Goal: Task Accomplishment & Management: Use online tool/utility

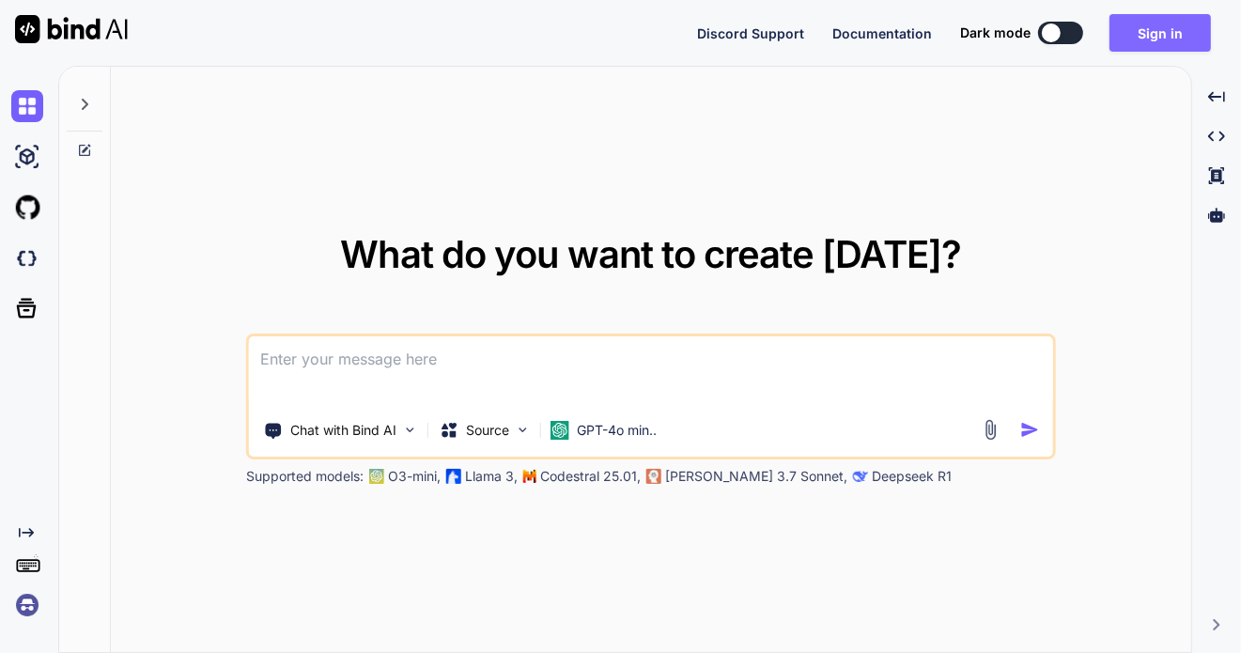
click at [1166, 37] on button "Sign in" at bounding box center [1159, 33] width 101 height 38
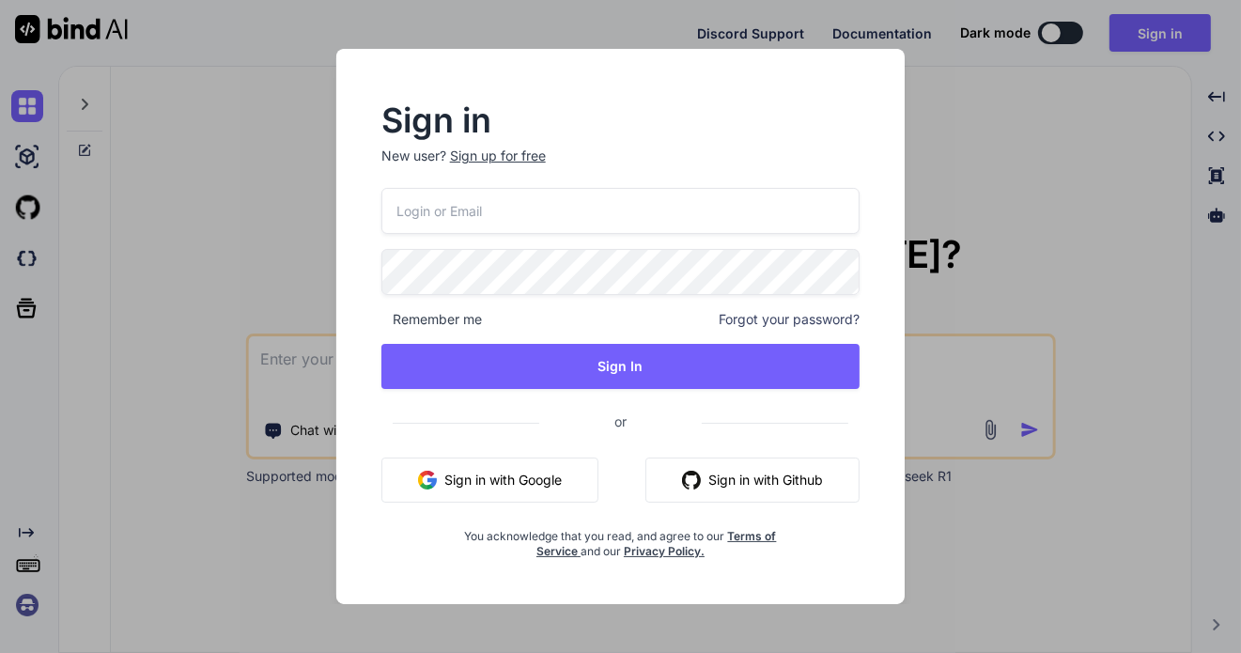
click at [481, 467] on button "Sign in with Google" at bounding box center [489, 479] width 217 height 45
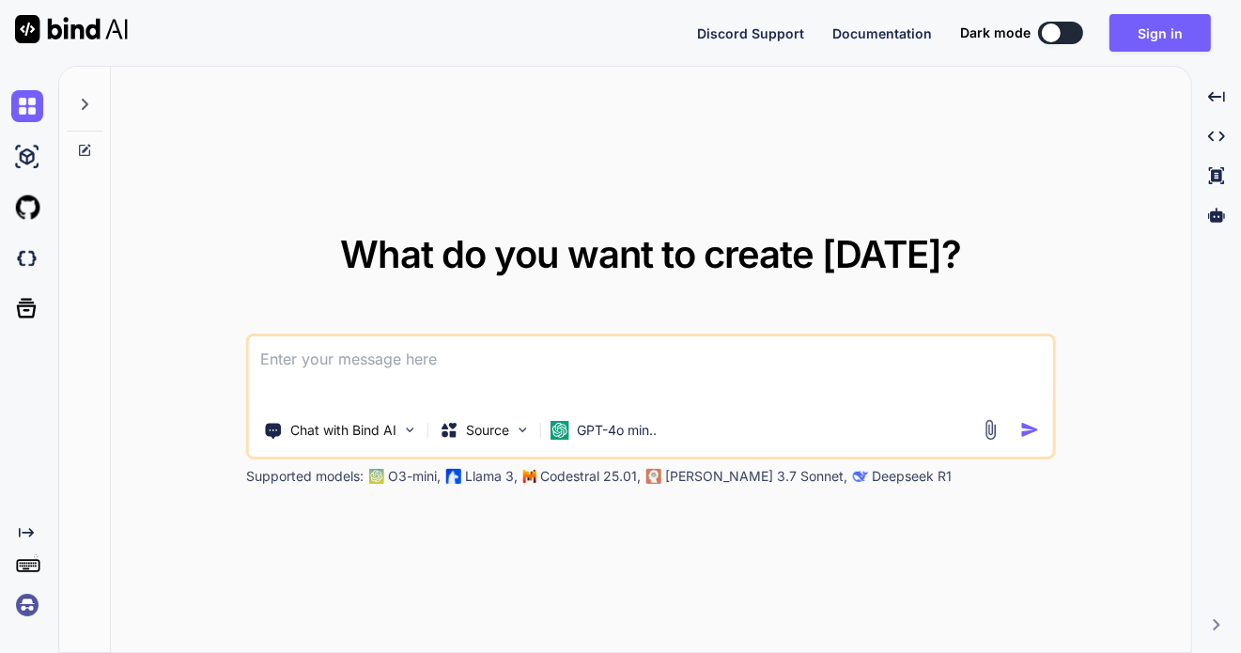
click at [25, 604] on img at bounding box center [27, 605] width 32 height 32
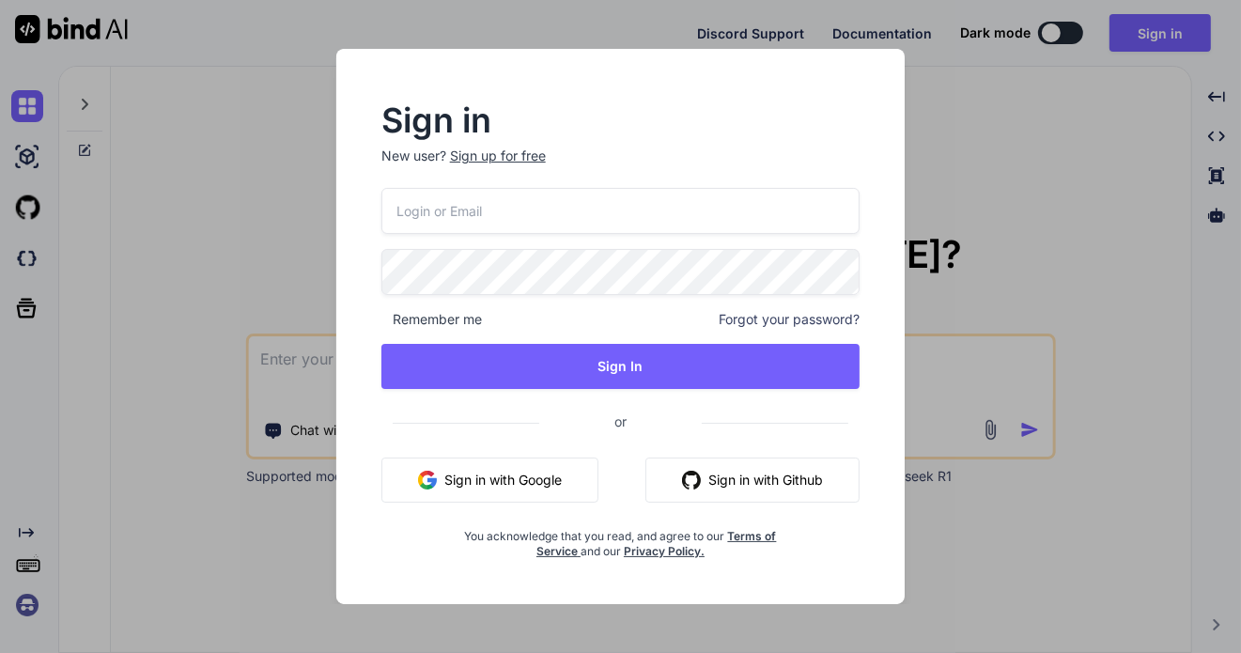
click at [538, 470] on button "Sign in with Google" at bounding box center [489, 479] width 217 height 45
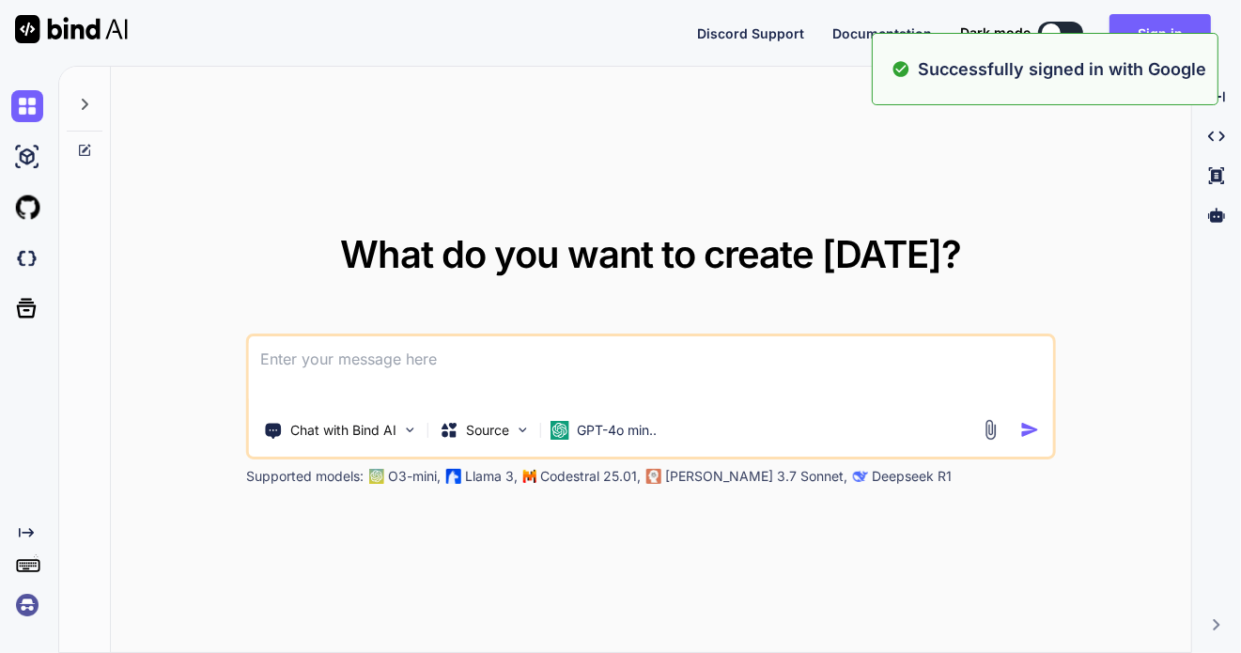
click at [730, 137] on div "What do you want to create today? Chat with Bind AI Source GPT-4o min.. Support…" at bounding box center [651, 360] width 1080 height 587
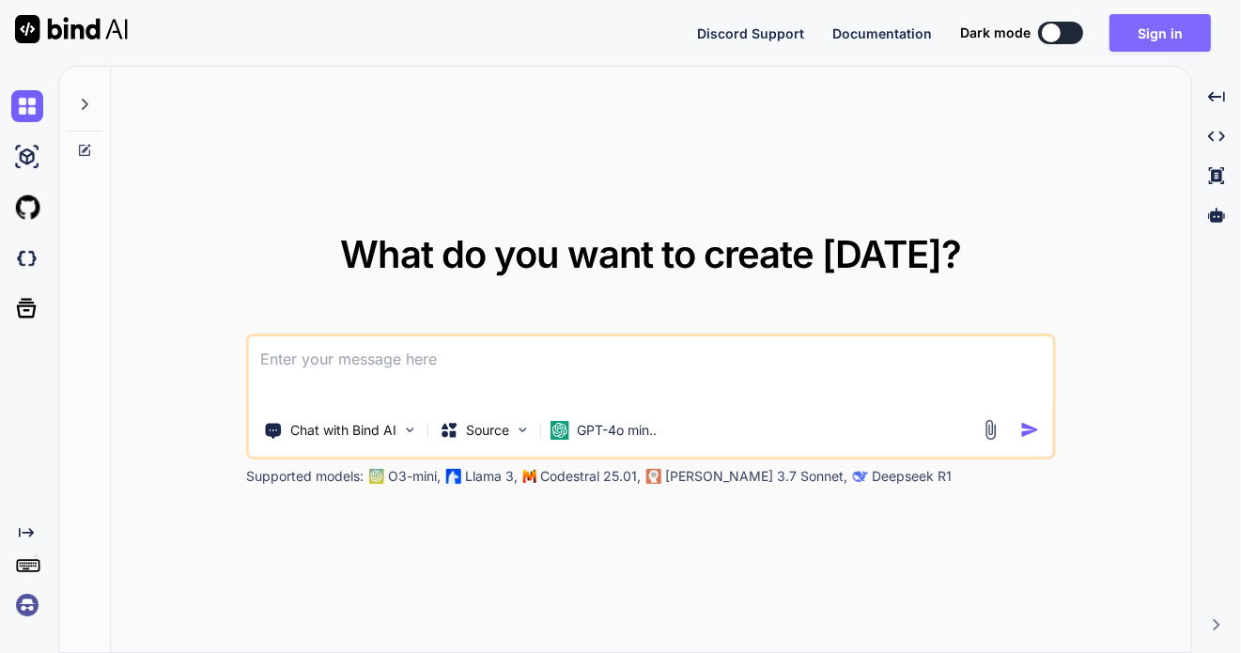
click at [1148, 32] on button "Sign in" at bounding box center [1159, 33] width 101 height 38
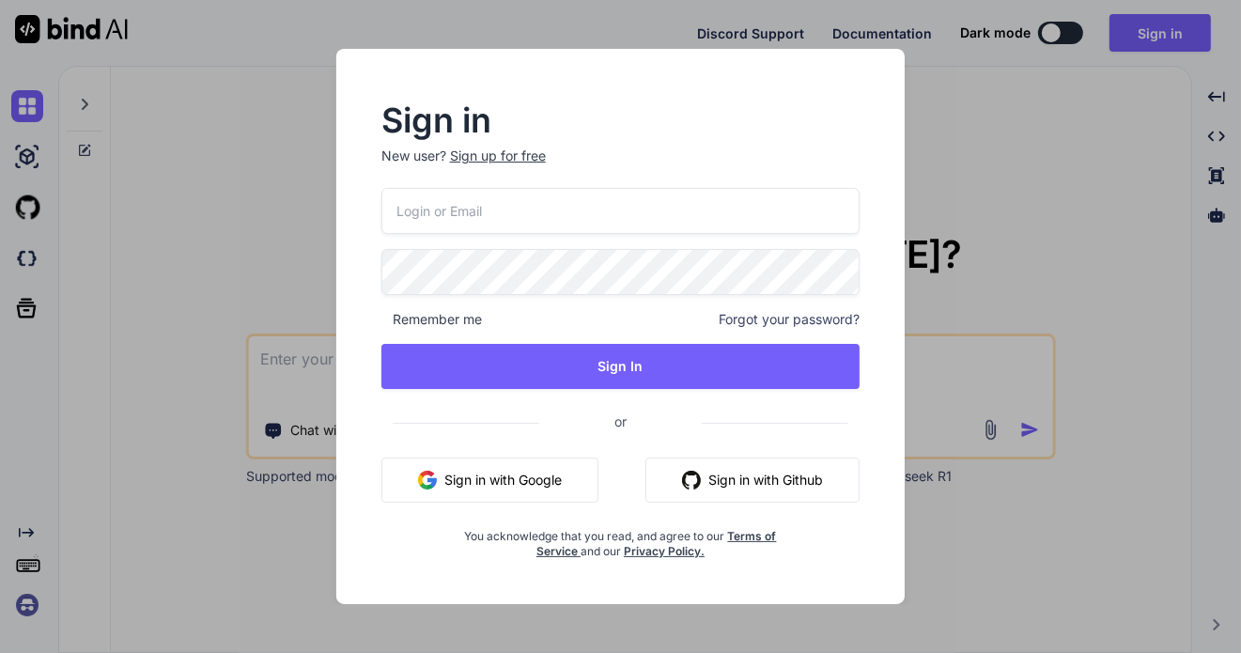
click at [532, 200] on input "email" at bounding box center [620, 211] width 479 height 46
type input "[EMAIL_ADDRESS][DOMAIN_NAME]"
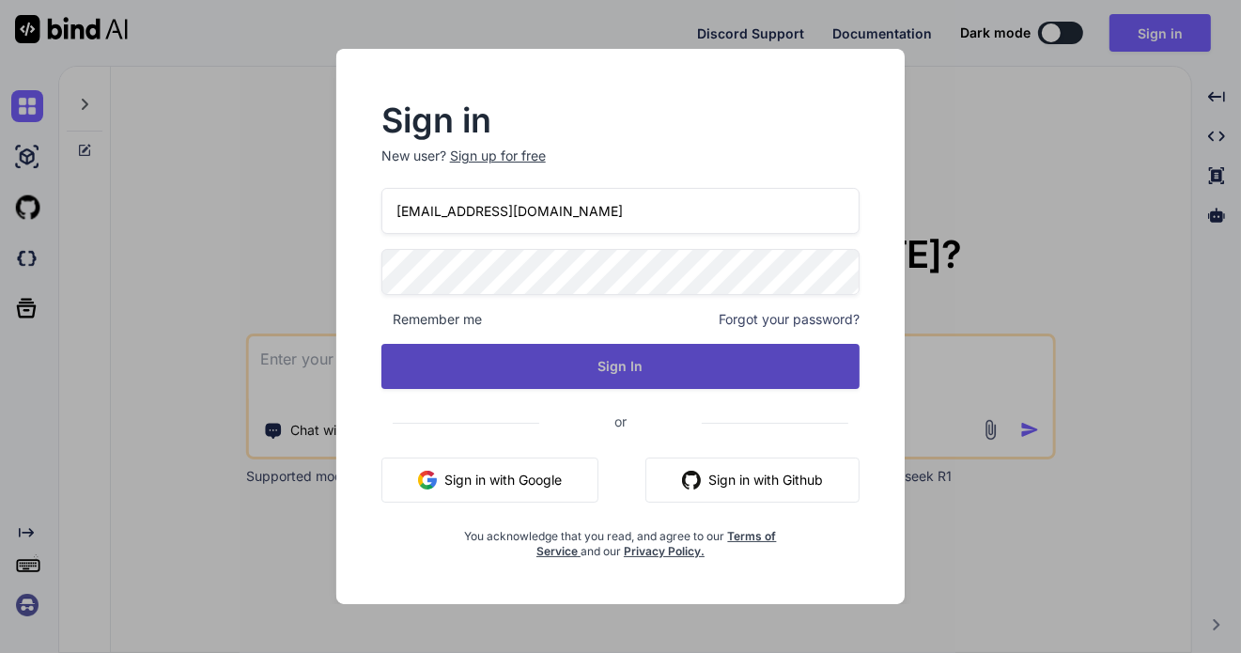
click at [611, 371] on button "Sign In" at bounding box center [620, 366] width 479 height 45
click at [615, 367] on button "Sign In" at bounding box center [620, 366] width 479 height 45
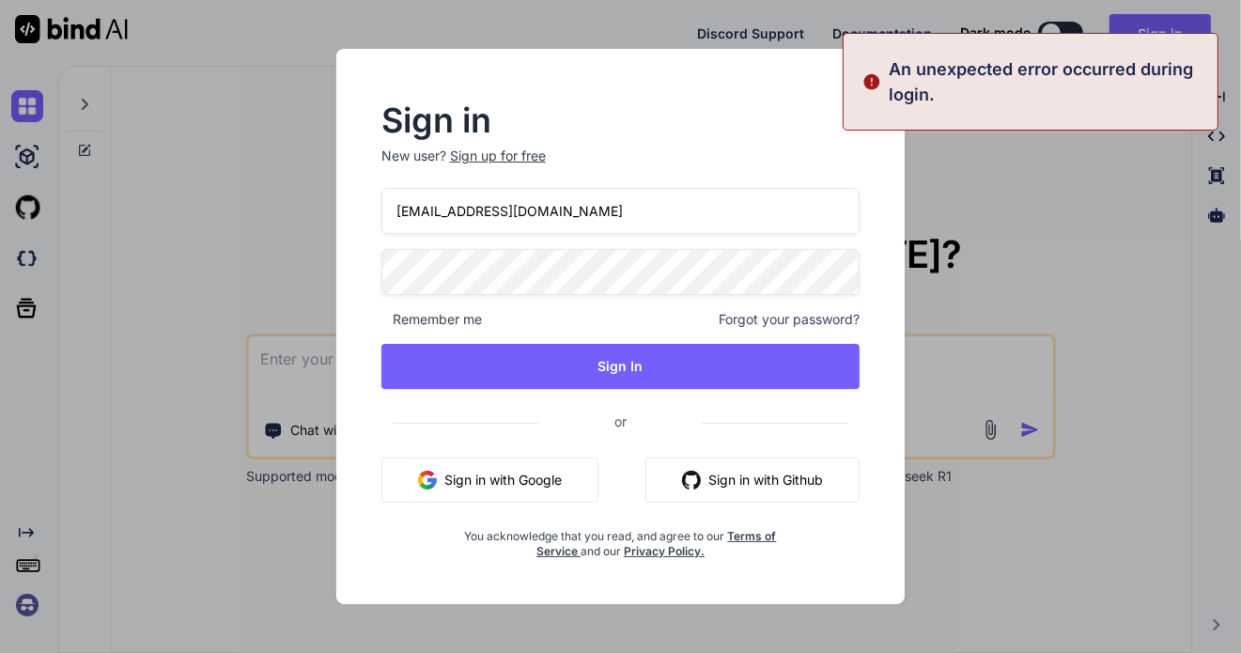
click at [494, 472] on button "Sign in with Google" at bounding box center [489, 479] width 217 height 45
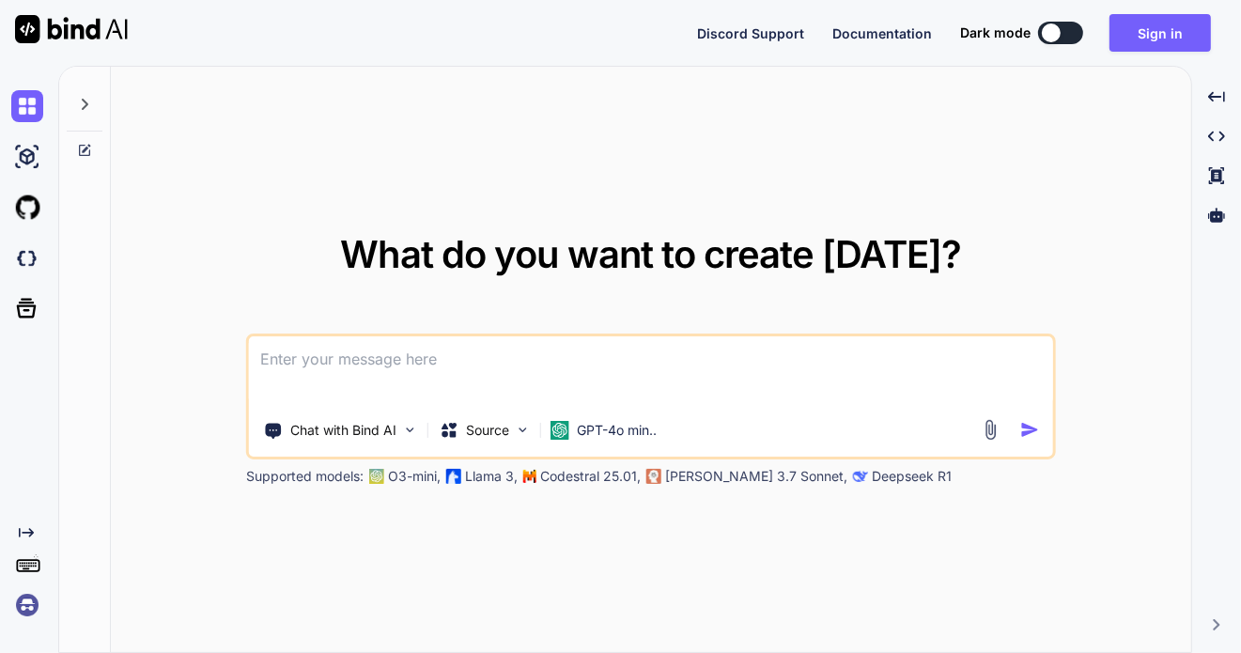
click at [746, 31] on span "Discord Support" at bounding box center [750, 33] width 107 height 16
click at [23, 97] on img at bounding box center [27, 106] width 32 height 32
click at [470, 364] on textarea at bounding box center [651, 371] width 804 height 70
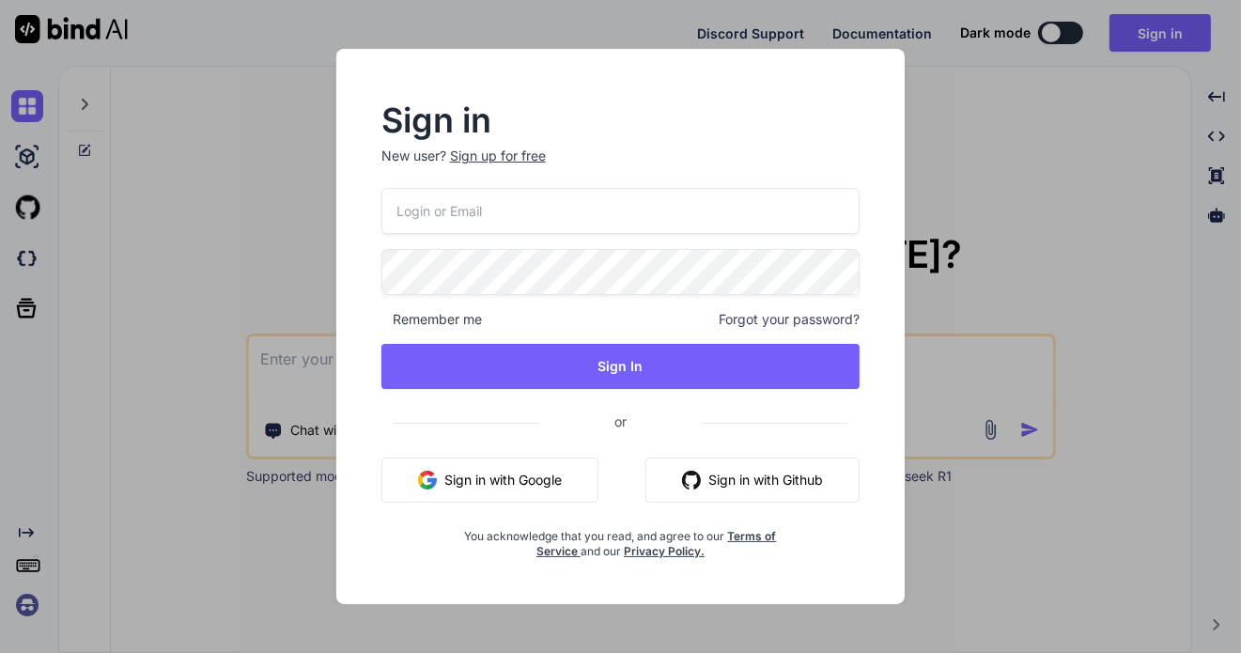
click at [734, 475] on button "Sign in with Github" at bounding box center [752, 479] width 214 height 45
click at [478, 475] on button "Sign in with Google" at bounding box center [489, 479] width 217 height 45
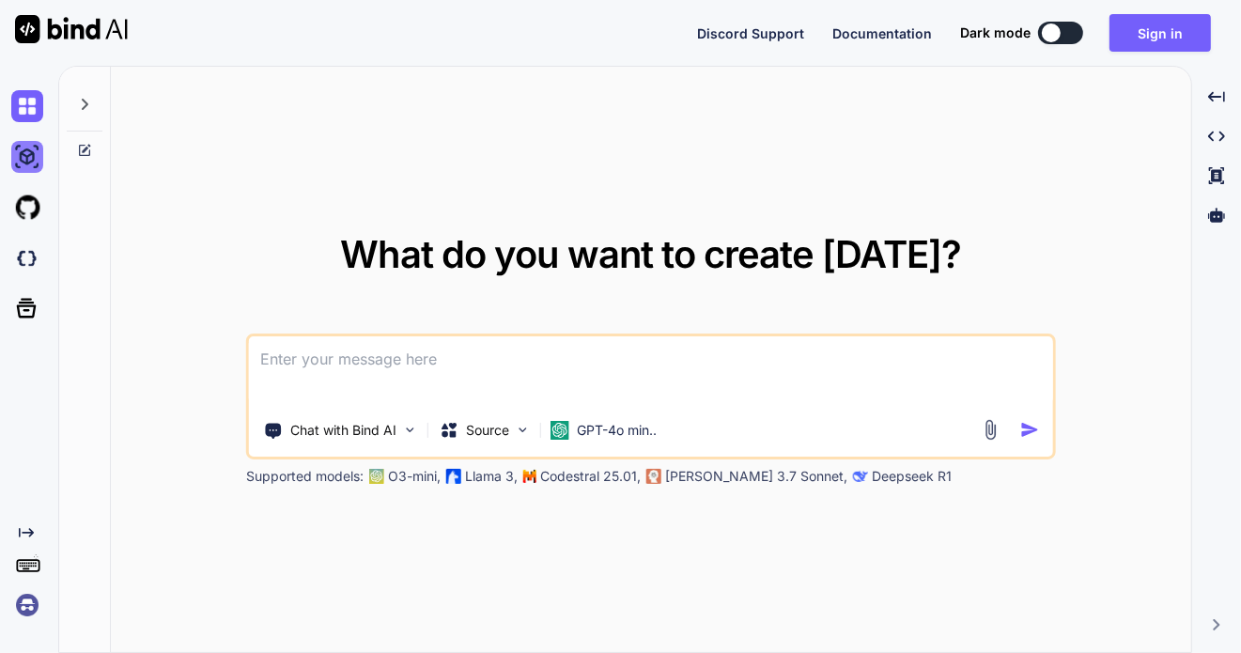
click at [18, 159] on img at bounding box center [27, 157] width 32 height 32
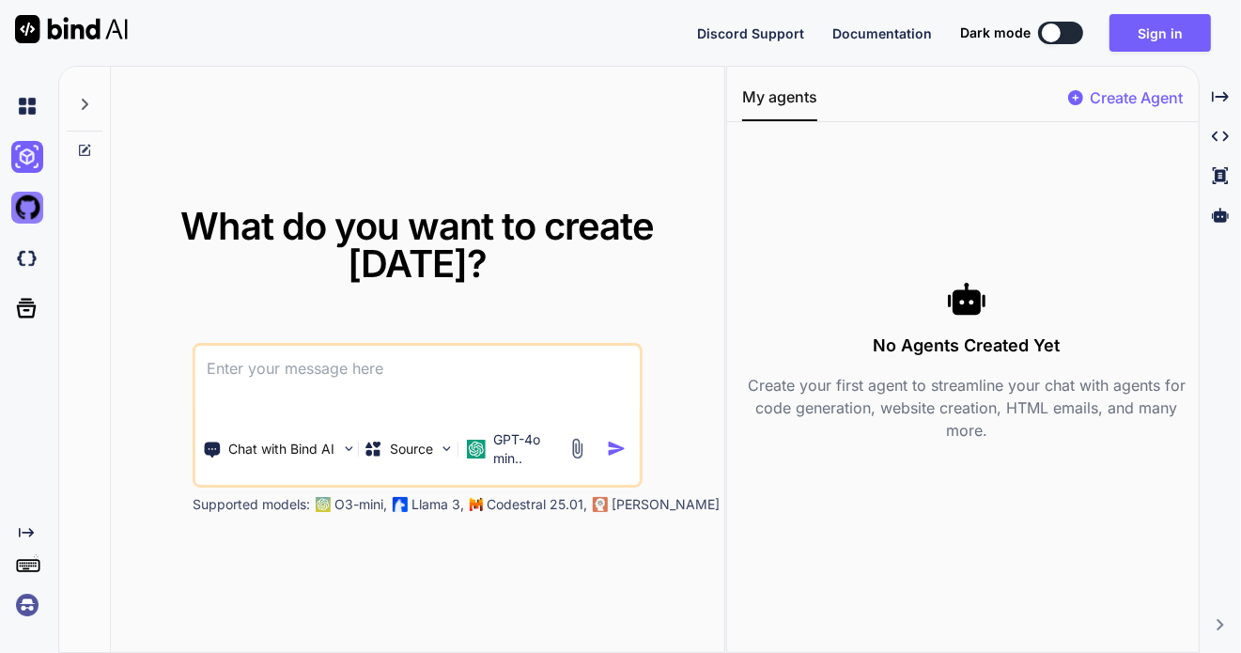
click at [38, 209] on img at bounding box center [27, 208] width 32 height 32
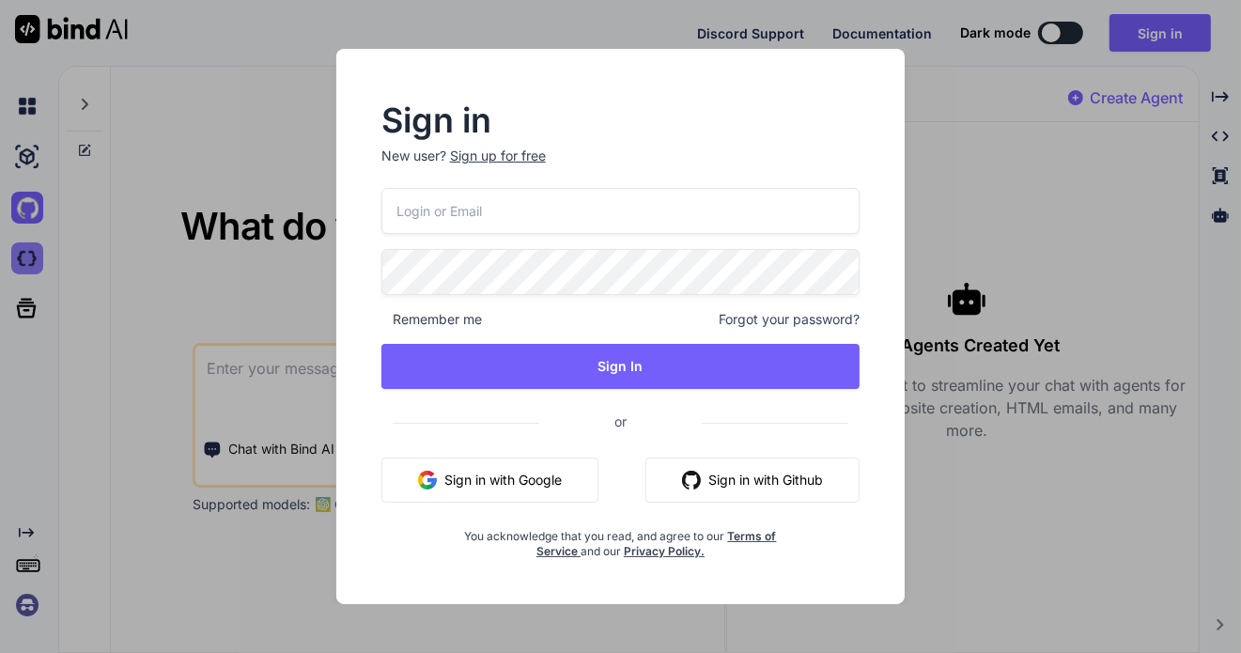
click at [39, 258] on div "Sign in New user? Sign up for free Remember me Forgot your password? Sign In or…" at bounding box center [620, 326] width 1241 height 653
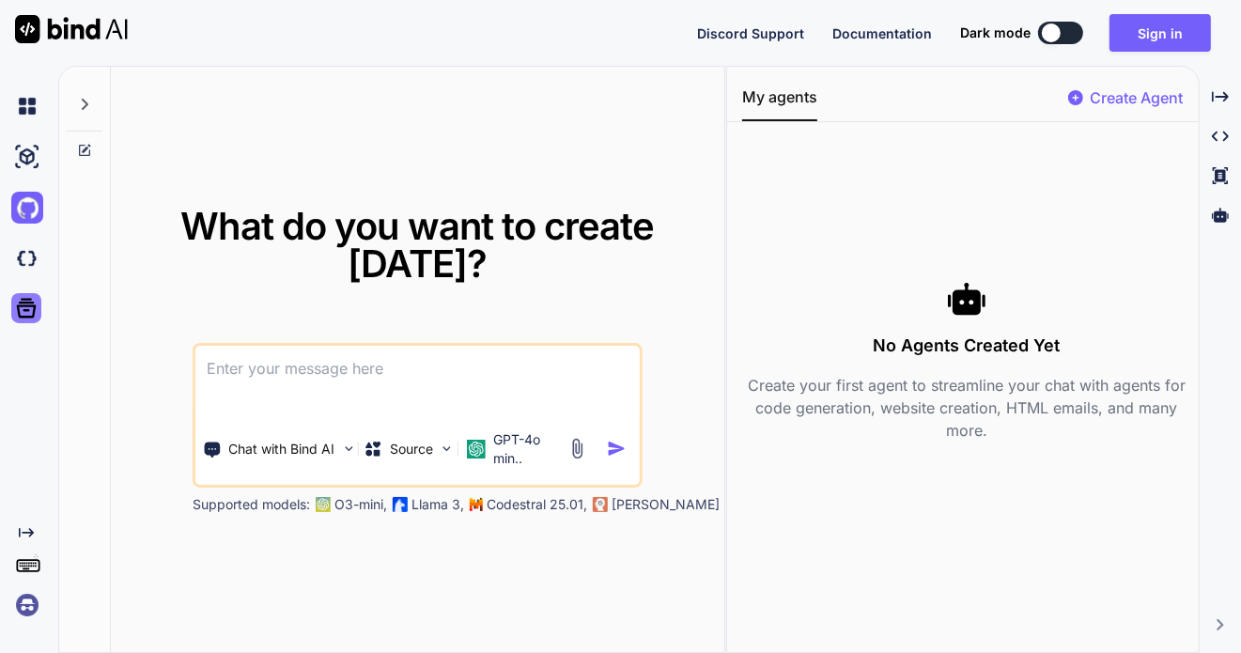
click at [32, 311] on icon at bounding box center [27, 309] width 20 height 20
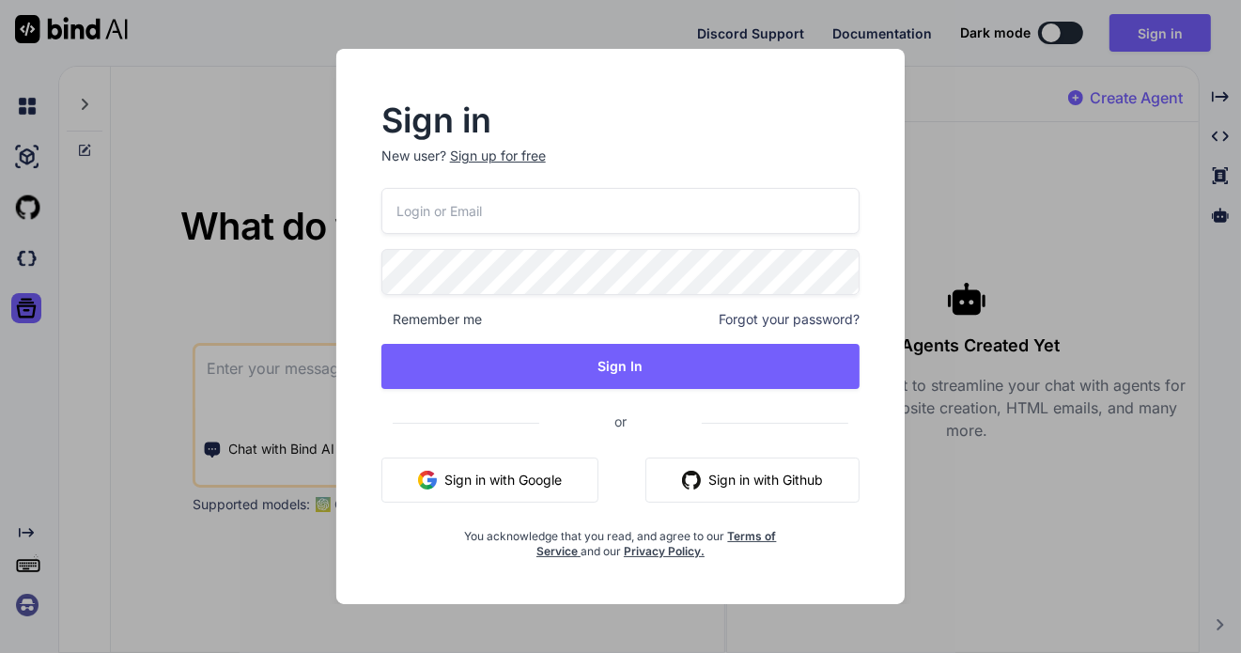
click at [478, 209] on input "email" at bounding box center [620, 211] width 479 height 46
click at [478, 210] on input "email" at bounding box center [620, 211] width 479 height 46
drag, startPoint x: 478, startPoint y: 210, endPoint x: 458, endPoint y: 209, distance: 19.7
click at [459, 209] on input "email" at bounding box center [620, 211] width 479 height 46
type input "[EMAIL_ADDRESS][DOMAIN_NAME]"
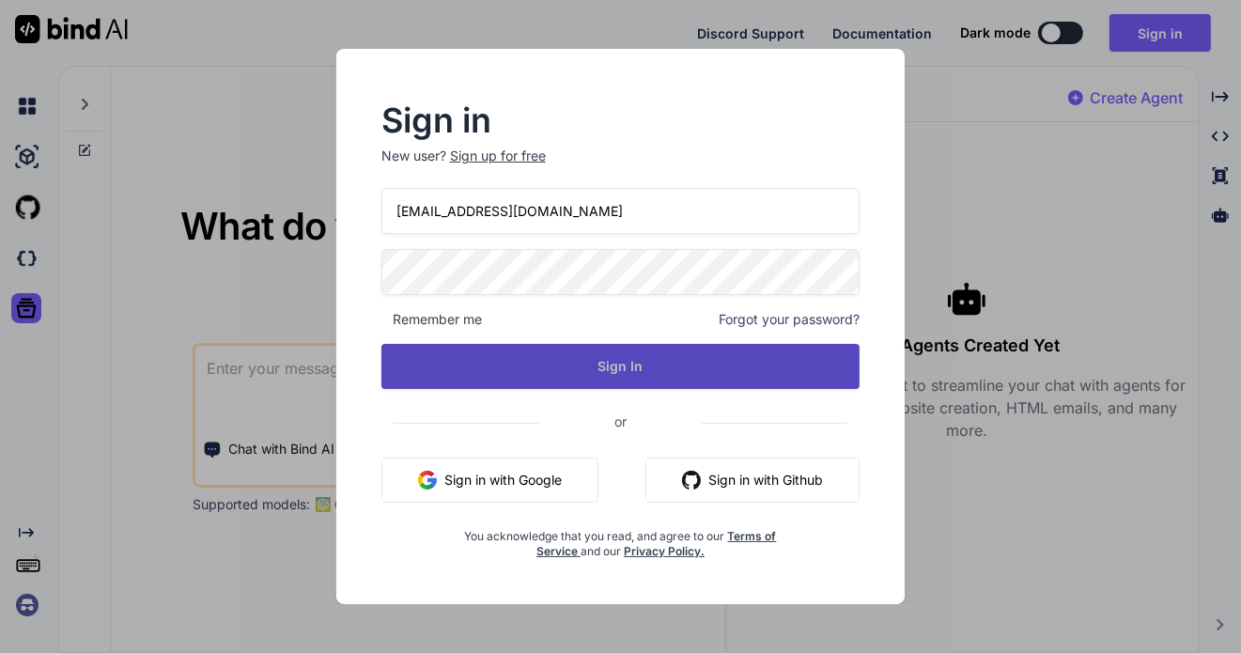
click at [601, 355] on button "Sign In" at bounding box center [620, 366] width 479 height 45
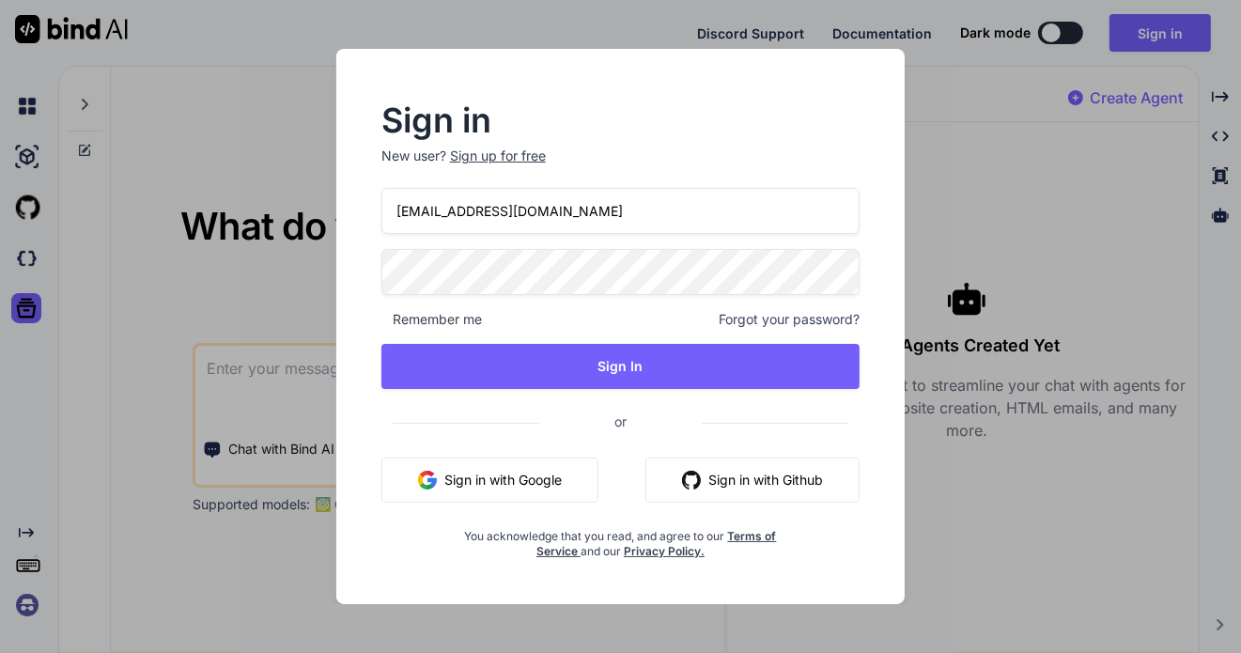
click at [804, 318] on span "Forgot your password?" at bounding box center [789, 319] width 141 height 19
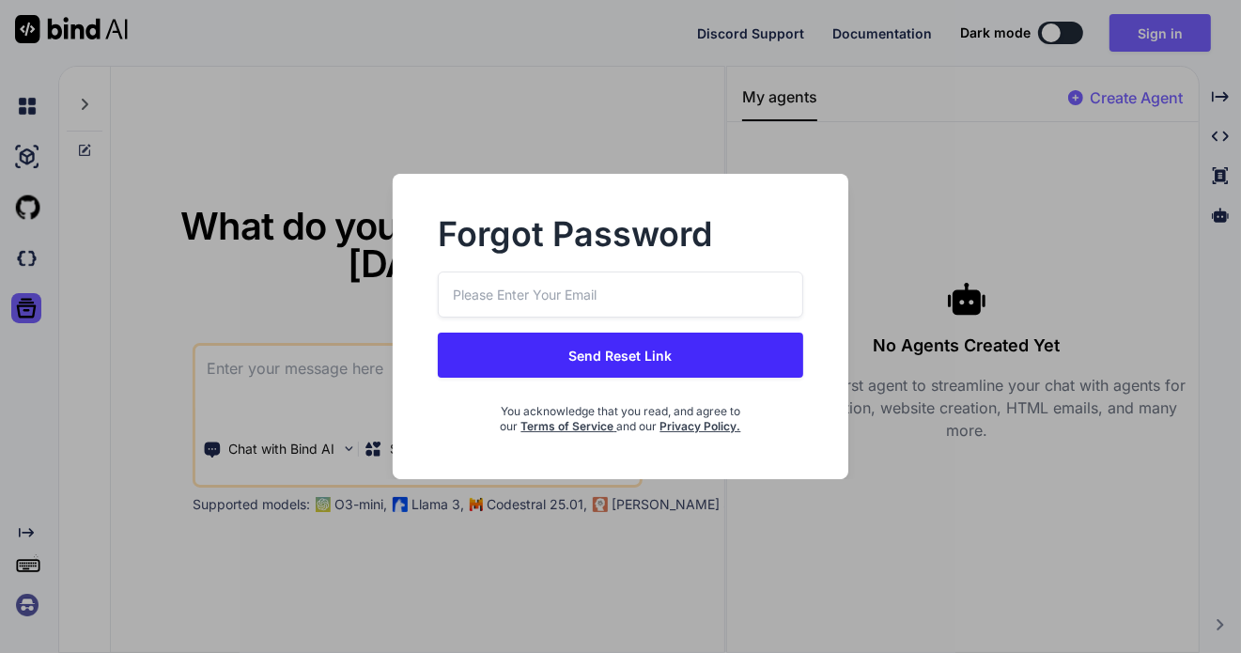
click at [578, 281] on input "email" at bounding box center [620, 294] width 364 height 46
type input "[EMAIL_ADDRESS][DOMAIN_NAME]"
click at [604, 345] on button "Send Reset Link" at bounding box center [620, 355] width 364 height 45
click at [604, 339] on button "Send Reset Link" at bounding box center [620, 355] width 364 height 45
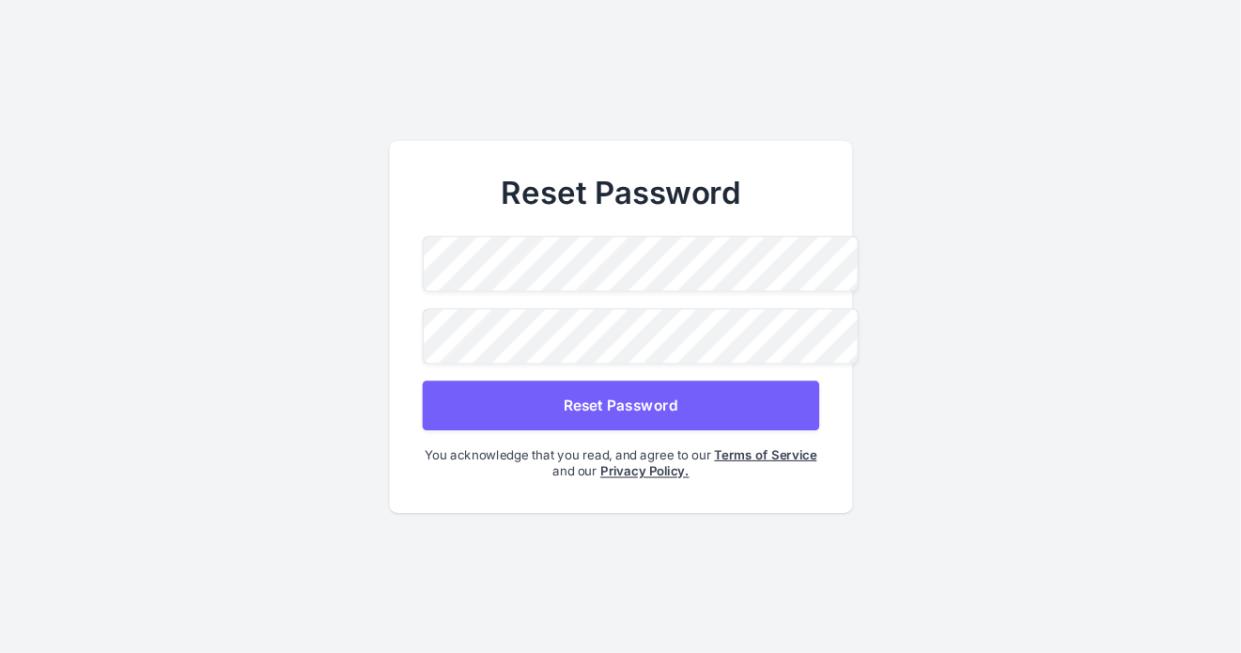
click at [627, 404] on button "Reset Password" at bounding box center [620, 405] width 396 height 50
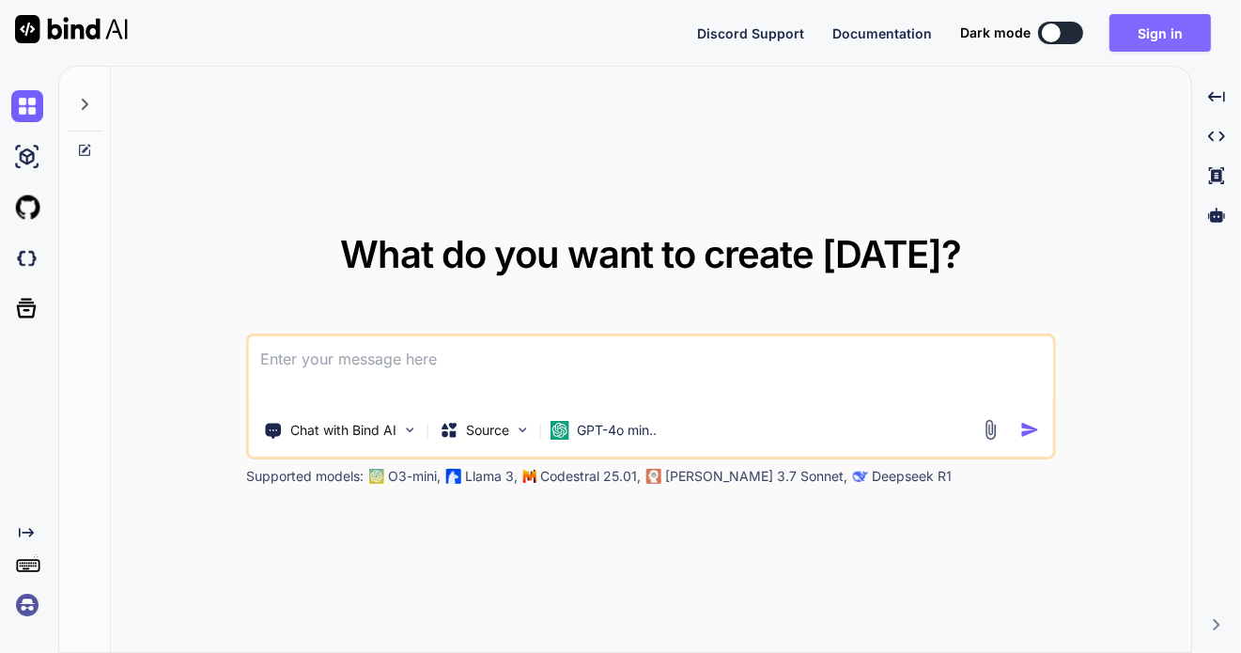
click at [1146, 33] on button "Sign in" at bounding box center [1159, 33] width 101 height 38
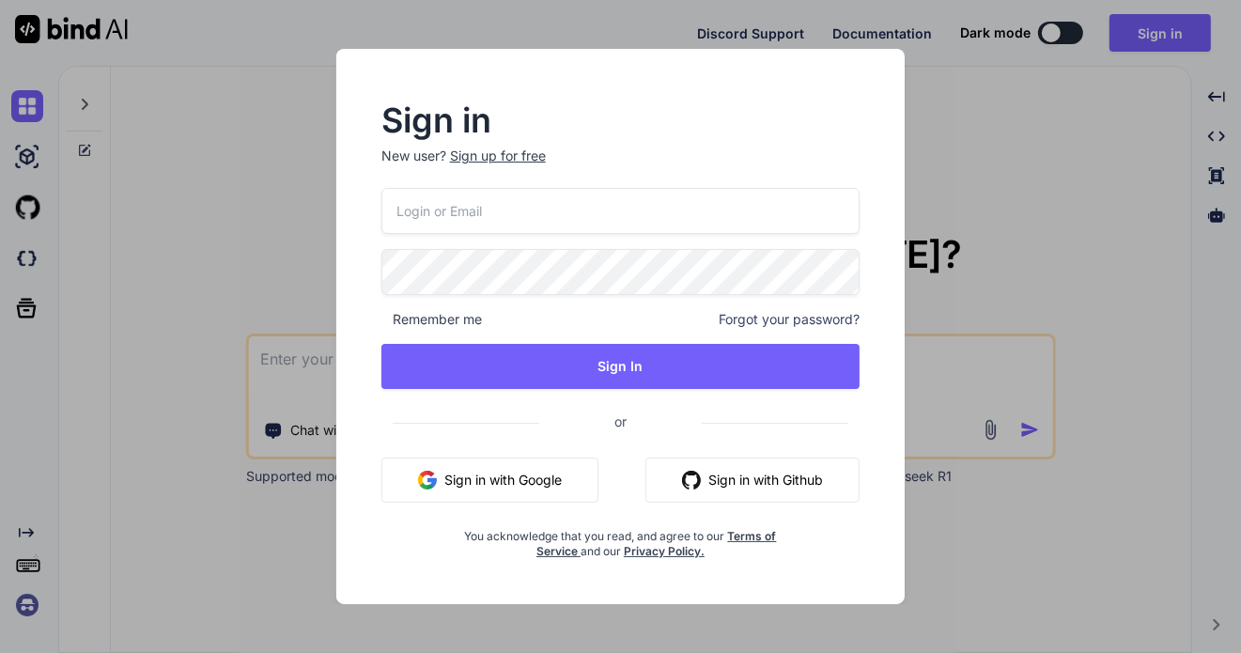
click at [601, 214] on input "email" at bounding box center [620, 211] width 479 height 46
type input "ceecann@gmail.com"
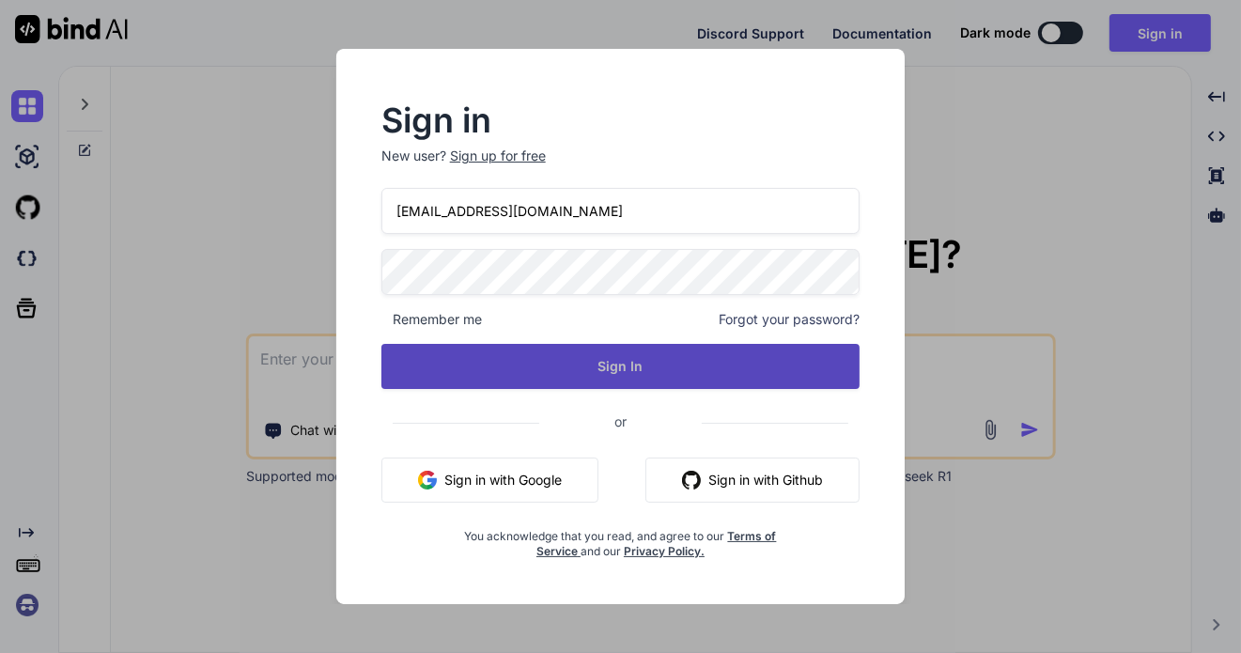
click at [627, 353] on button "Sign In" at bounding box center [620, 366] width 479 height 45
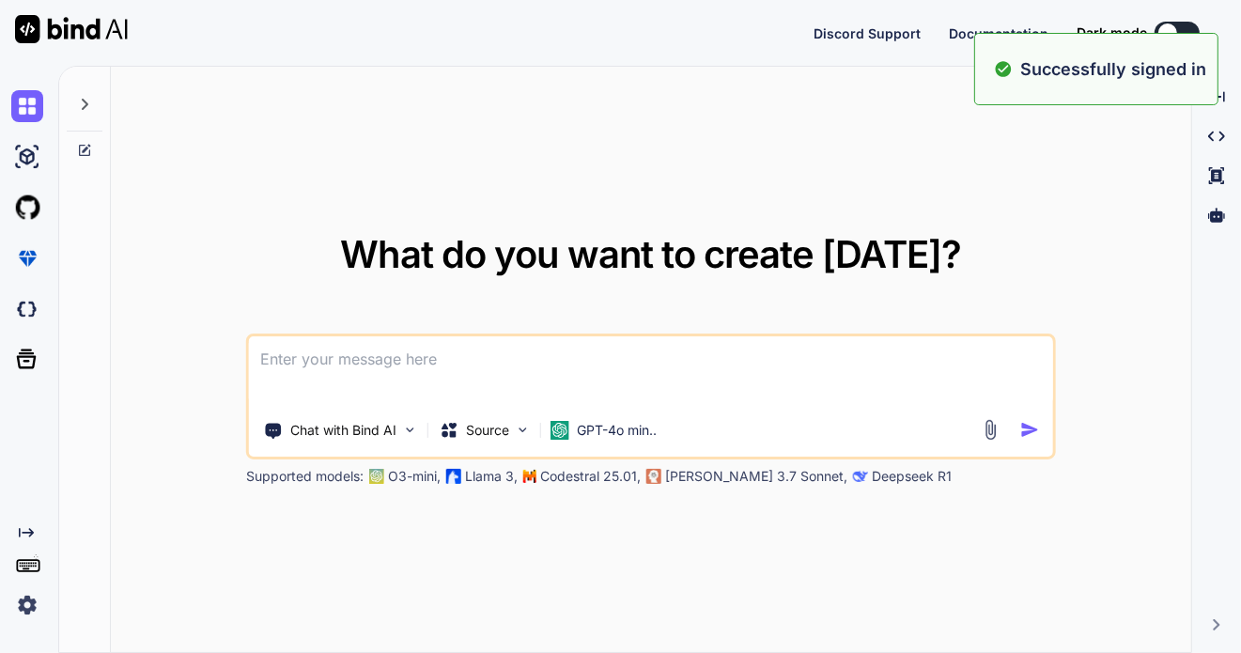
type textarea "x"
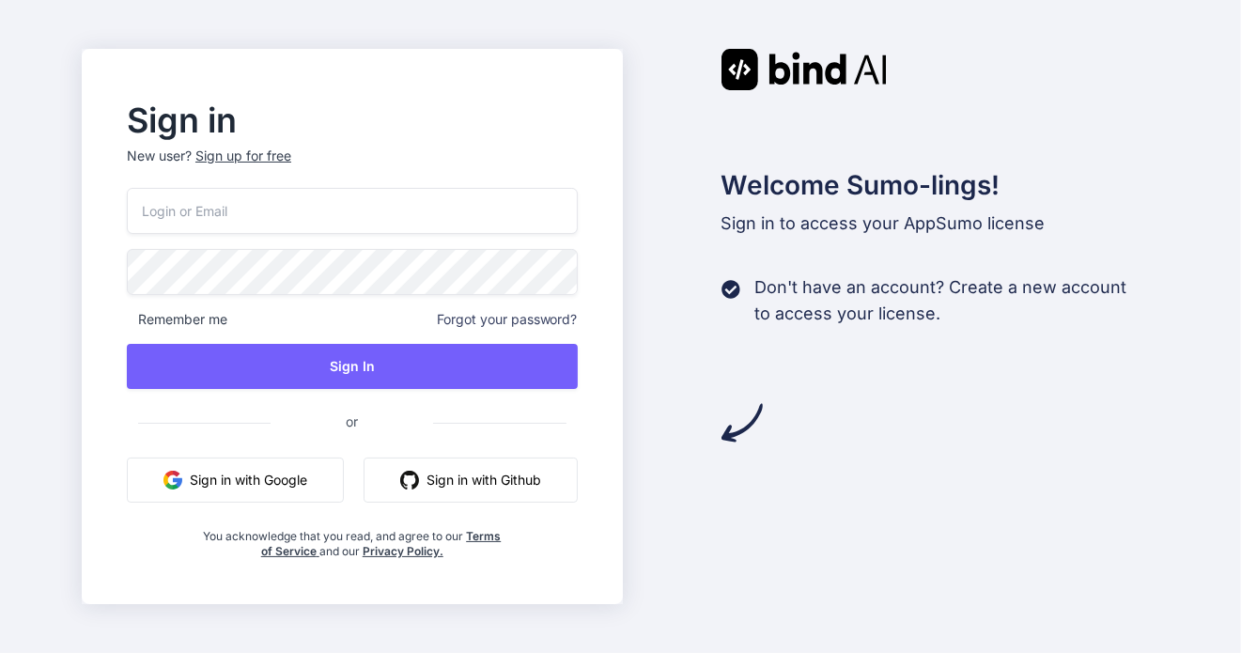
click at [260, 210] on input "email" at bounding box center [352, 211] width 451 height 46
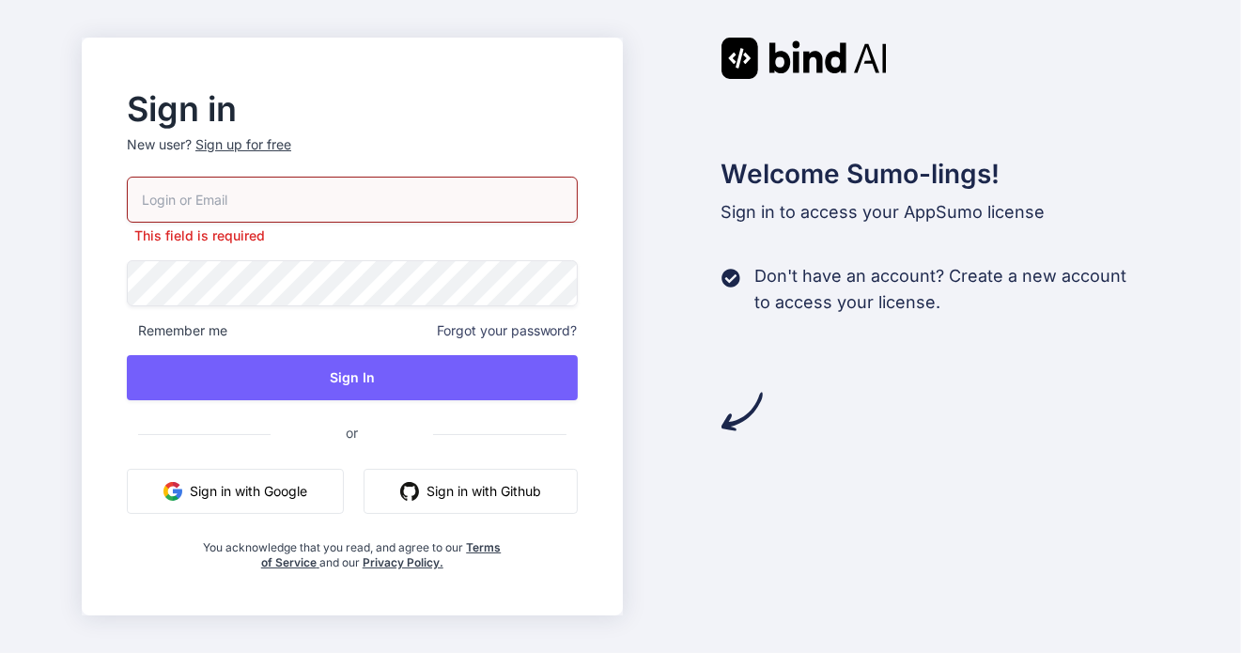
click at [235, 472] on button "Sign in with Google" at bounding box center [235, 491] width 217 height 45
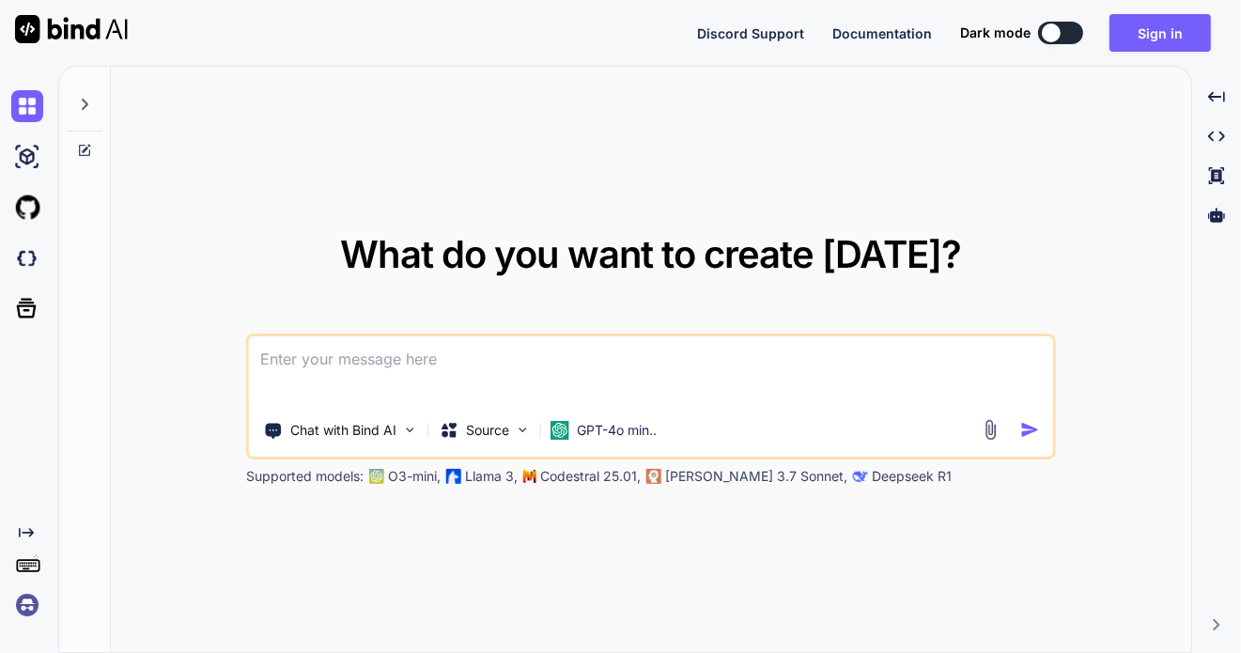
click at [1060, 29] on div at bounding box center [1051, 32] width 19 height 19
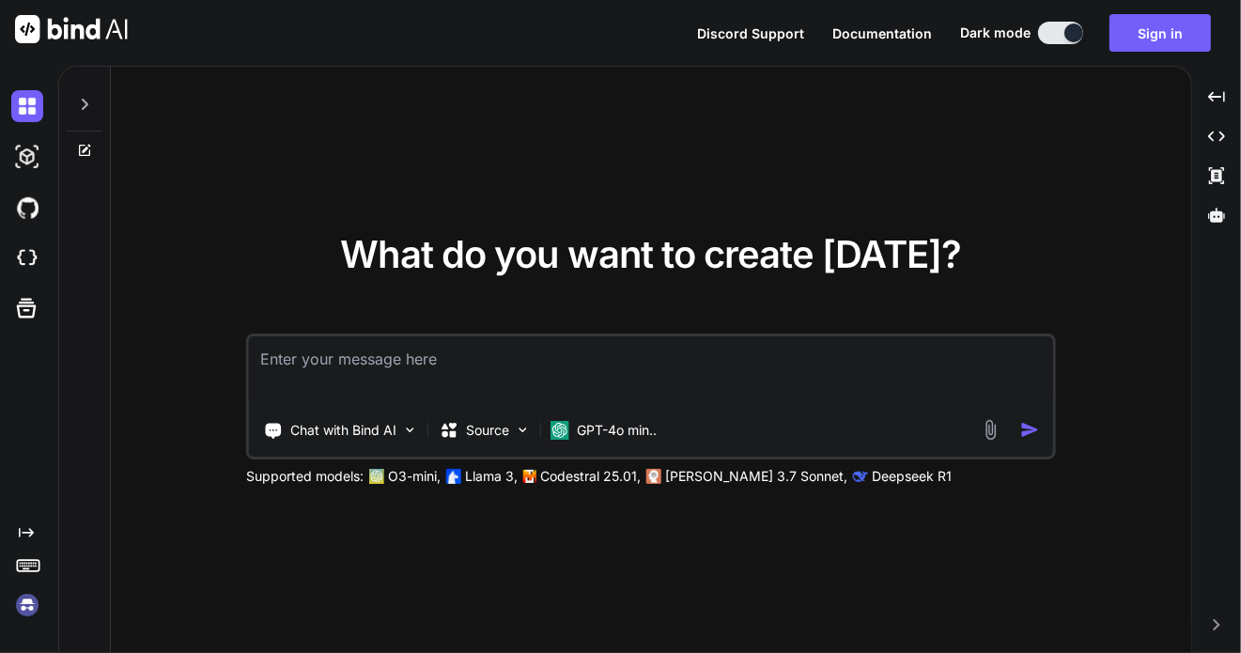
click at [1056, 32] on button at bounding box center [1060, 33] width 45 height 23
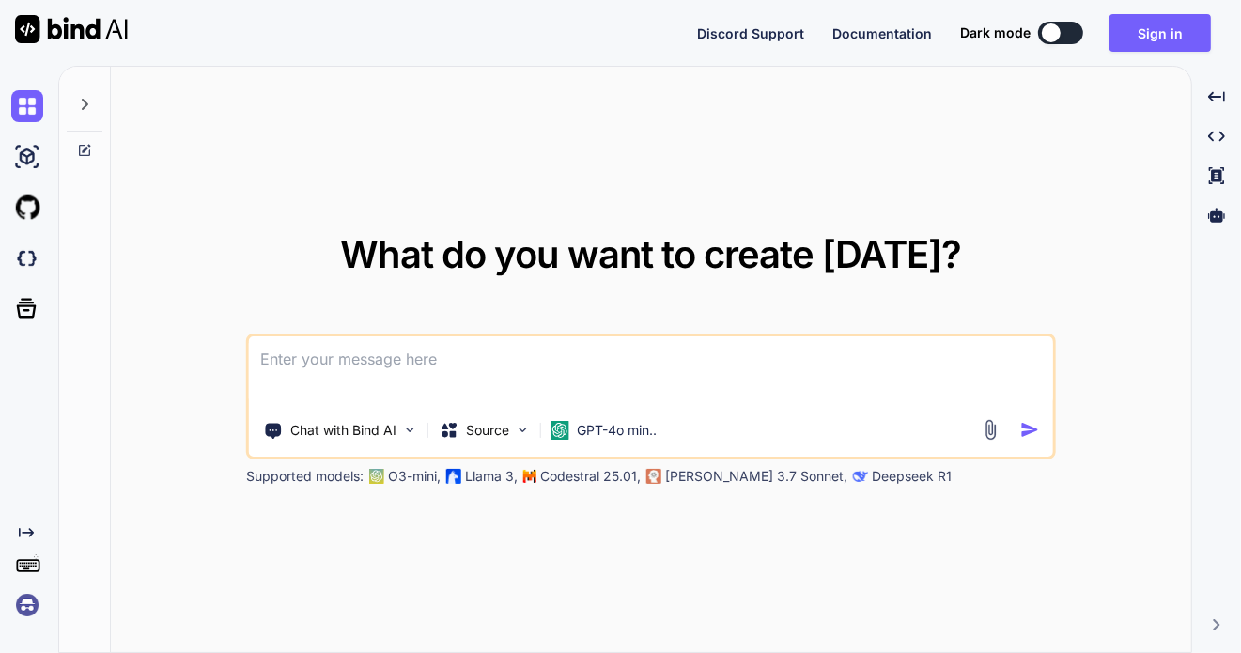
click at [28, 598] on img at bounding box center [27, 605] width 32 height 32
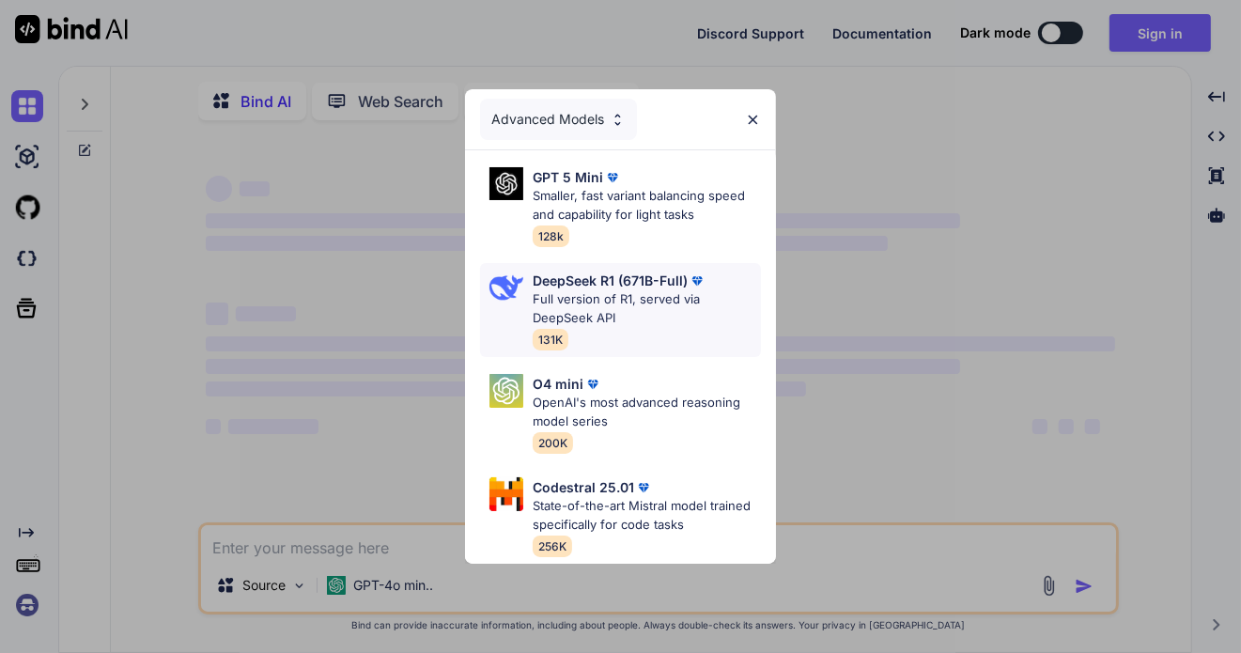
type textarea "x"
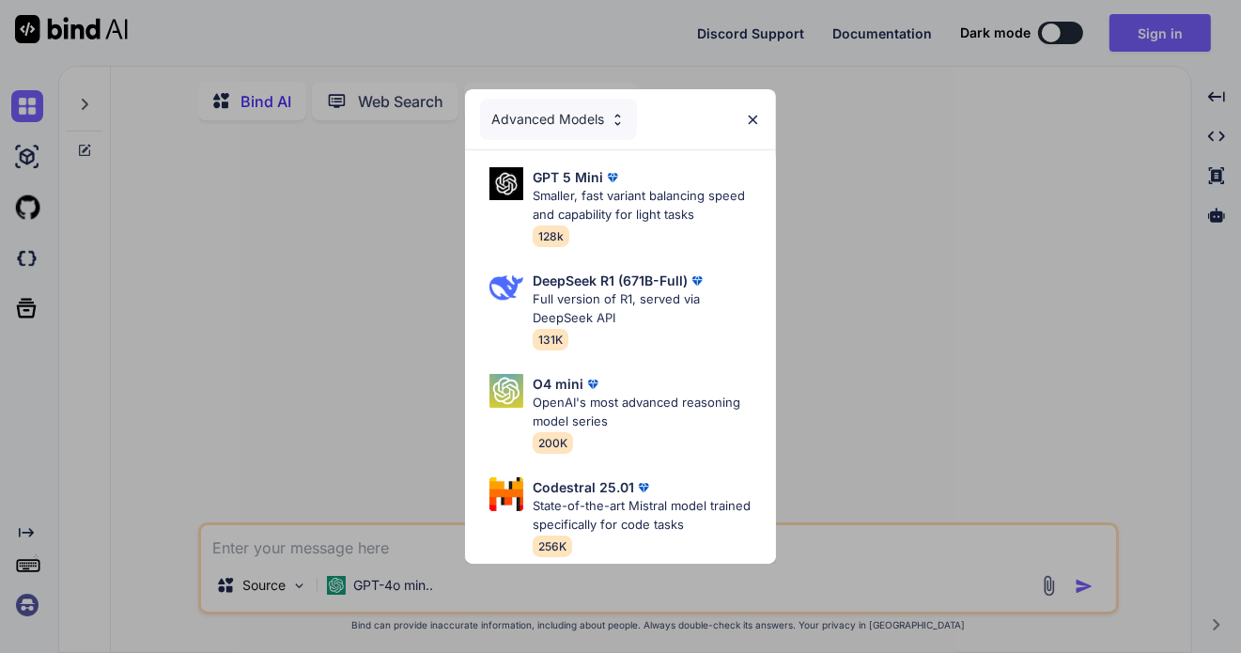
click at [778, 499] on div "Advanced Models GPT 5 Mini Smaller, fast variant balancing speed and capability…" at bounding box center [620, 326] width 1241 height 653
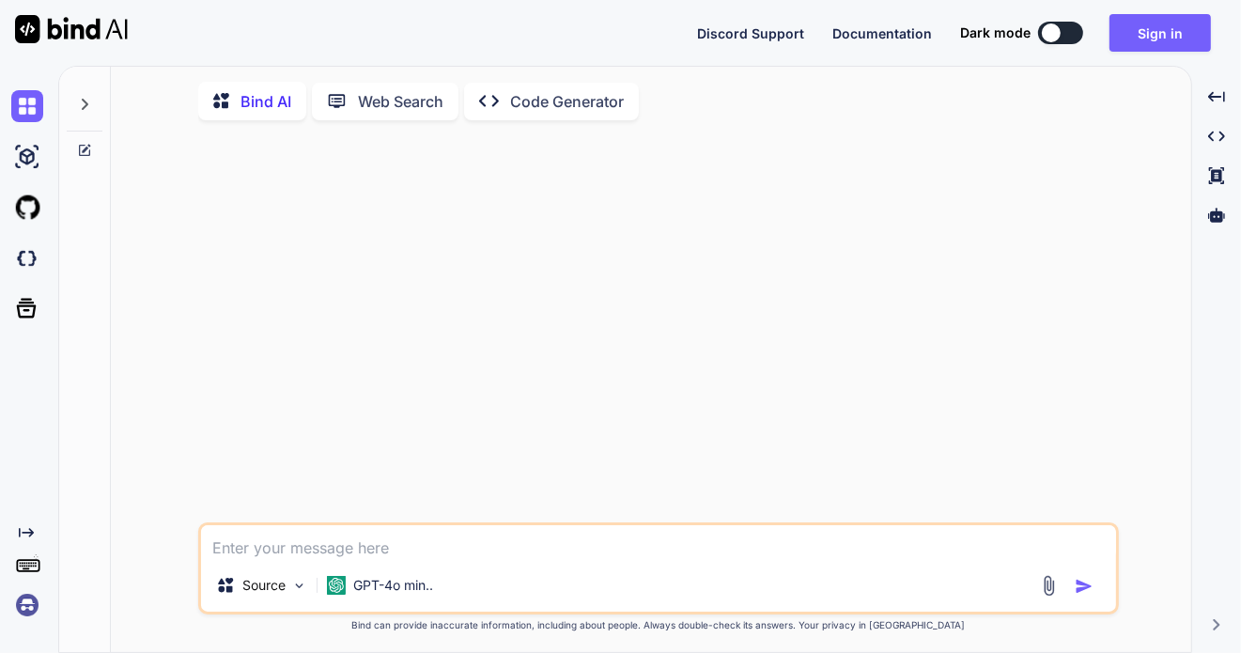
click at [634, 252] on div at bounding box center [660, 328] width 917 height 387
click at [20, 599] on img at bounding box center [27, 605] width 32 height 32
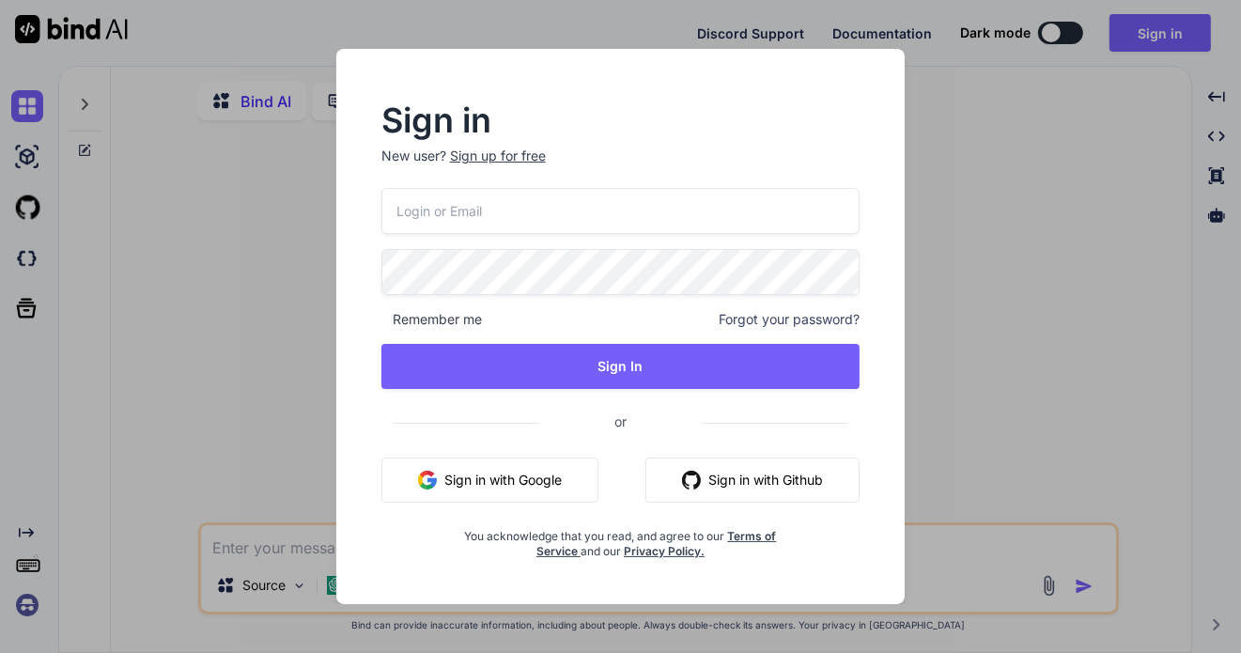
click at [527, 478] on button "Sign in with Google" at bounding box center [489, 479] width 217 height 45
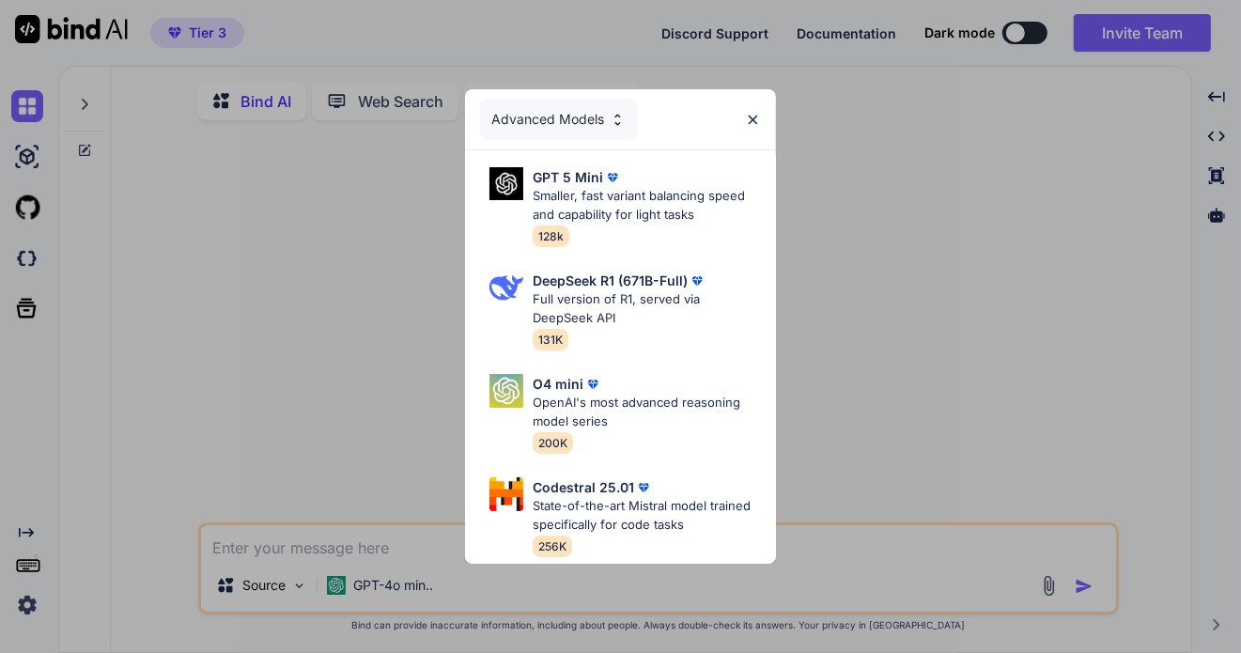
click at [296, 332] on div "Advanced Models GPT 5 Mini Smaller, fast variant balancing speed and capability…" at bounding box center [620, 326] width 1241 height 653
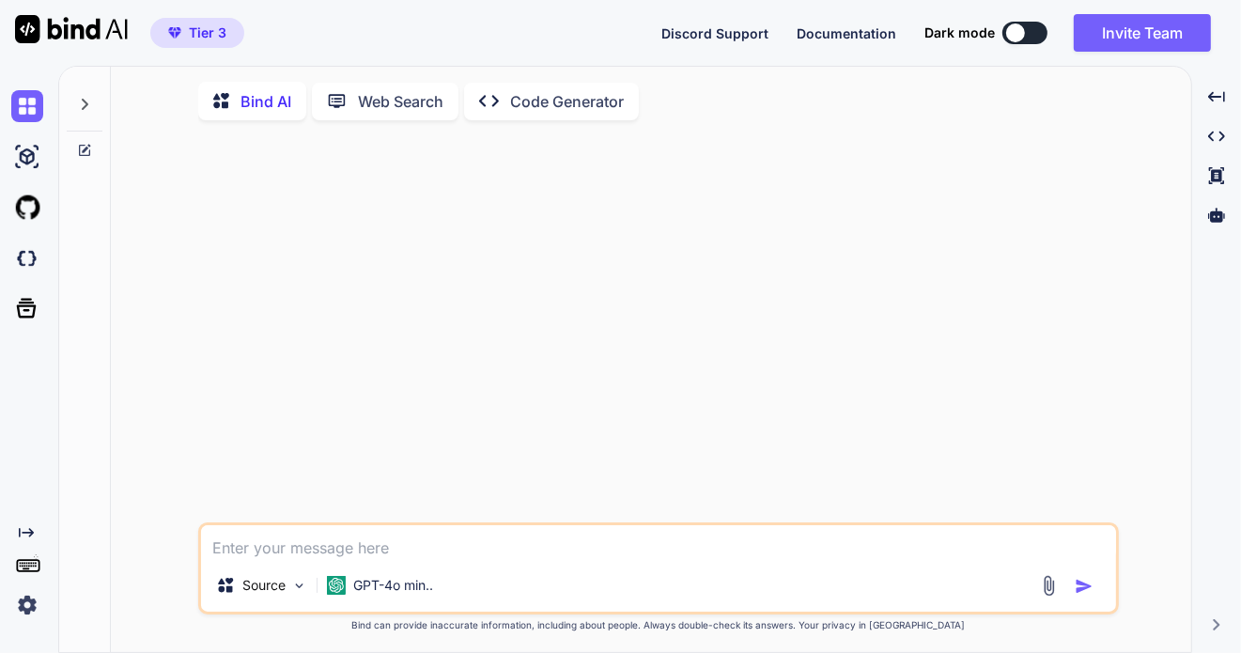
click at [183, 32] on span "Tier 3" at bounding box center [197, 32] width 73 height 19
click at [21, 112] on img at bounding box center [27, 106] width 32 height 32
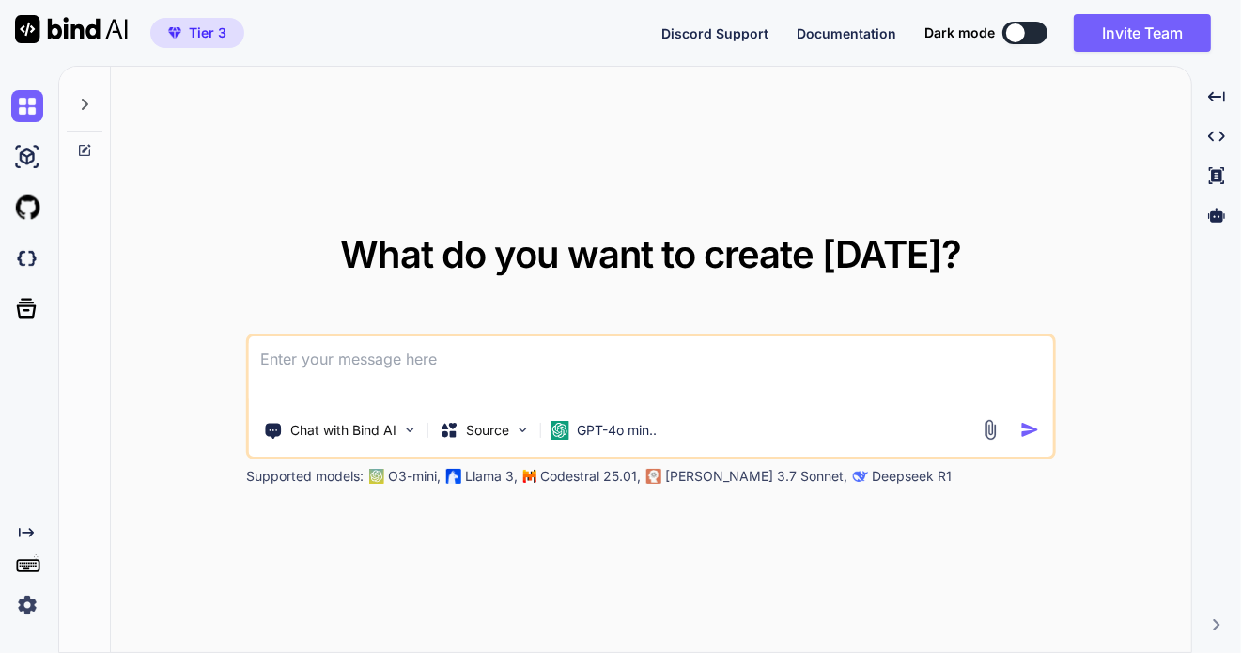
click at [88, 102] on icon at bounding box center [84, 104] width 15 height 15
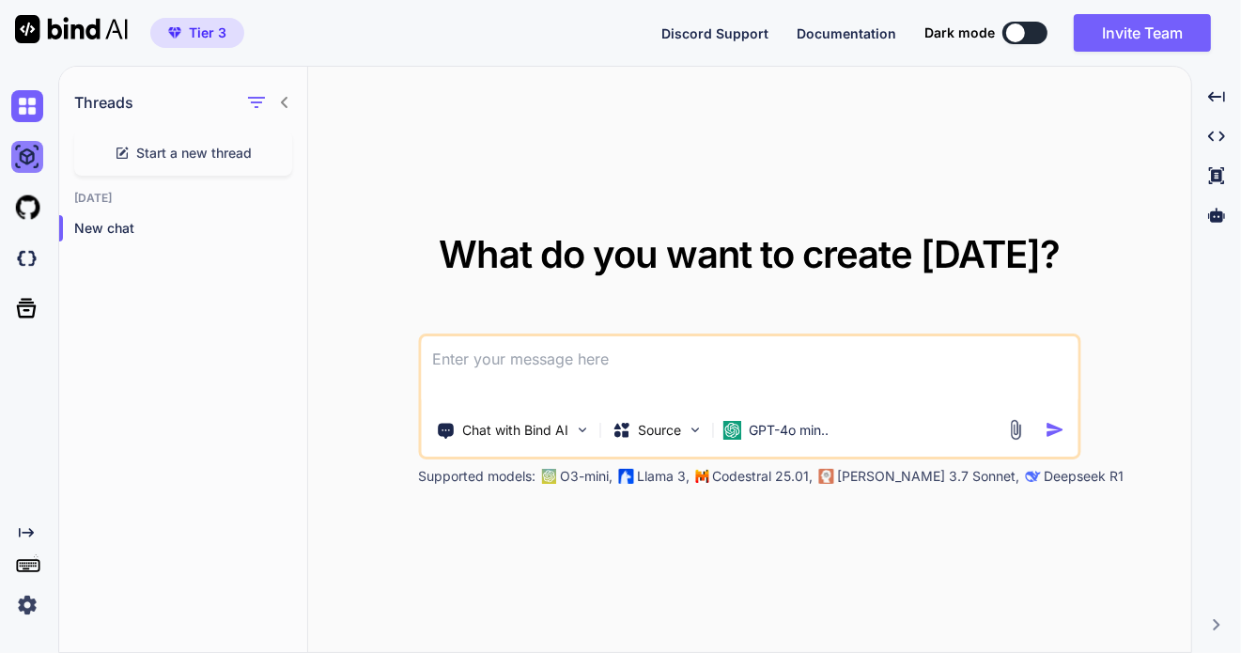
click at [23, 151] on img at bounding box center [27, 157] width 32 height 32
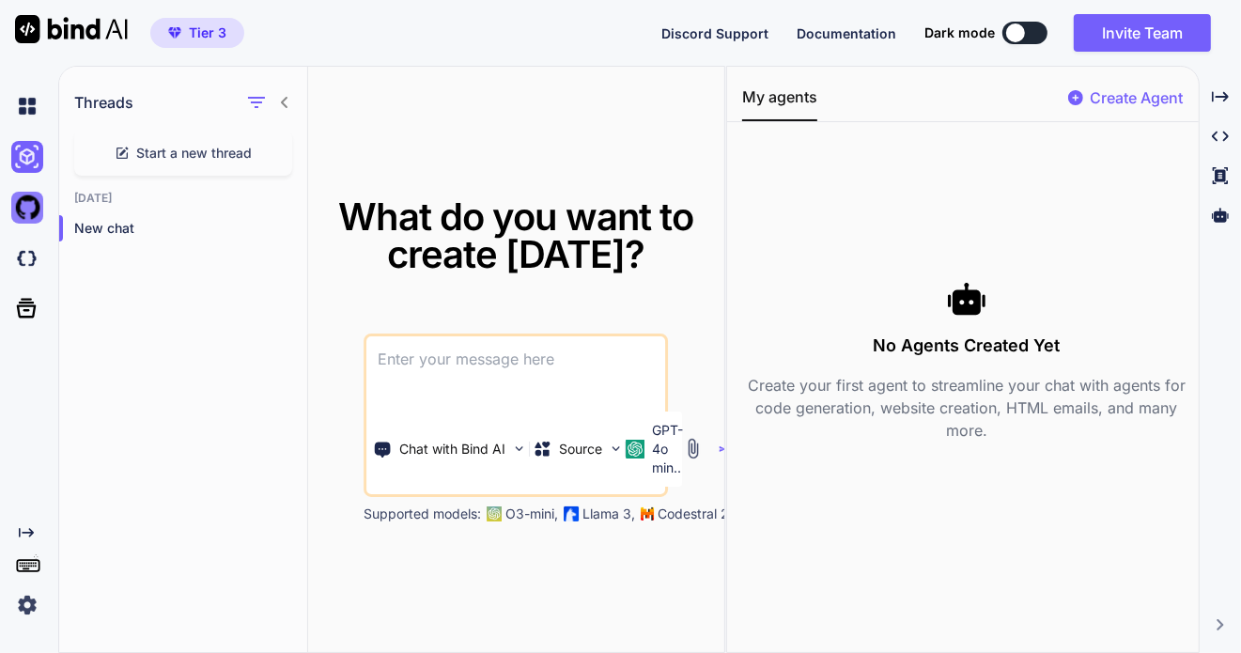
click at [33, 207] on img at bounding box center [27, 208] width 32 height 32
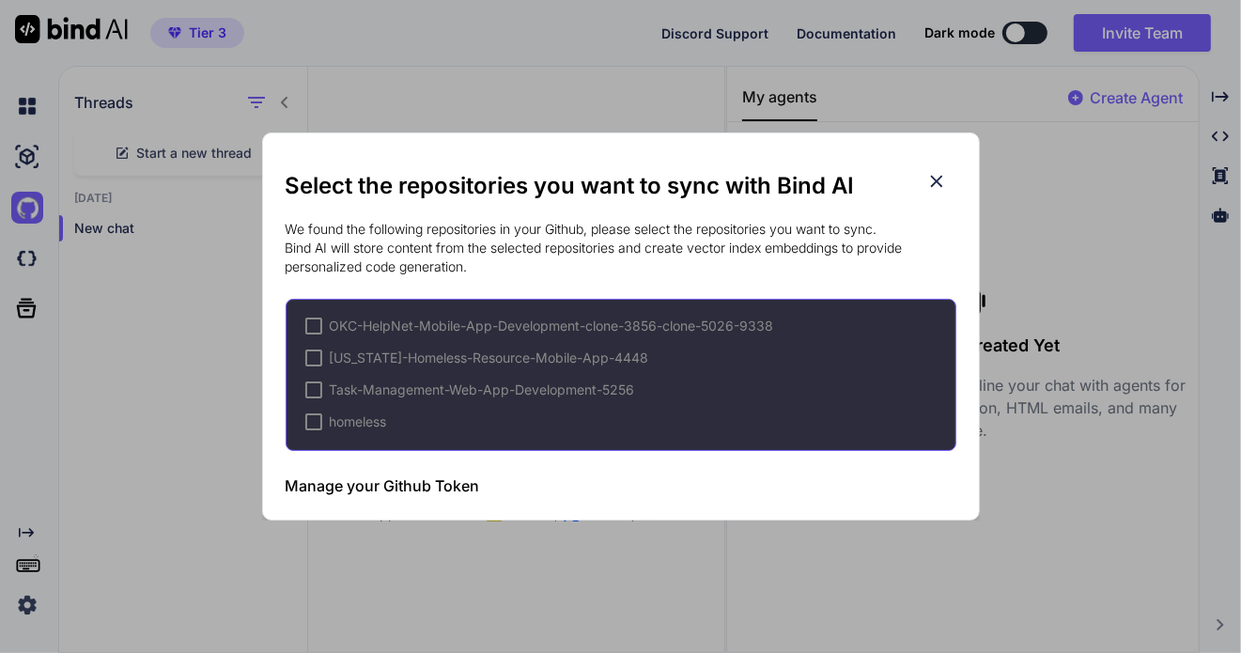
click at [311, 424] on div at bounding box center [313, 421] width 17 height 17
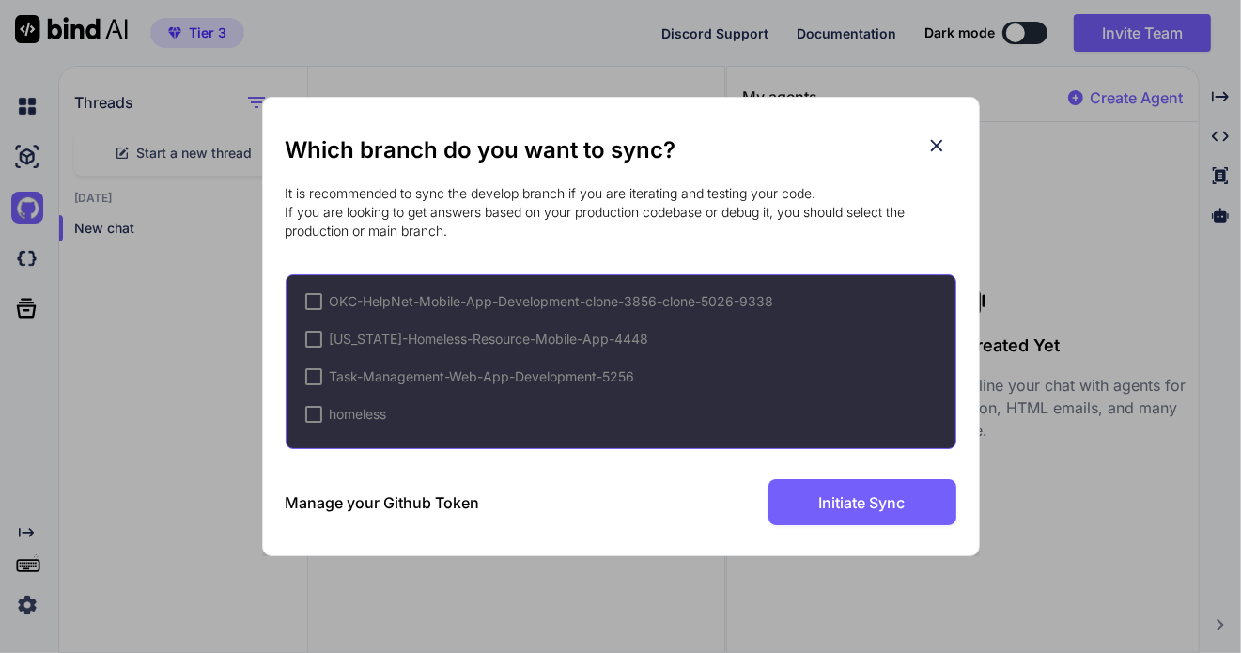
click at [319, 411] on div at bounding box center [313, 414] width 17 height 17
click at [617, 572] on div "Which branch do you want to sync? It is recommended to sync the develop branch …" at bounding box center [620, 326] width 1241 height 653
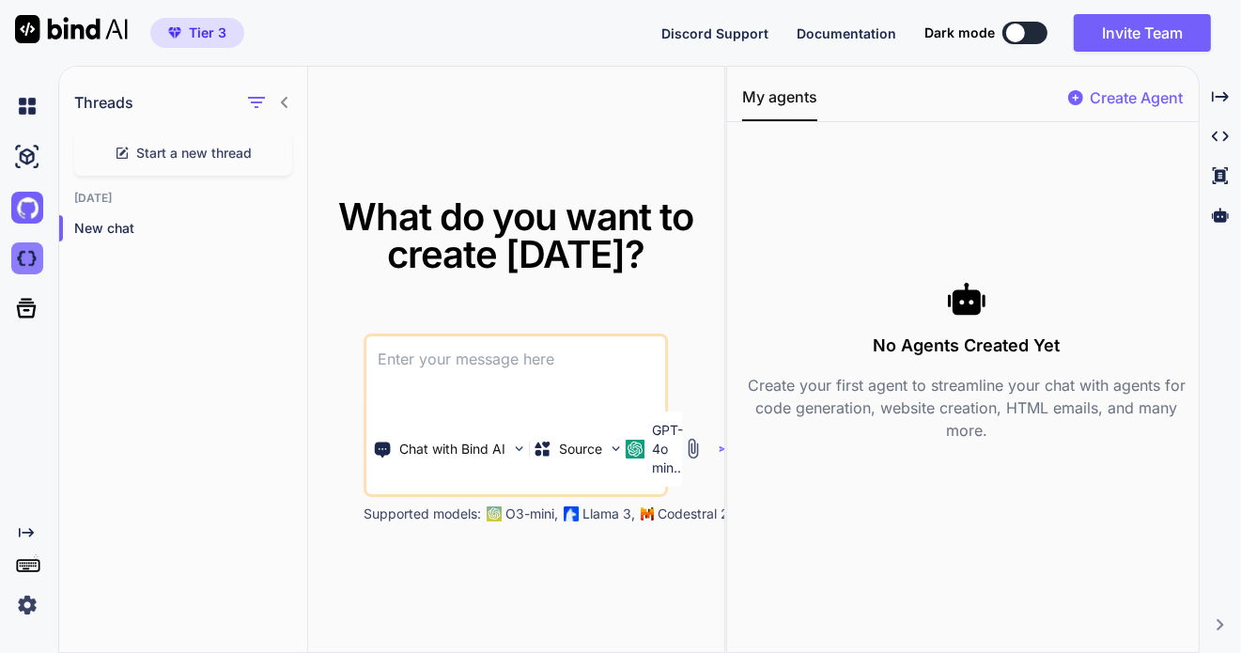
click at [26, 253] on img at bounding box center [27, 258] width 32 height 32
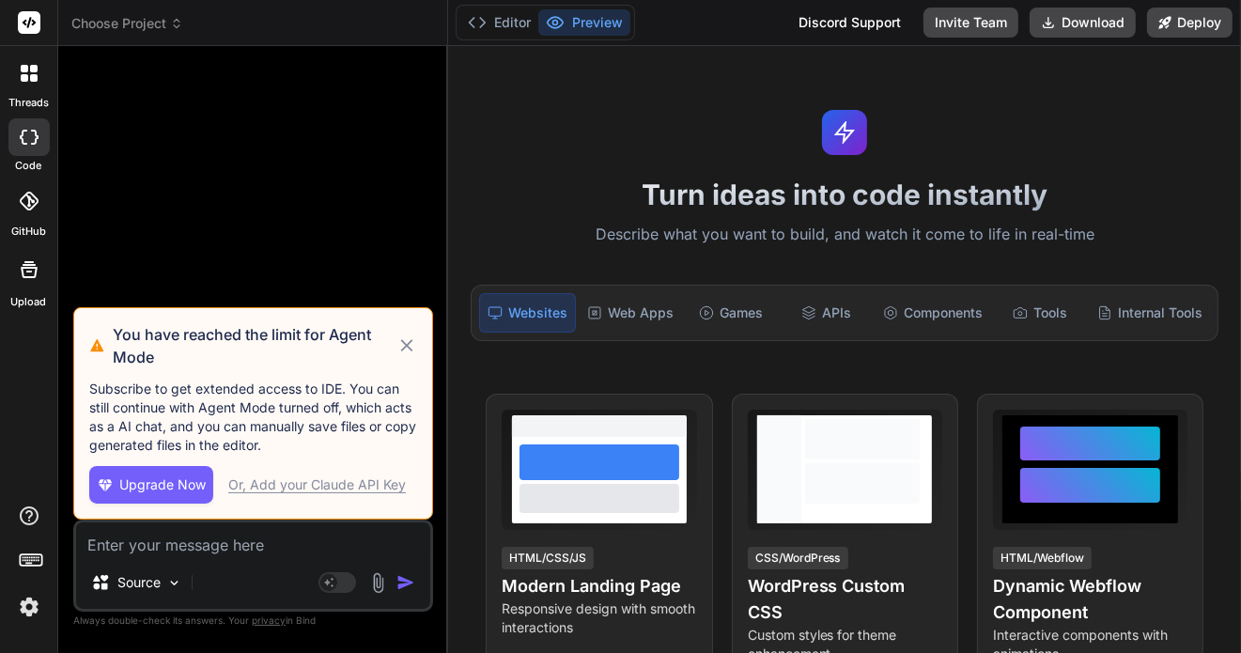
click at [308, 480] on div "Or, Add your Claude API Key" at bounding box center [317, 484] width 178 height 19
type textarea "x"
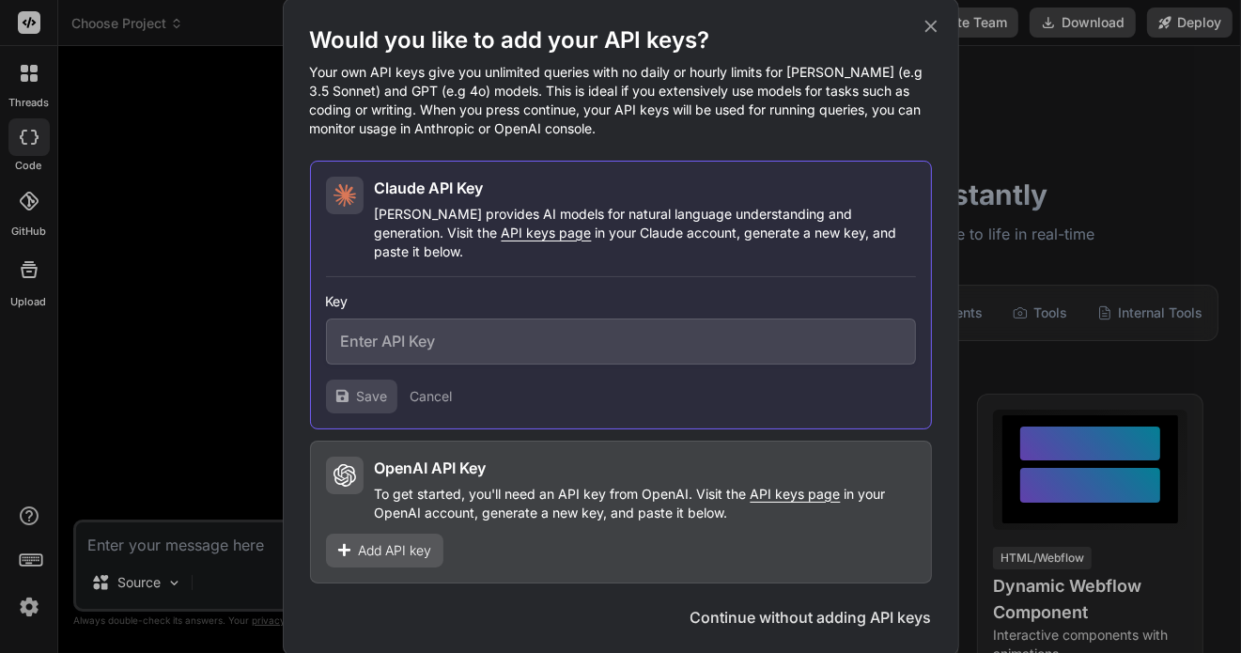
click at [502, 240] on span "API keys page" at bounding box center [547, 233] width 90 height 16
paste input "sk-ant-api03-ClyhL4CMvrZKS0LcX1dV0-QdYvDNqAnQ_krzEZaTOblXaBCw0bNkOl74O_h0BV_Ihx…"
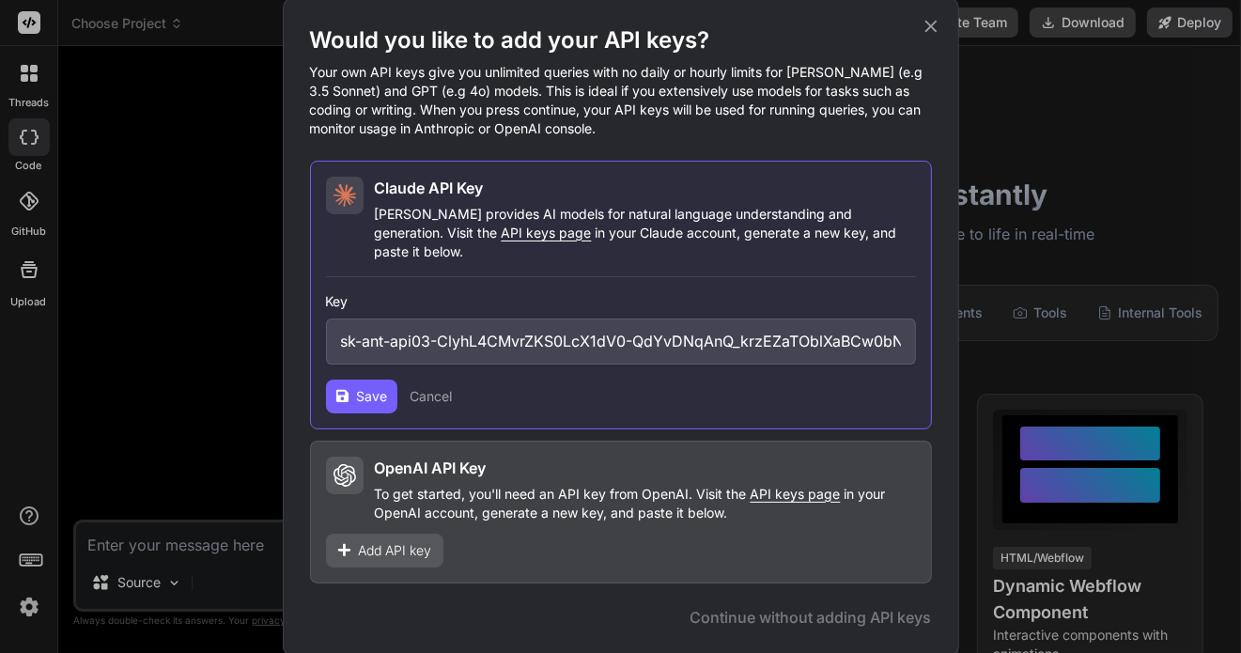
scroll to position [0, 370]
type input "sk-ant-api03-ClyhL4CMvrZKS0LcX1dV0-QdYvDNqAnQ_krzEZaTOblXaBCw0bNkOl74O_h0BV_Ihx…"
click at [364, 388] on span "Save" at bounding box center [372, 396] width 31 height 19
click at [384, 388] on span "Save" at bounding box center [372, 396] width 31 height 19
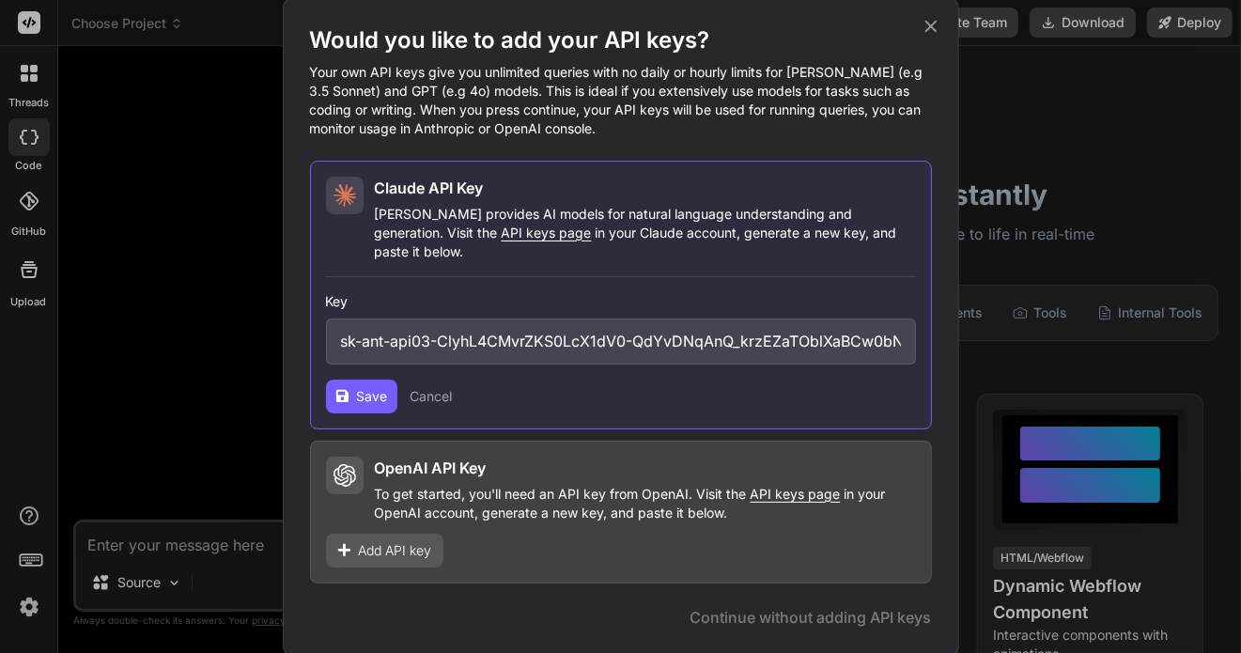
click at [931, 32] on icon at bounding box center [930, 26] width 12 height 12
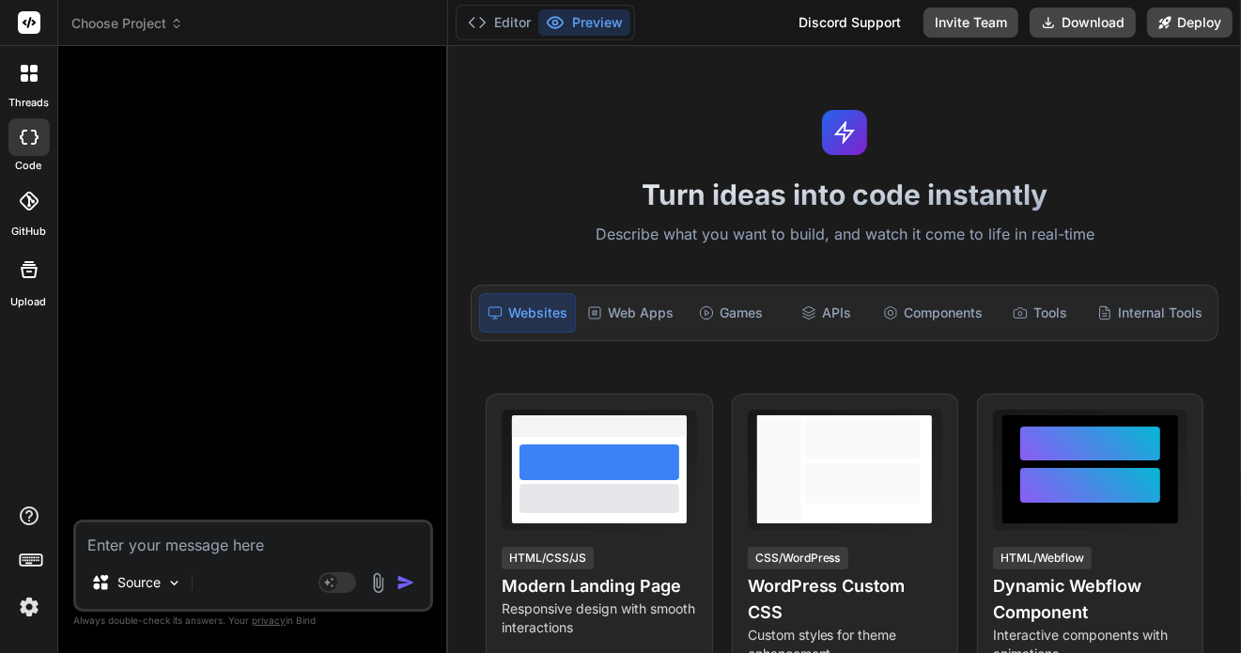
click at [35, 209] on div at bounding box center [28, 200] width 41 height 41
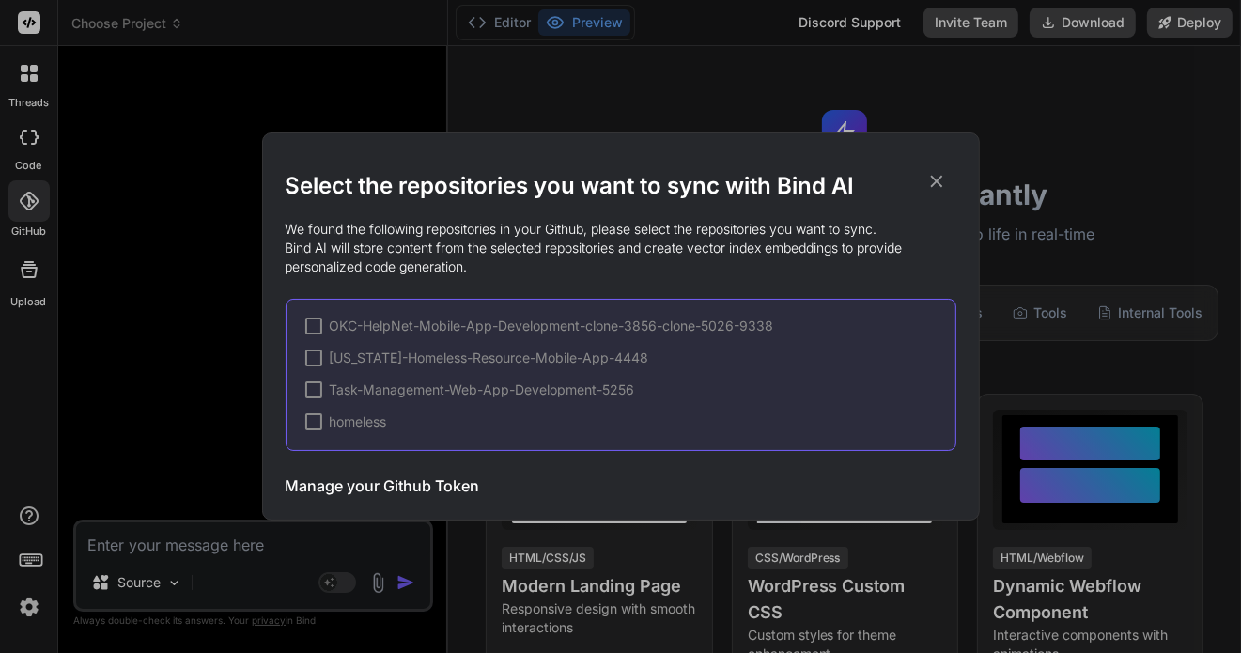
click at [43, 143] on div "Select the repositories you want to sync with Bind AI We found the following re…" at bounding box center [620, 326] width 1241 height 653
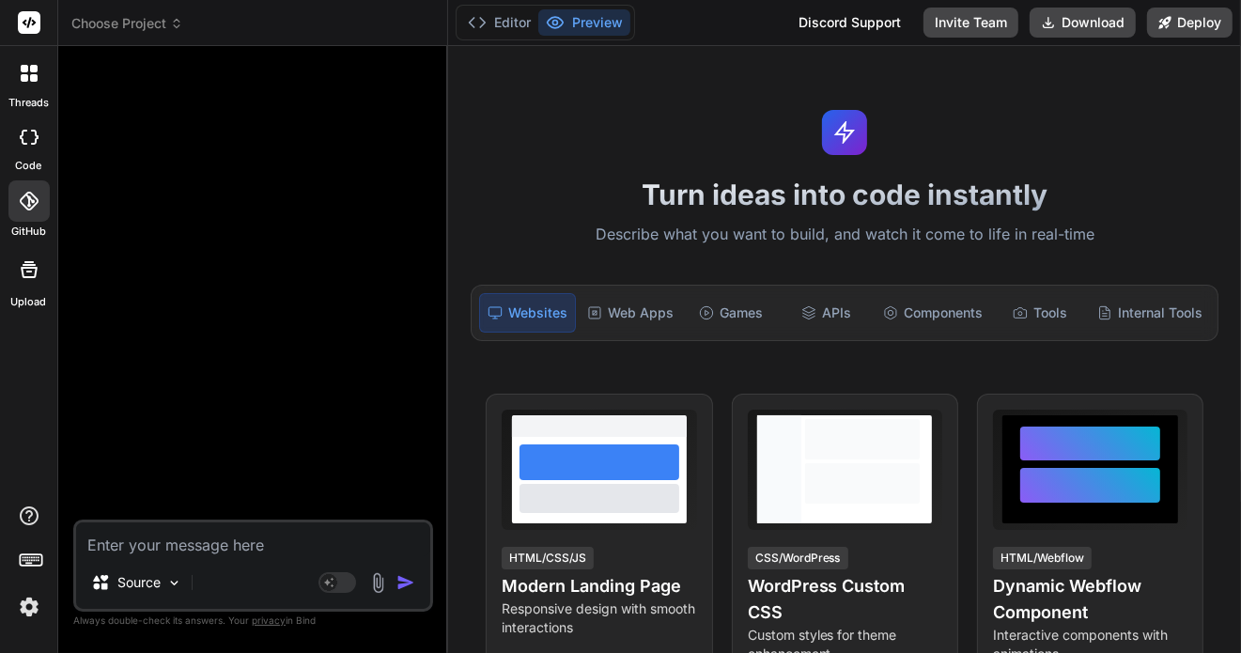
click at [34, 144] on div at bounding box center [28, 137] width 41 height 38
click at [33, 143] on icon at bounding box center [35, 137] width 8 height 15
click at [1122, 301] on div "Internal Tools" at bounding box center [1150, 312] width 120 height 39
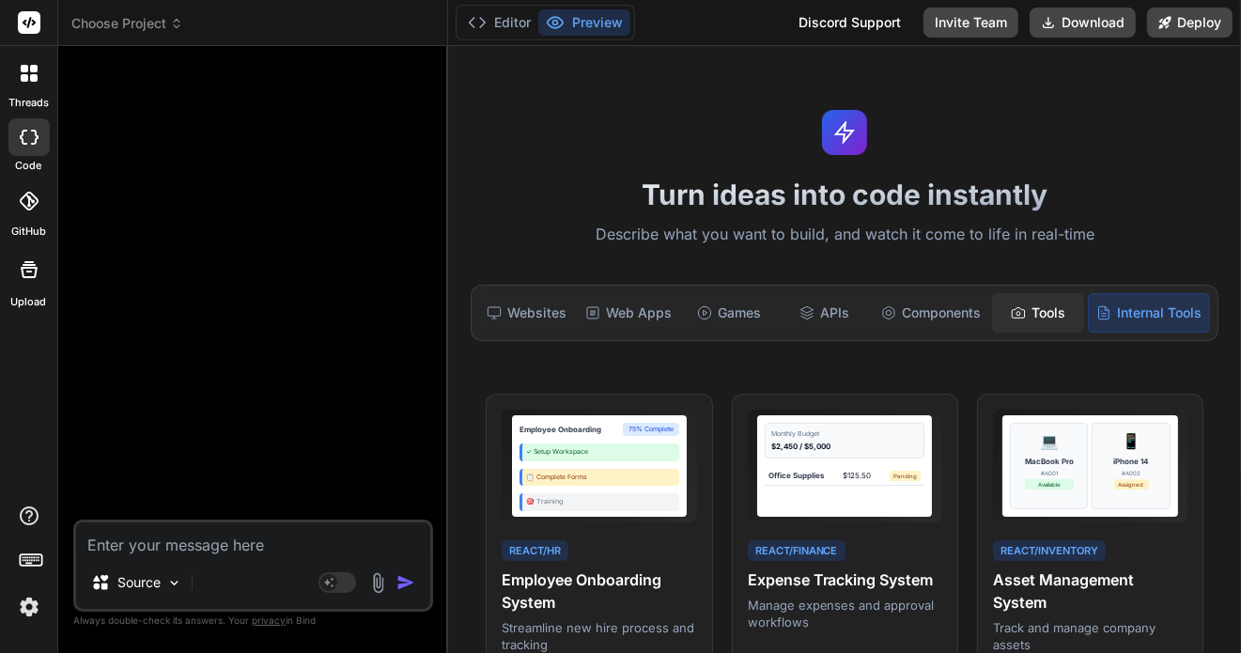
click at [1019, 302] on div "Tools" at bounding box center [1038, 312] width 92 height 39
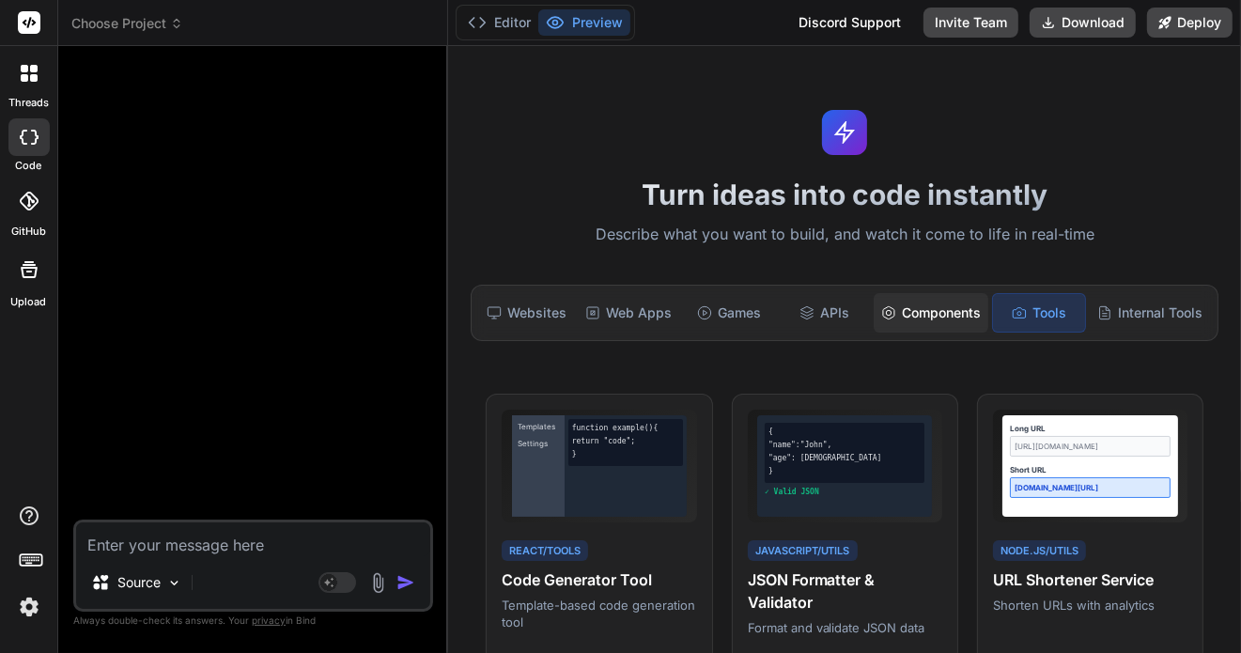
click at [929, 296] on div "Components" at bounding box center [931, 312] width 115 height 39
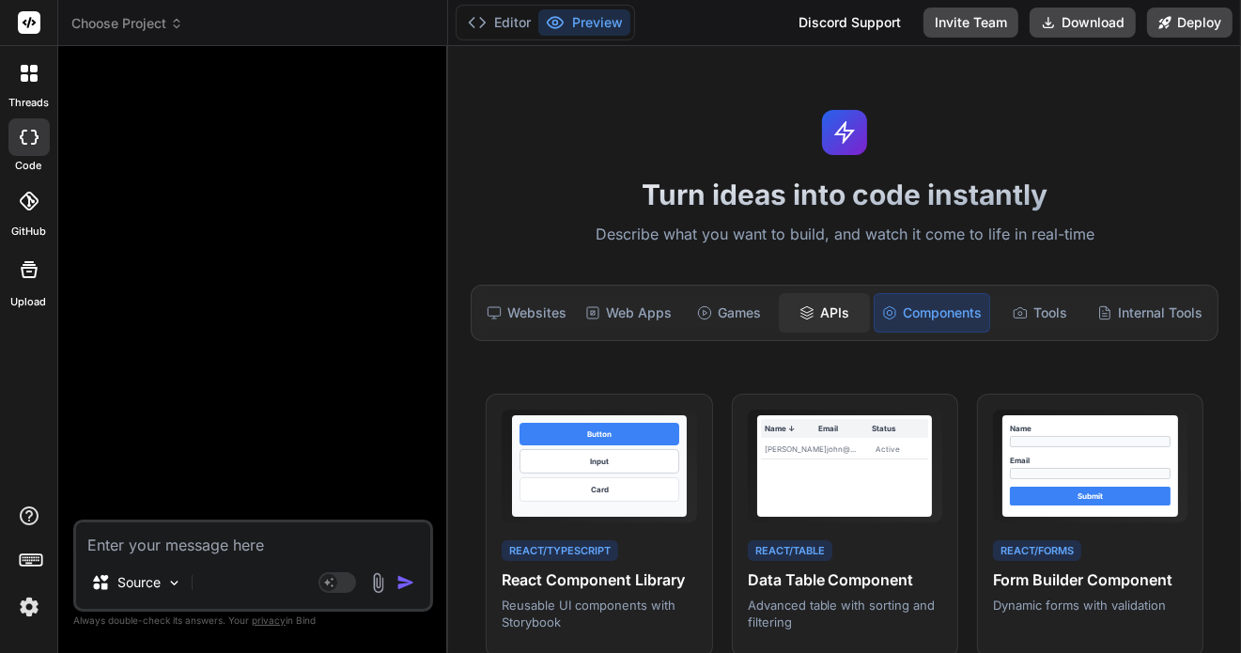
click at [820, 307] on div "APIs" at bounding box center [825, 312] width 92 height 39
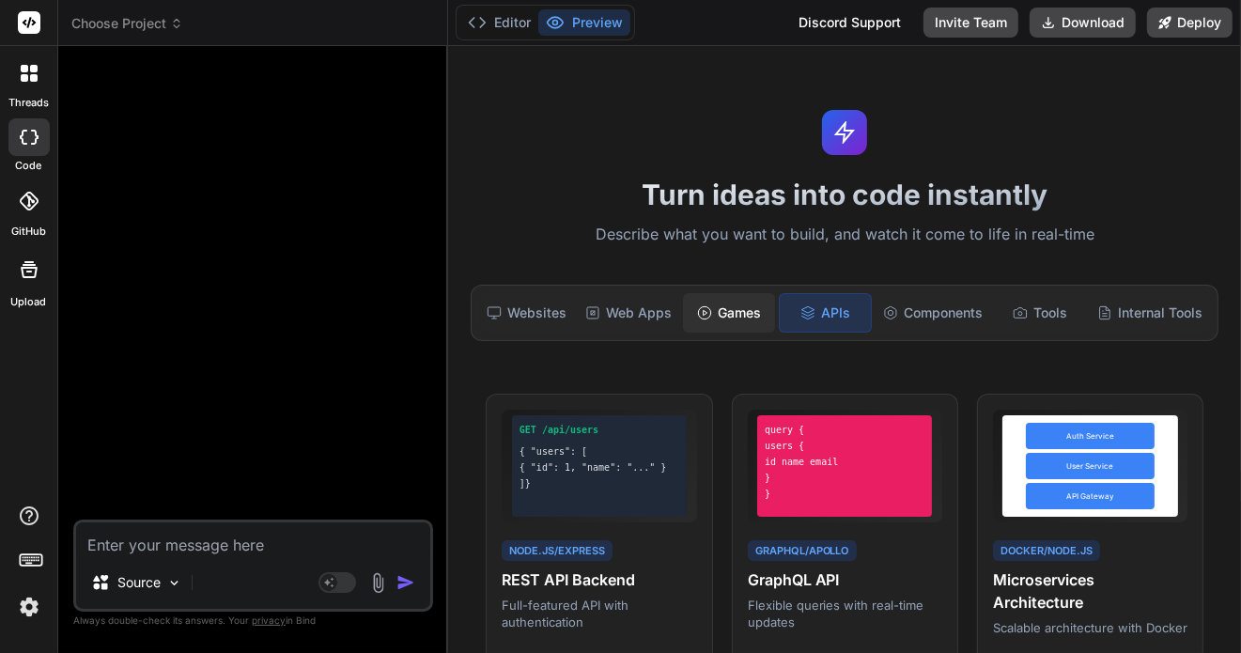
click at [700, 300] on div "Games" at bounding box center [729, 312] width 92 height 39
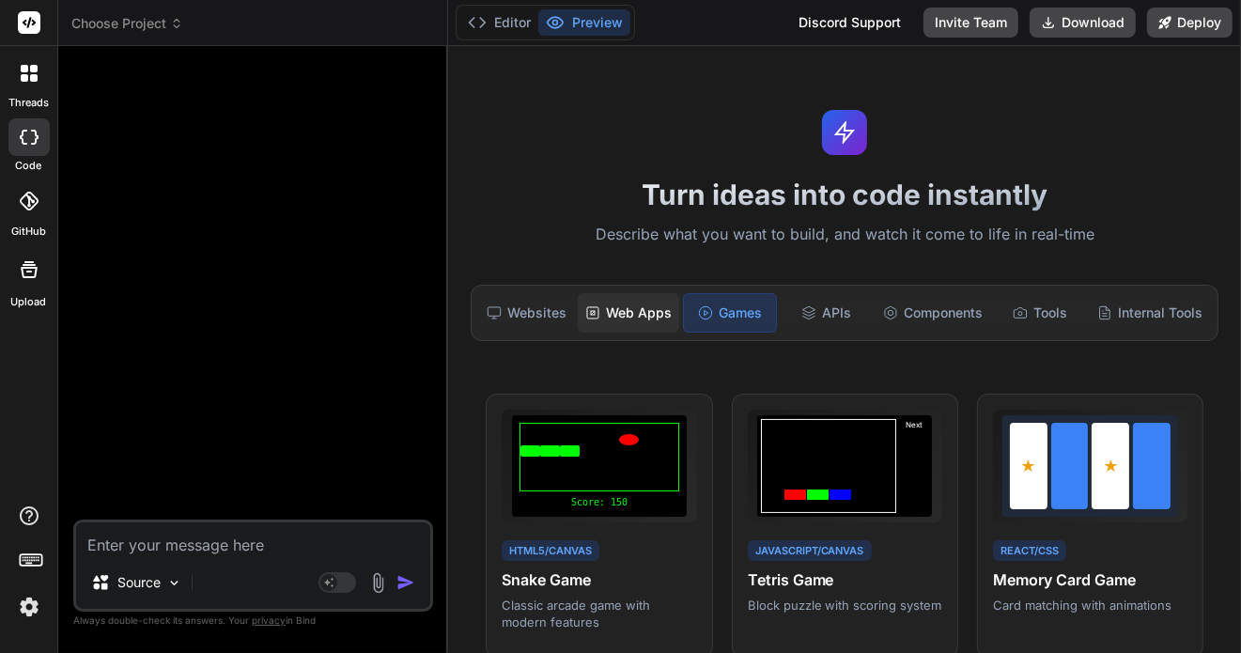
click at [632, 306] on div "Web Apps" at bounding box center [628, 312] width 101 height 39
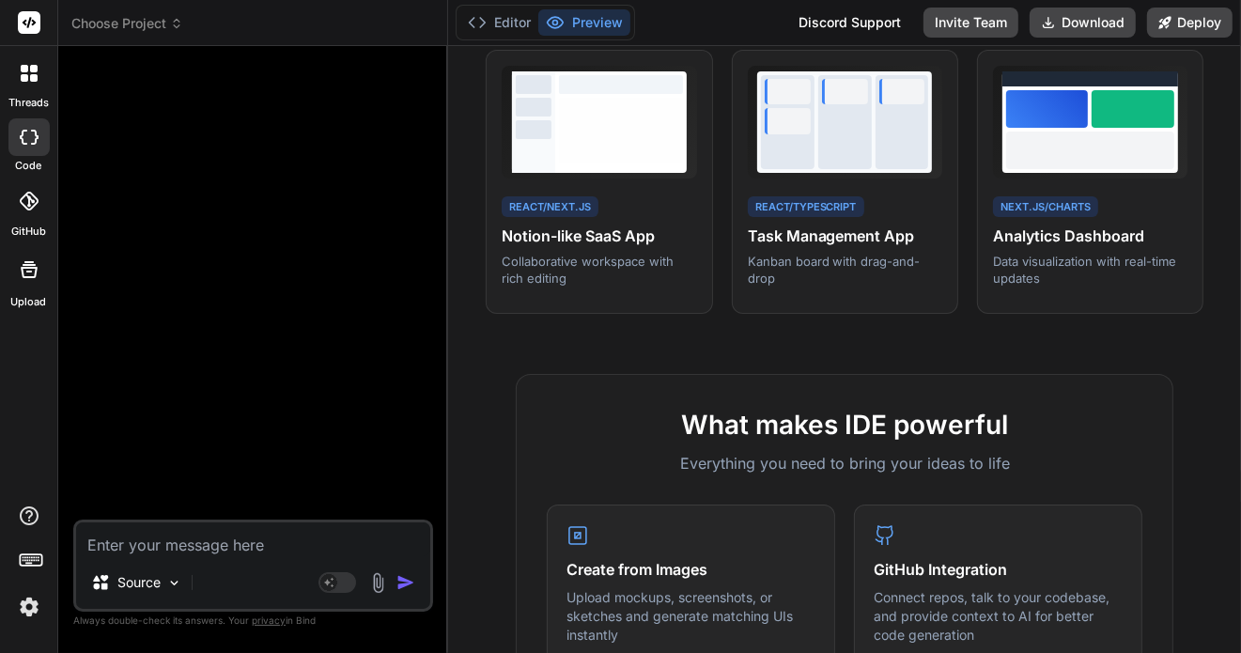
scroll to position [689, 0]
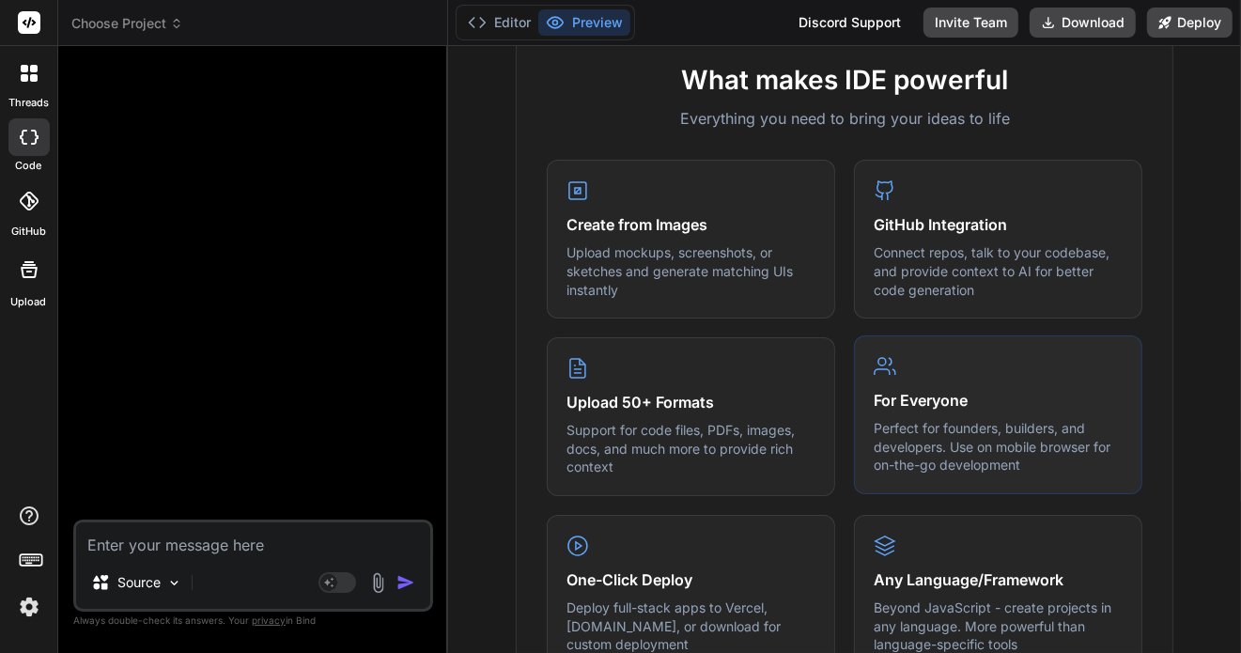
click at [912, 425] on p "Perfect for founders, builders, and developers. Use on mobile browser for on-th…" at bounding box center [998, 446] width 249 height 55
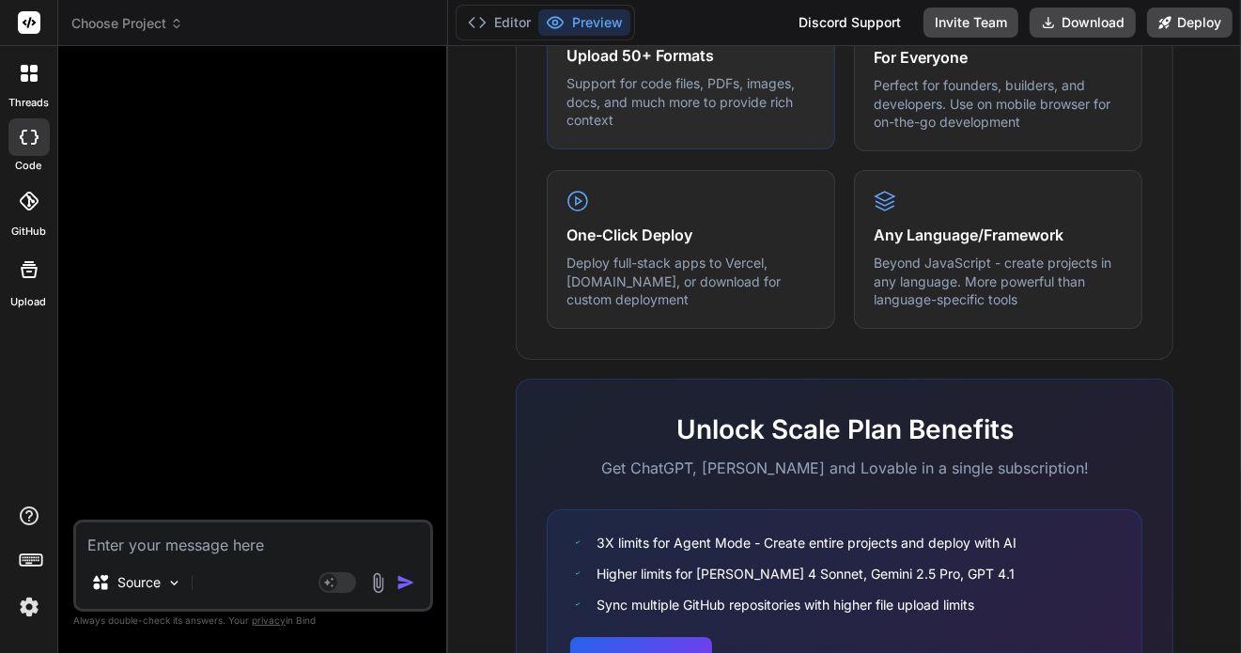
scroll to position [1158, 0]
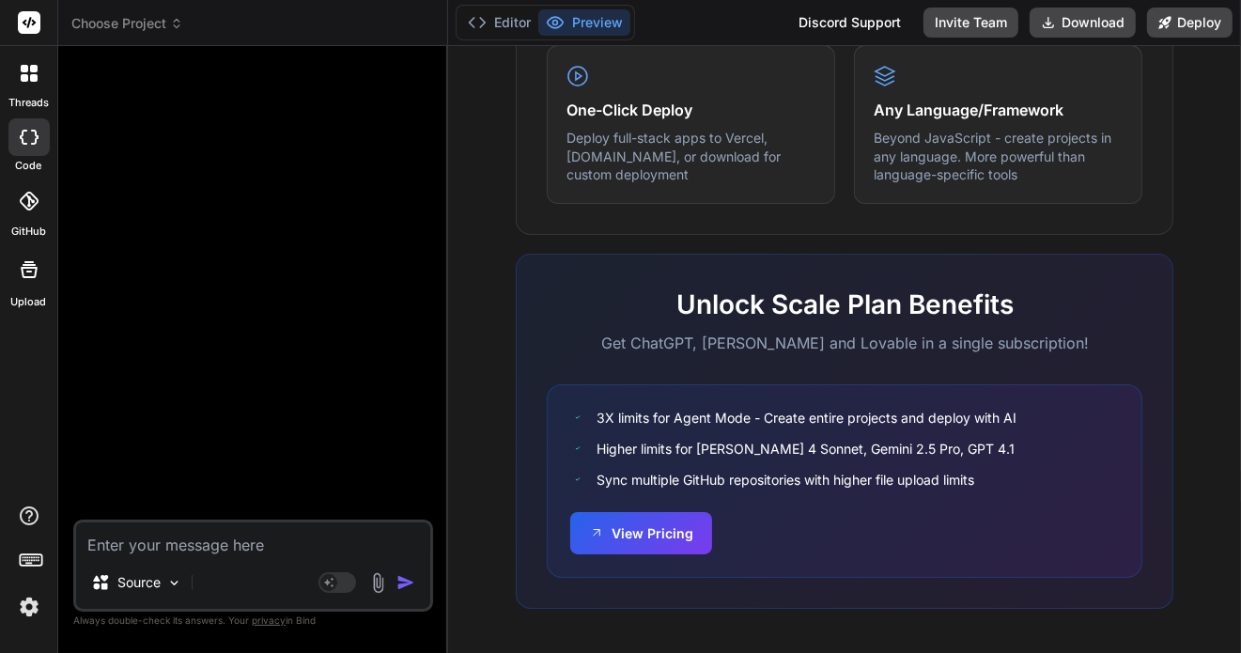
click at [30, 212] on div at bounding box center [28, 200] width 41 height 41
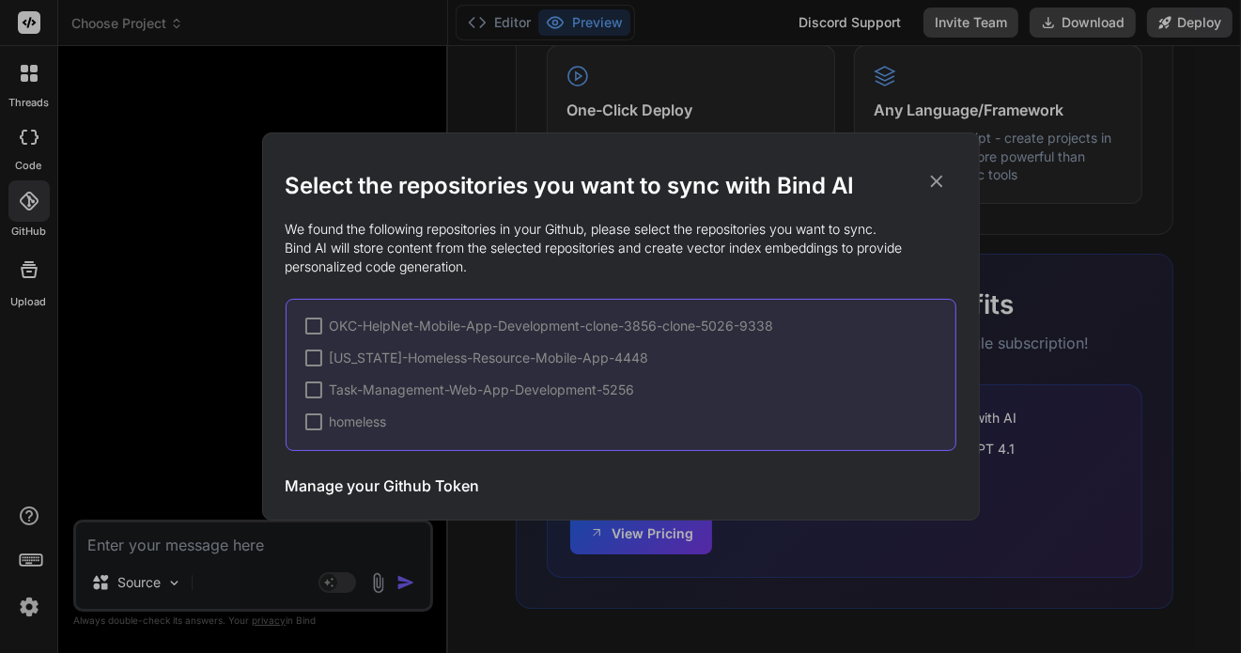
click at [321, 418] on div "homeless" at bounding box center [346, 421] width 82 height 19
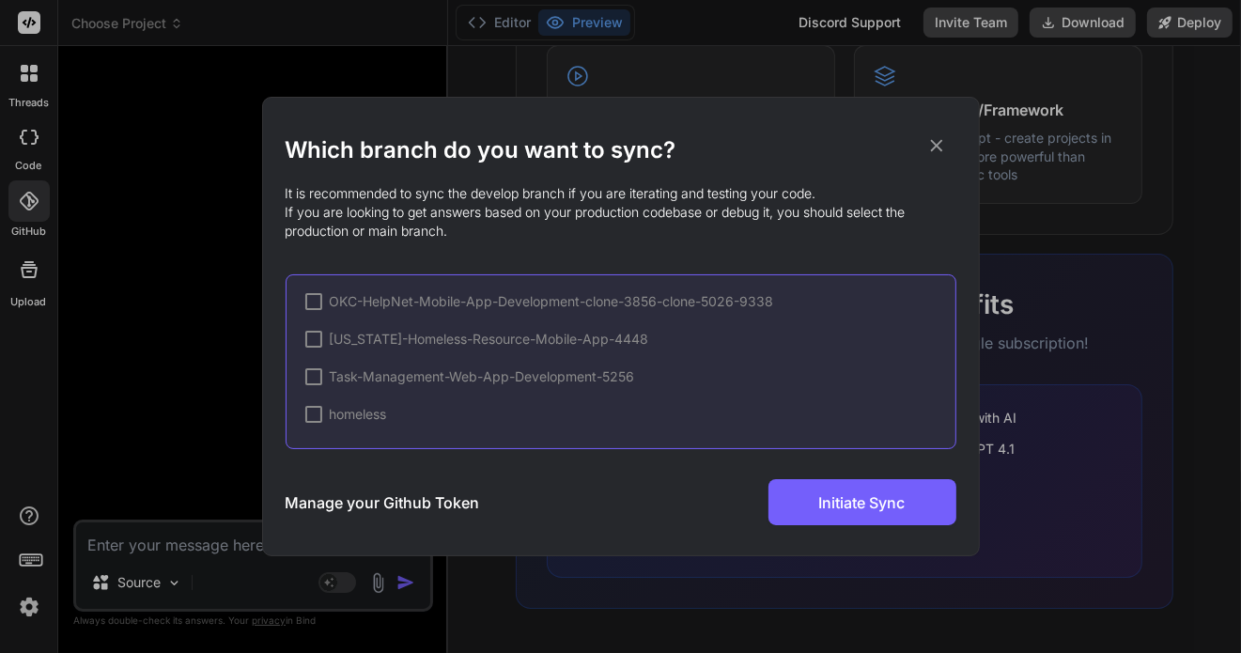
click at [318, 418] on div at bounding box center [313, 414] width 17 height 17
click at [195, 279] on div "Which branch do you want to sync? It is recommended to sync the develop branch …" at bounding box center [620, 326] width 1241 height 653
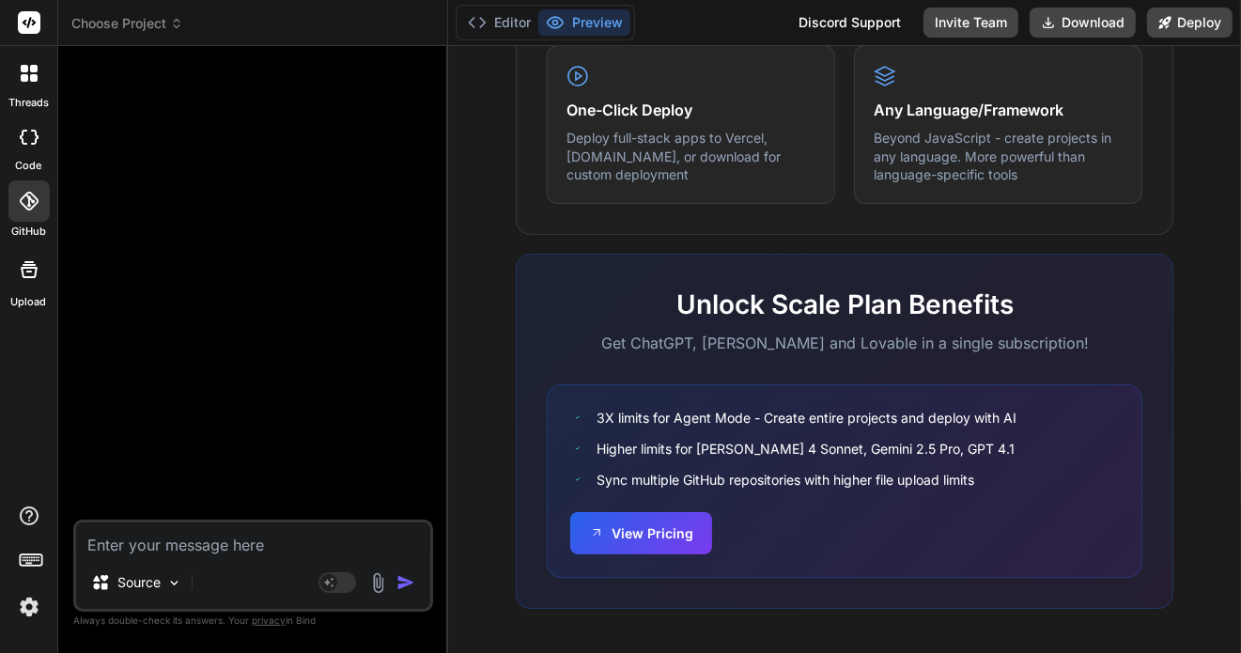
click at [32, 73] on icon at bounding box center [29, 73] width 17 height 17
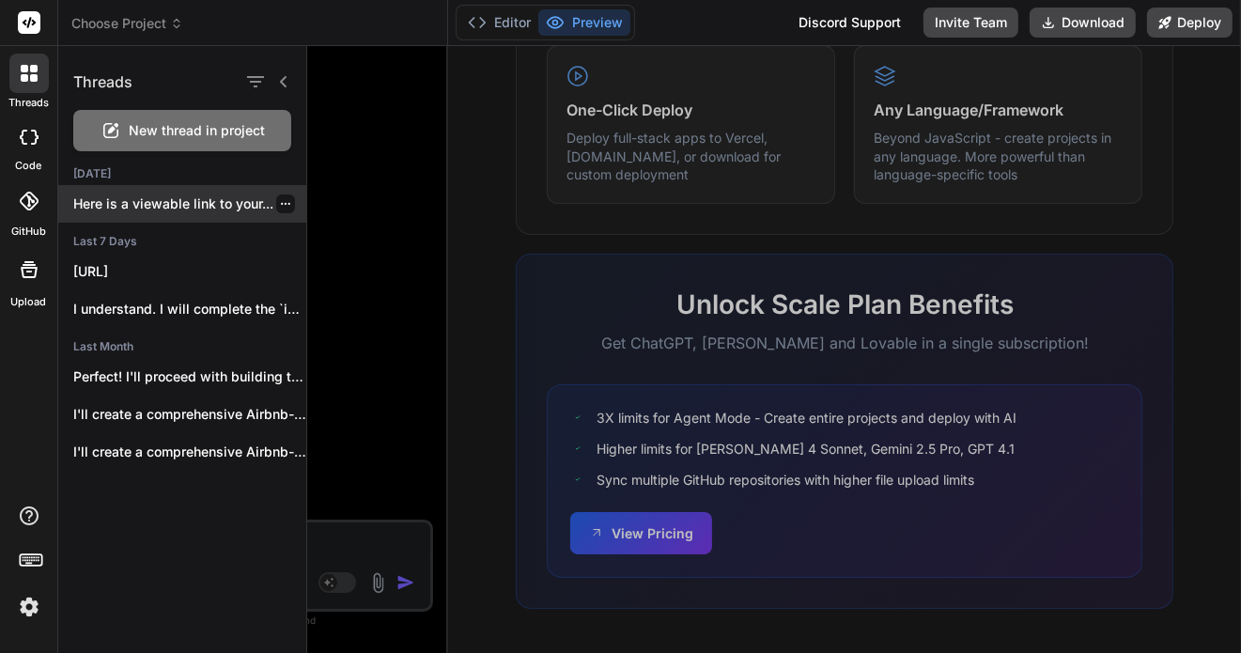
click at [143, 205] on p "Here is a viewable link to your..." at bounding box center [189, 203] width 233 height 19
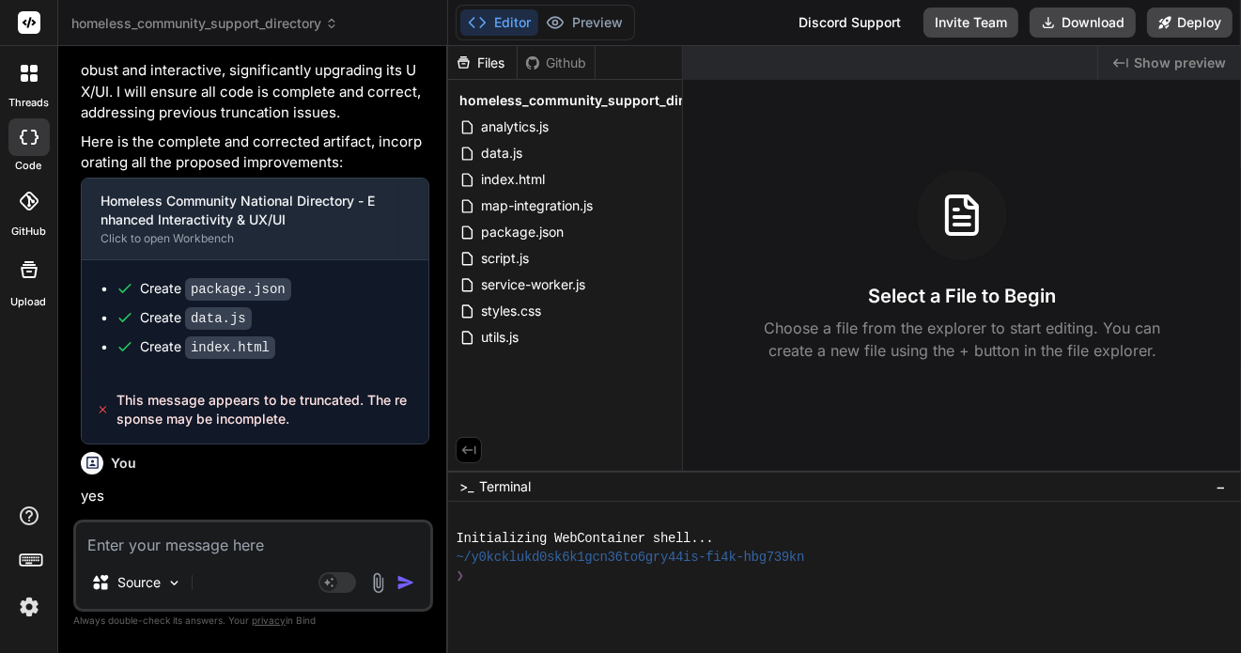
scroll to position [0, 0]
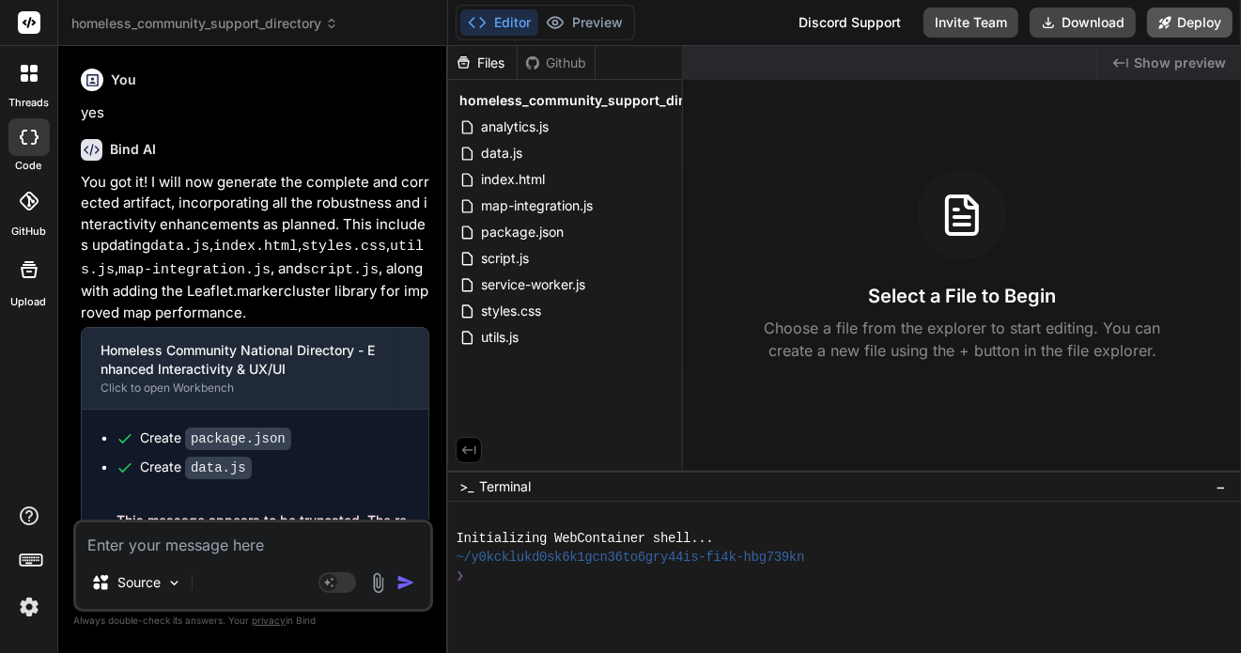
click at [1167, 21] on icon at bounding box center [1165, 22] width 12 height 12
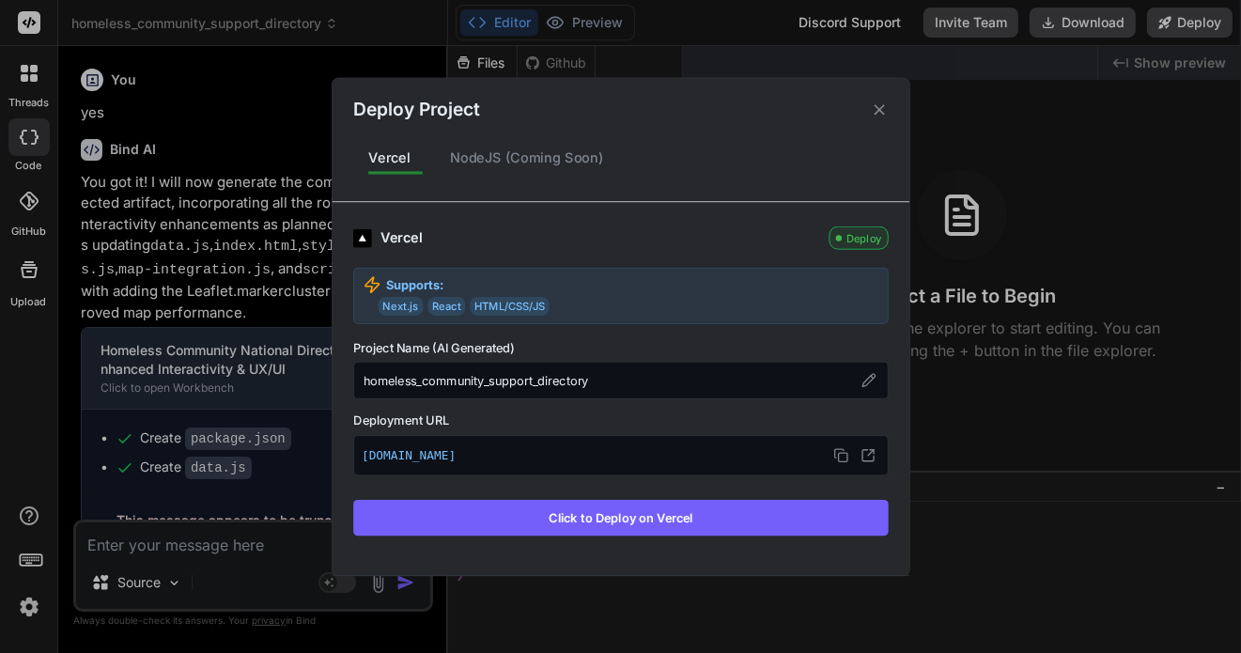
click at [608, 519] on button "Click to Deploy on Vercel" at bounding box center [620, 518] width 535 height 36
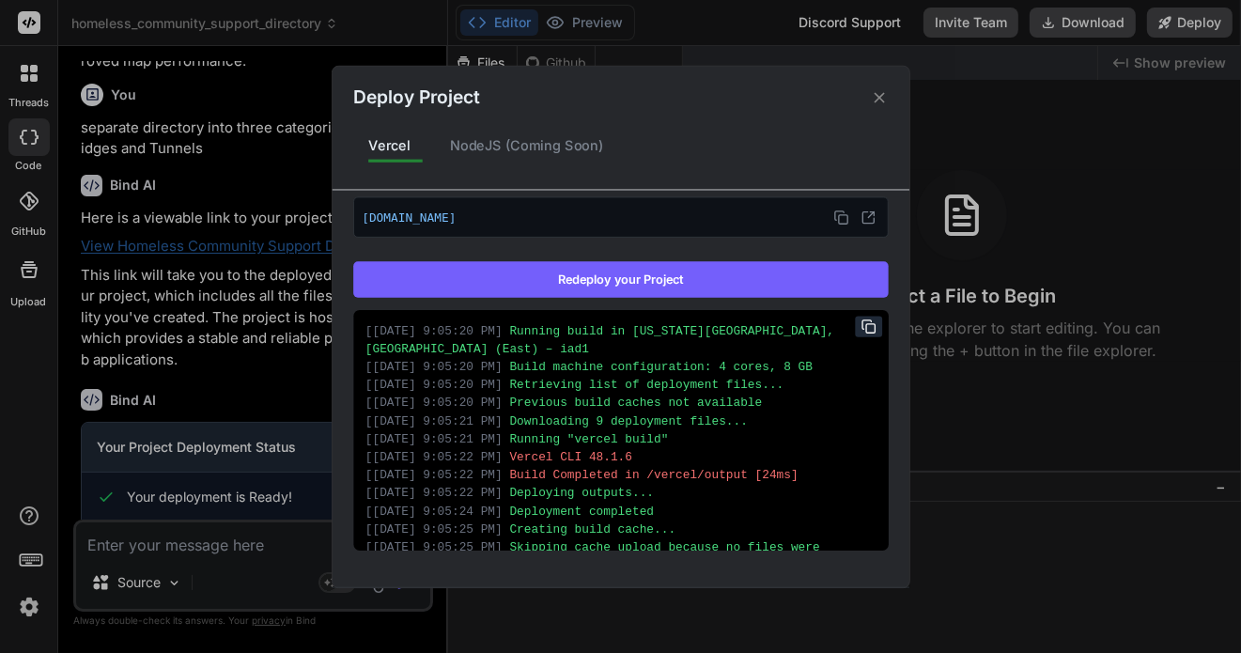
scroll to position [45, 0]
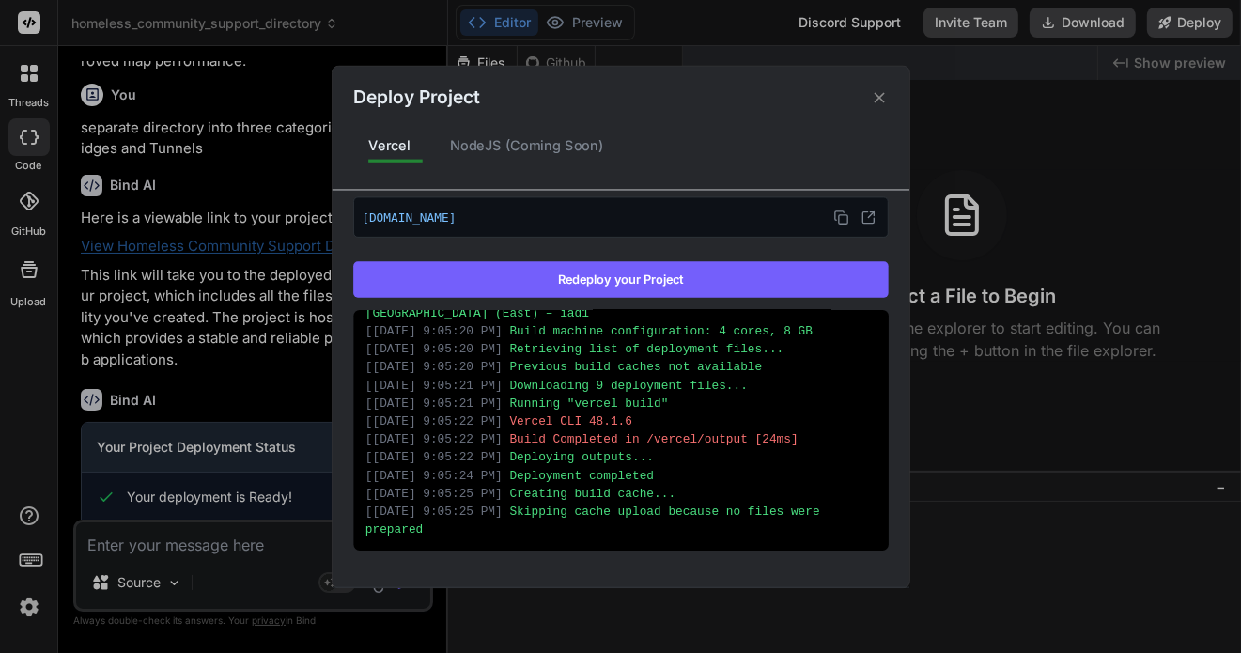
click at [876, 96] on icon at bounding box center [879, 97] width 18 height 18
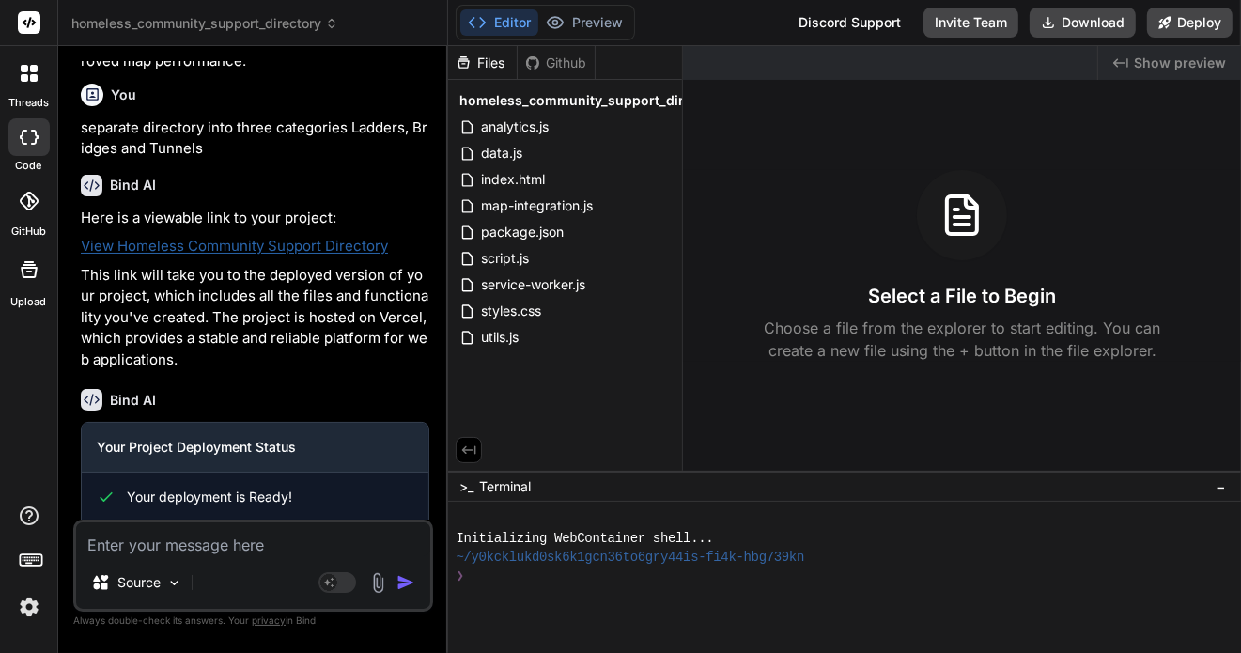
scroll to position [1963, 0]
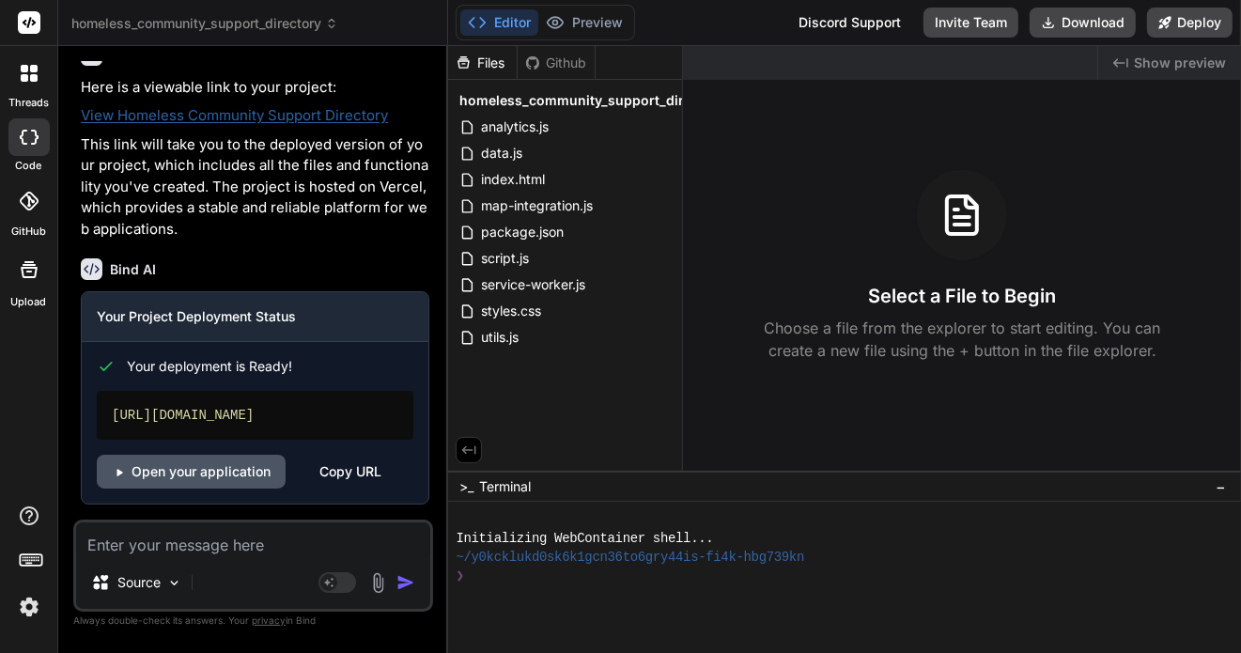
click at [225, 475] on link "Open your application" at bounding box center [191, 472] width 189 height 34
click at [18, 67] on div at bounding box center [28, 73] width 39 height 39
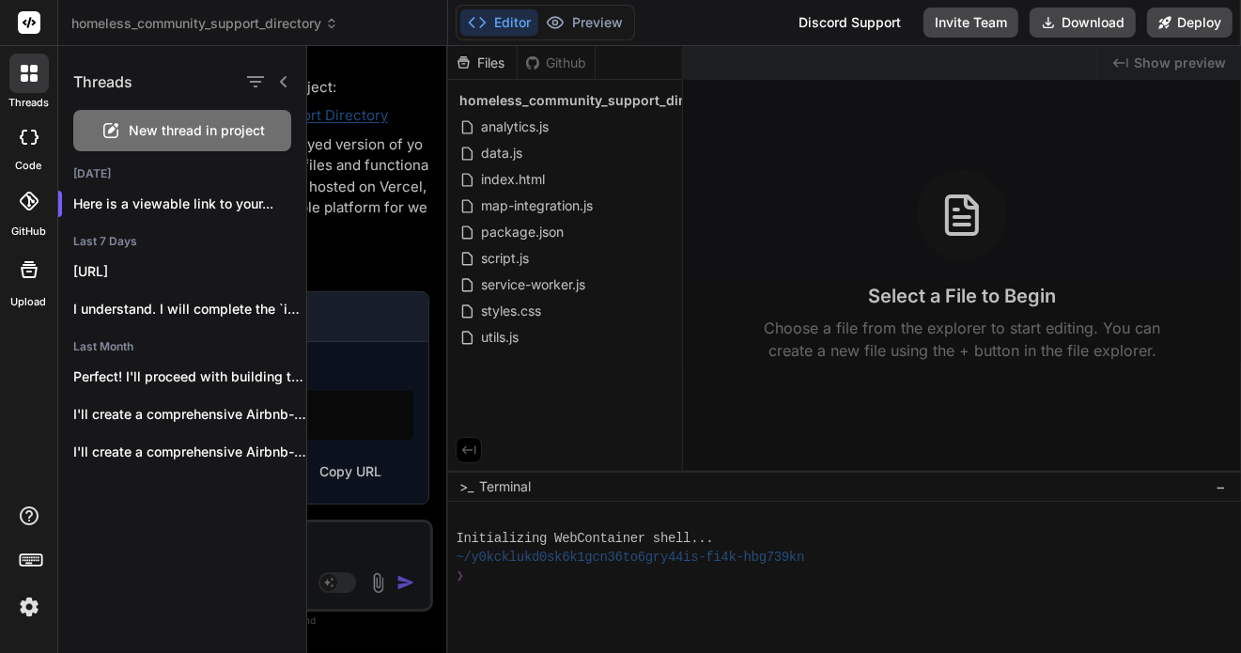
click at [134, 125] on span "New thread in project" at bounding box center [198, 130] width 136 height 19
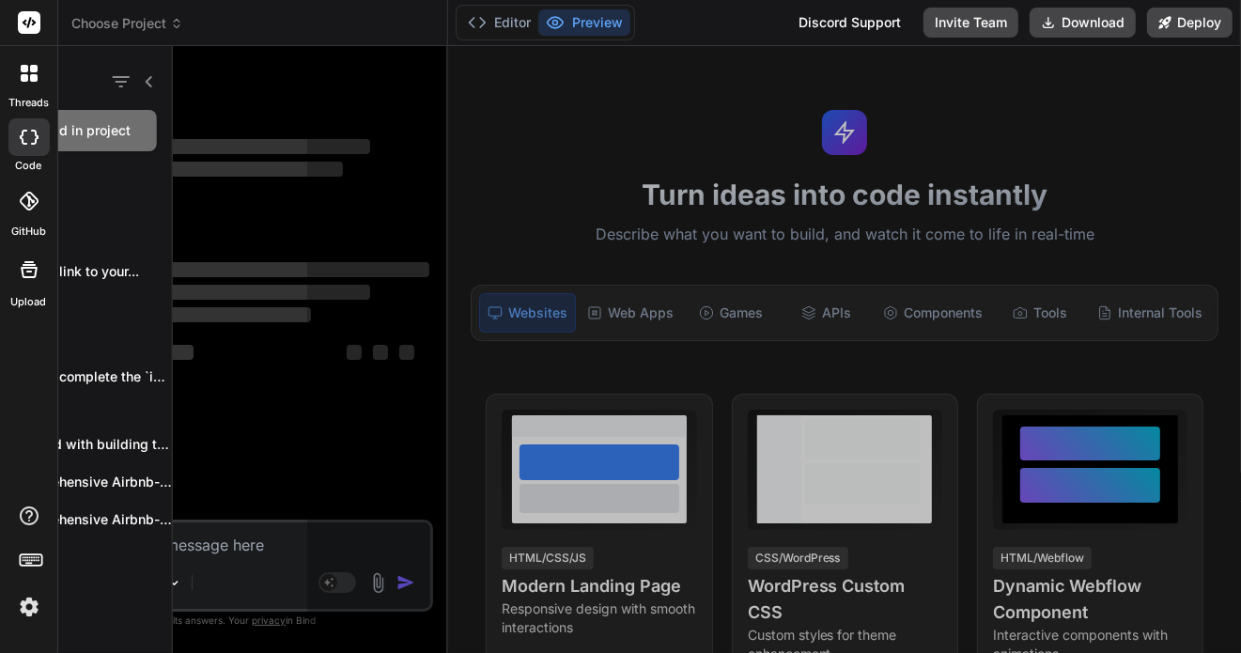
scroll to position [19, 0]
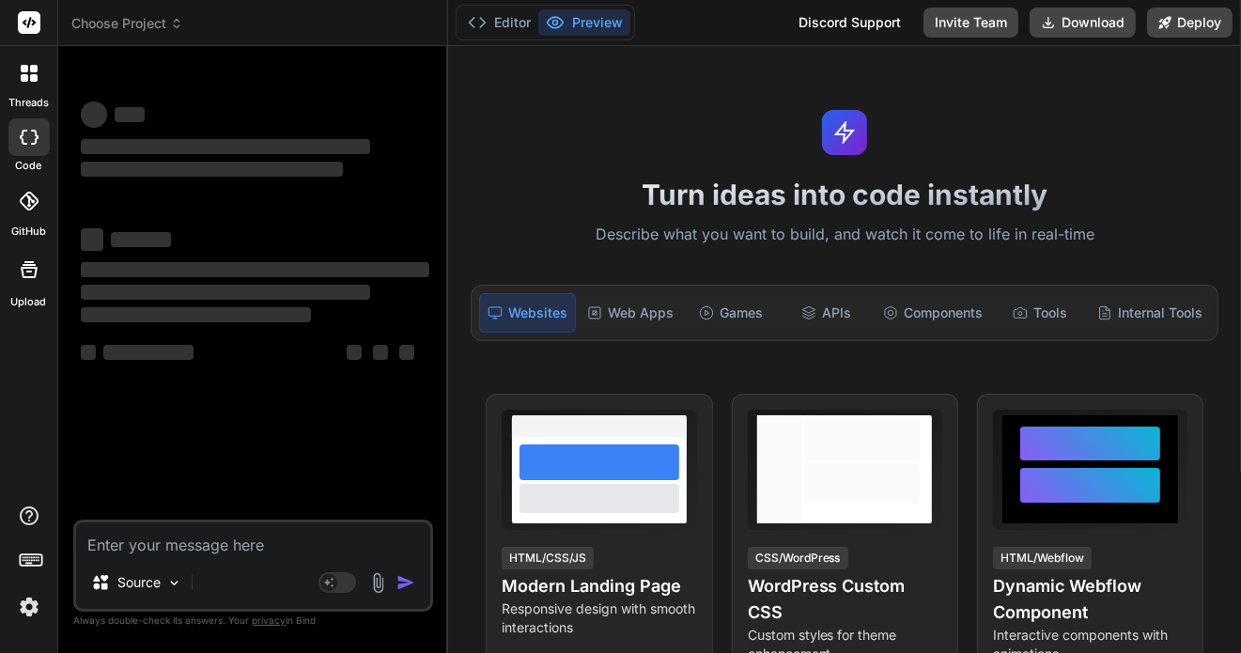
type textarea "x"
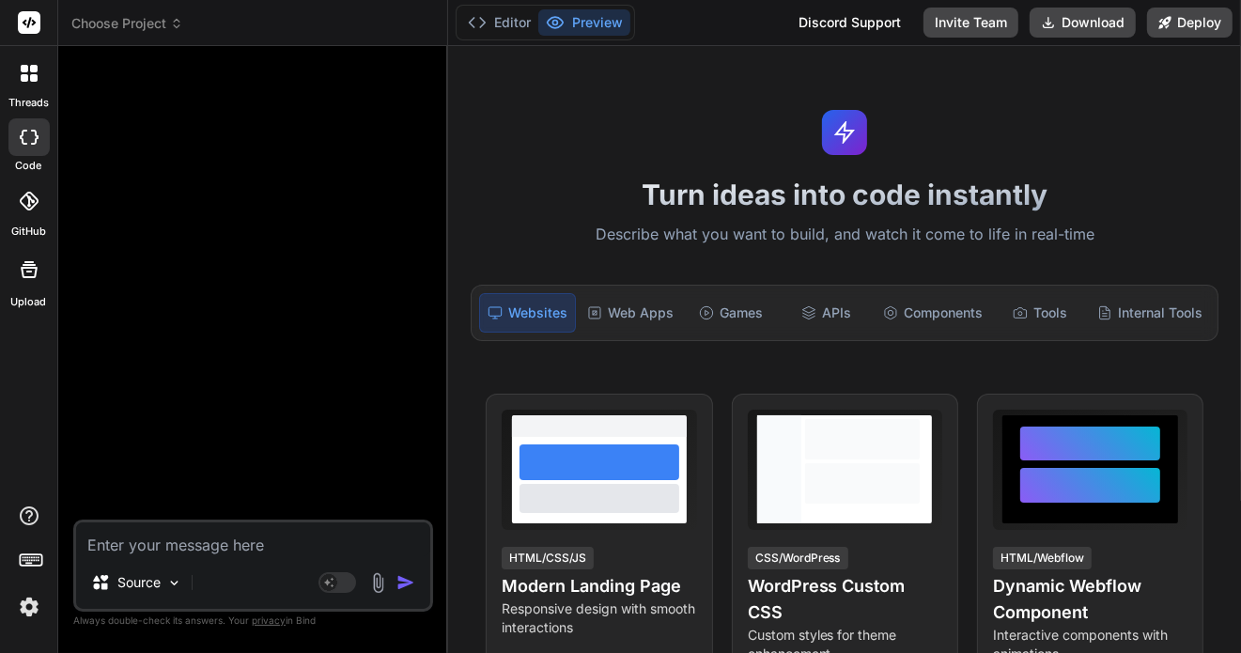
paste textarea "LOREMI DOLORSI: 663 | AMETCONSE: 464 | 446 adi Elits Doeiusmod Temporin Utlabor…"
type textarea "LOREMI DOLORSI: 663 | AMETCONSE: 464 | 446 adi Elits Doeiusmod Temporin Utlabor…"
type textarea "x"
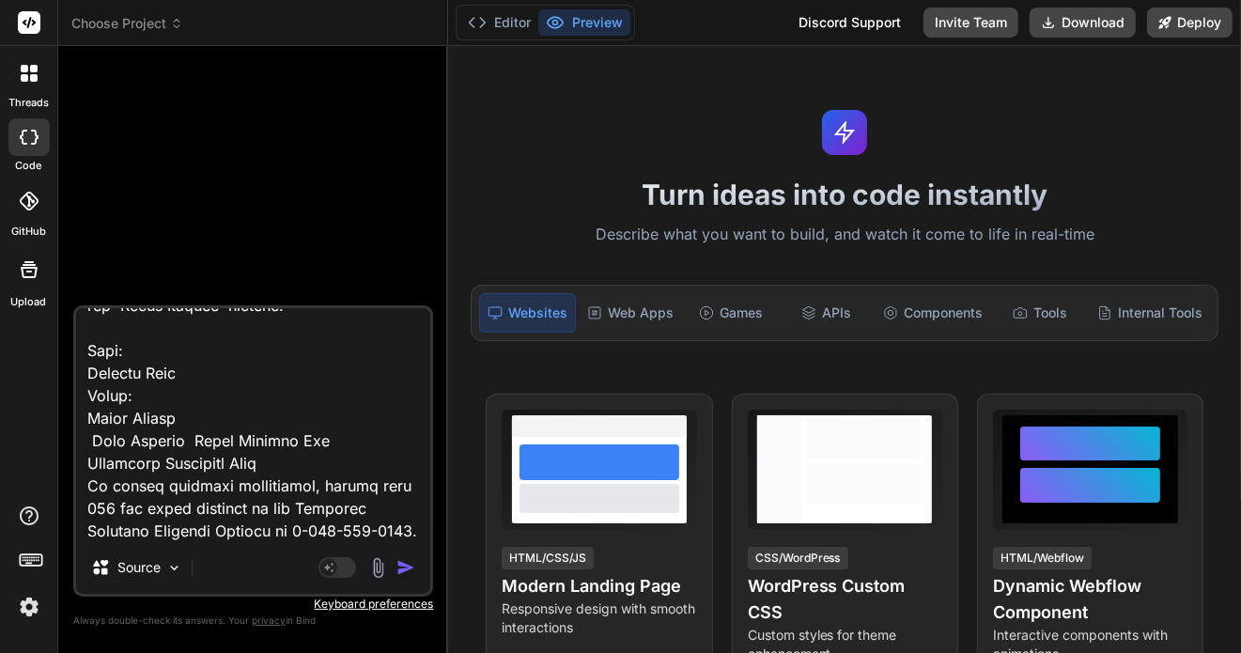
type textarea "LOREMI DOLORSI: 663 | AMETCONSE: 464 | 446 adi Elits Doeiusmod Temporin Utlabor…"
click at [403, 564] on img "button" at bounding box center [405, 567] width 19 height 19
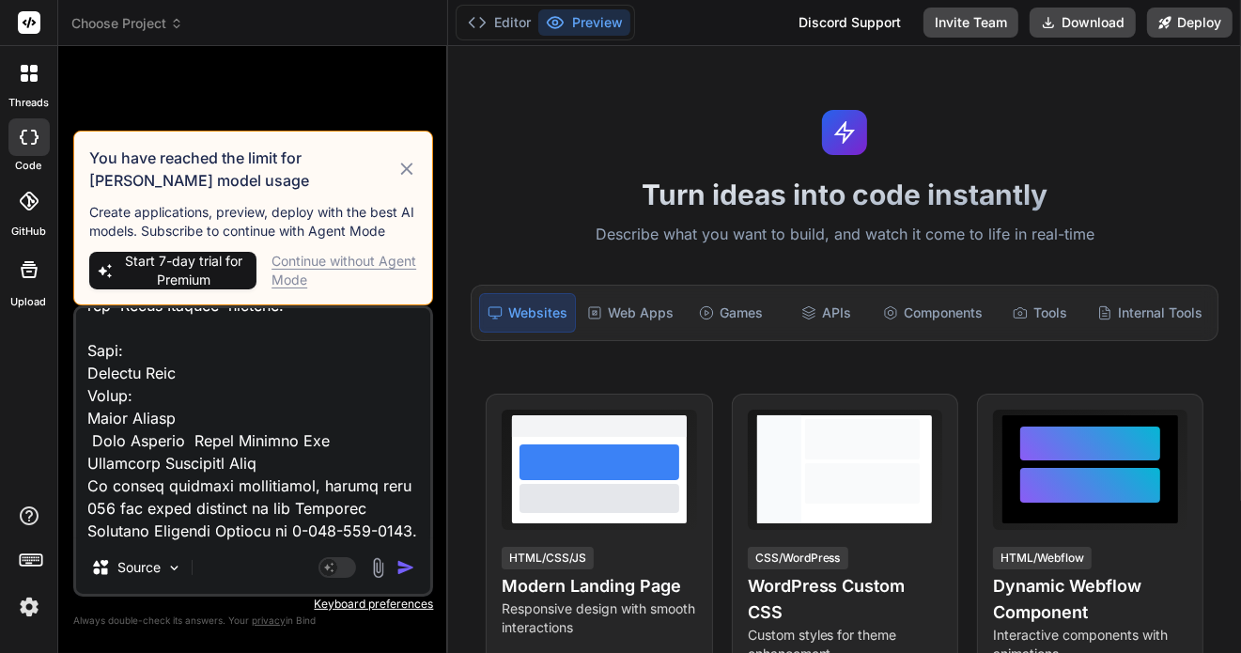
drag, startPoint x: 312, startPoint y: 257, endPoint x: 277, endPoint y: 280, distance: 41.4
click at [312, 256] on div "Continue without Agent Mode" at bounding box center [344, 271] width 146 height 38
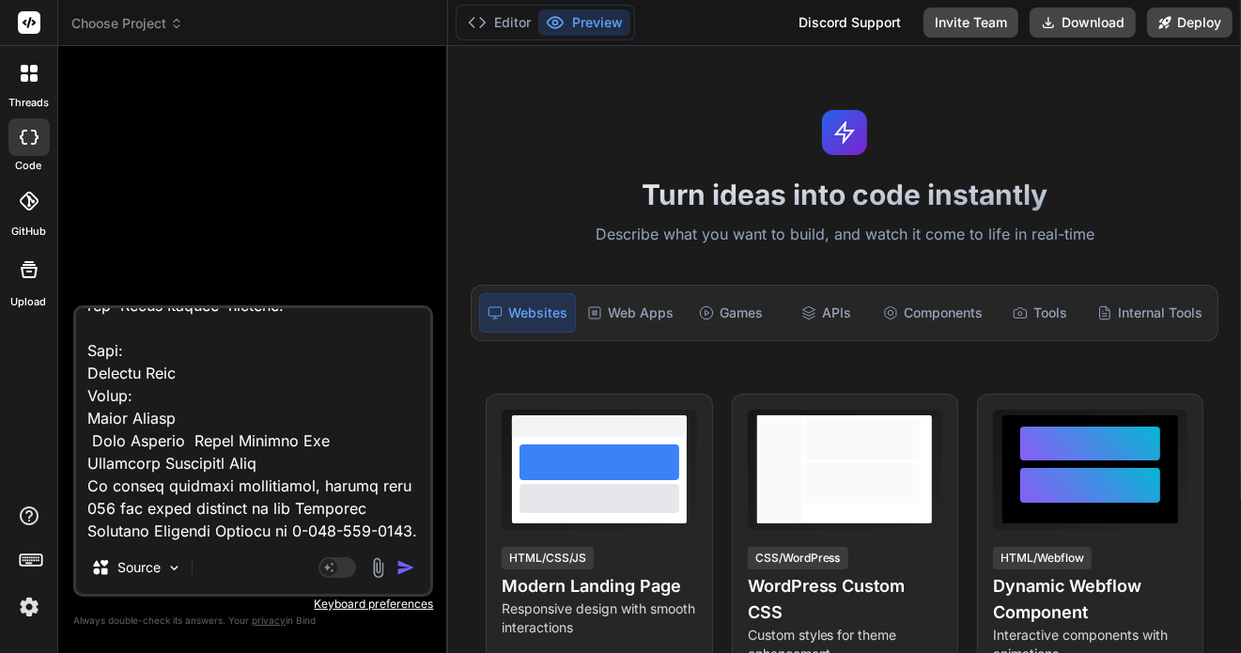
scroll to position [7219, 0]
click at [402, 569] on img "button" at bounding box center [405, 567] width 19 height 19
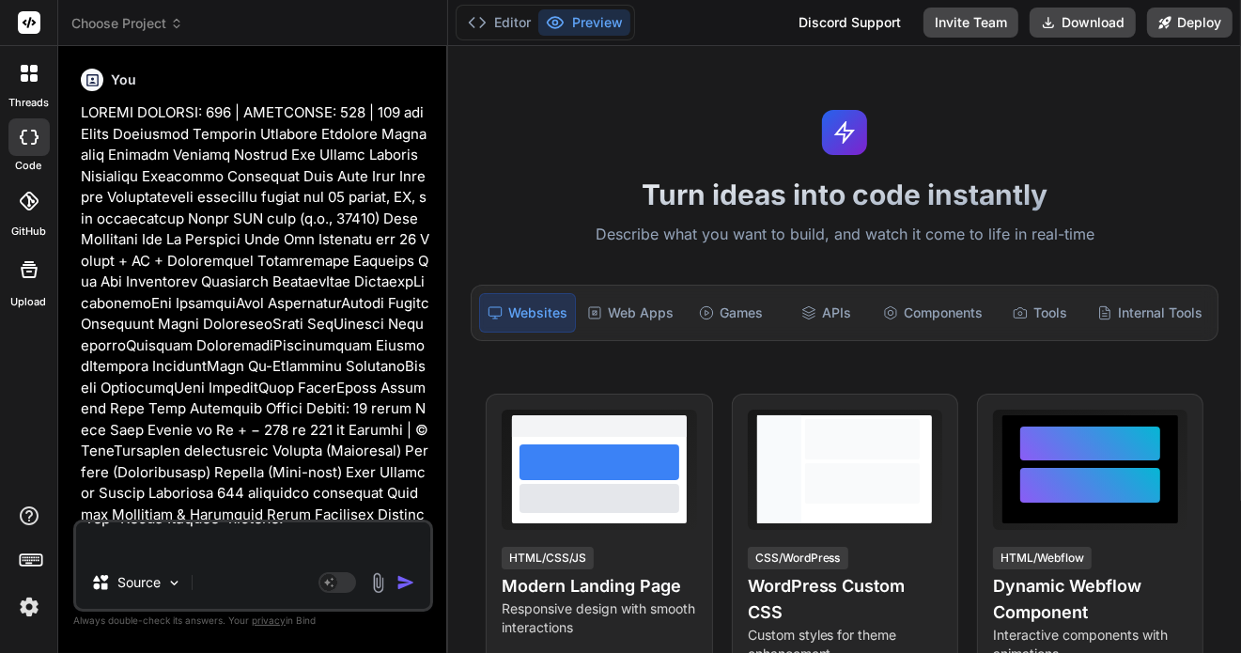
scroll to position [0, 0]
click at [405, 582] on img "button" at bounding box center [405, 582] width 19 height 19
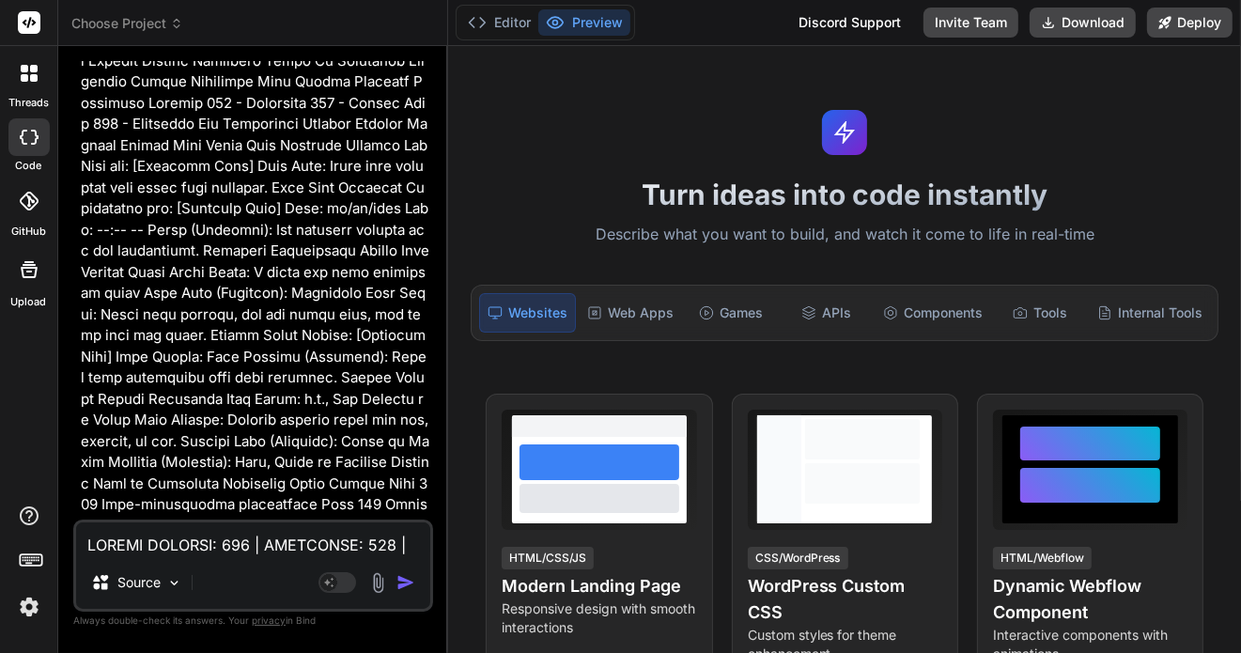
scroll to position [2269, 0]
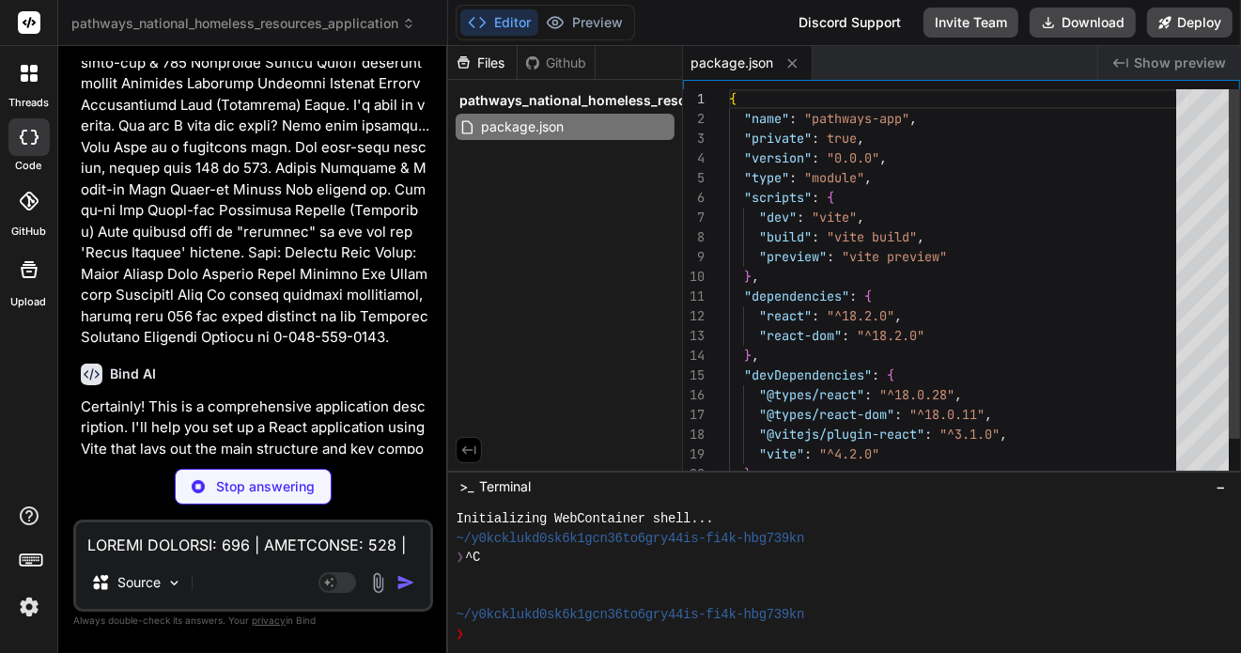
type textarea "x"
type textarea "<div id="root"></div> <script type="module" src="/src/main.jsx"></script> </bod…"
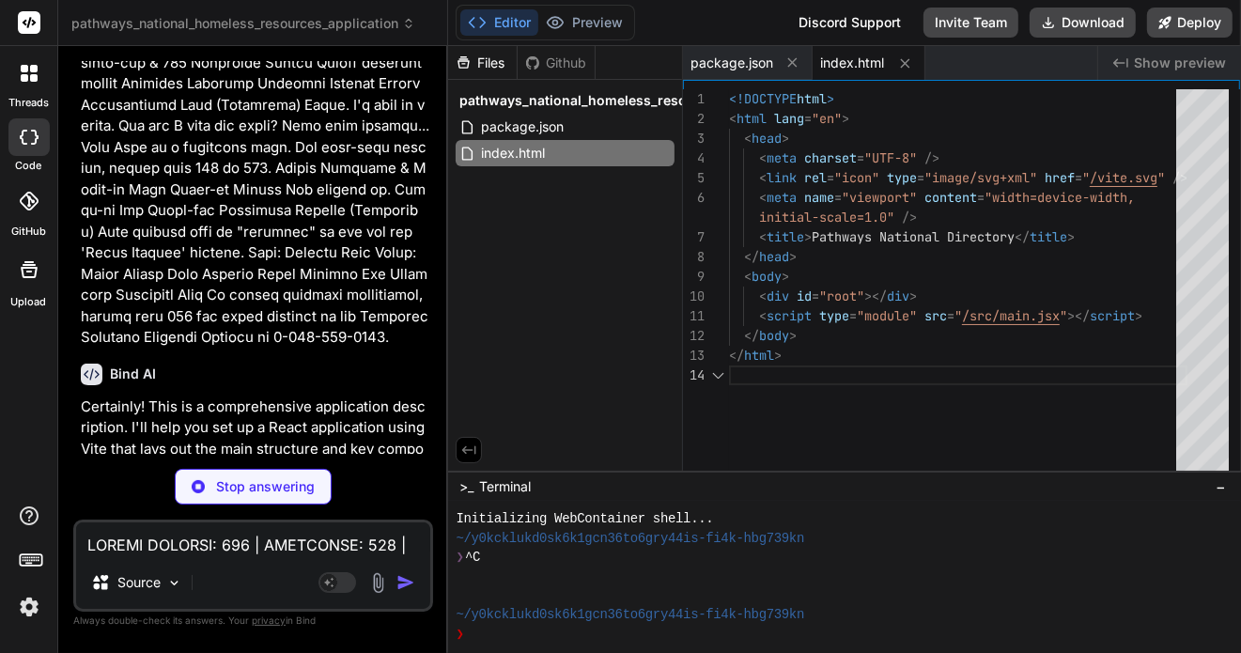
type textarea "x"
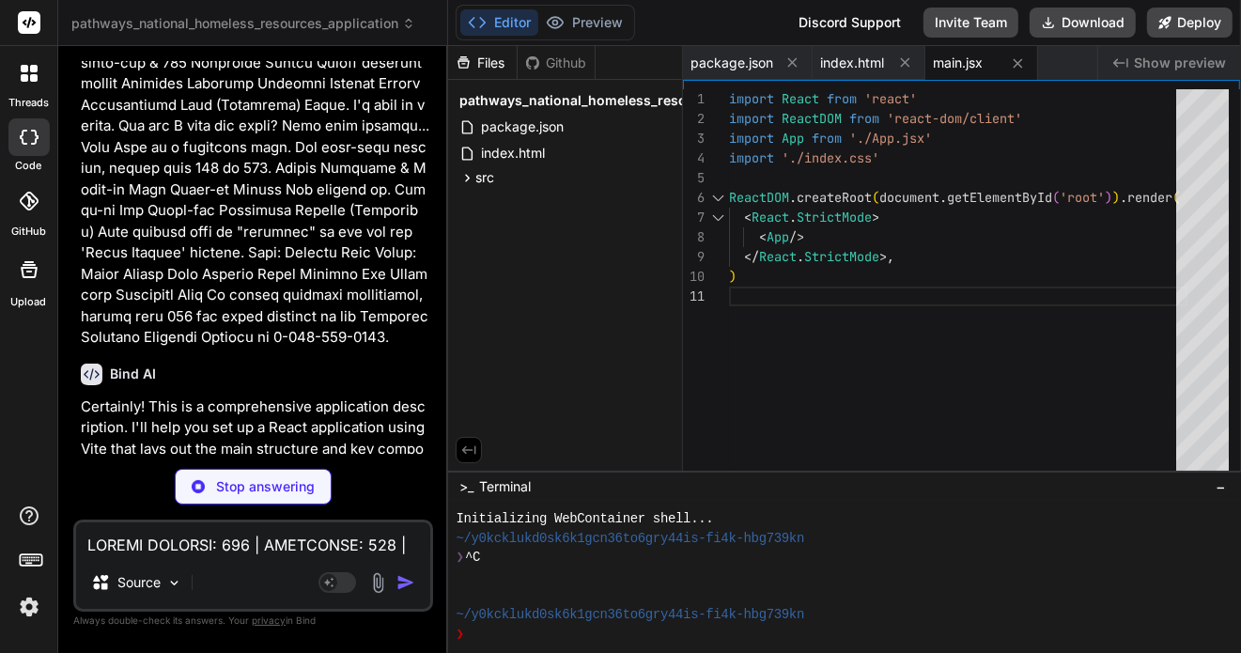
type textarea "x"
type textarea ".search-input-group input[type="text"] { width: 80%; } }"
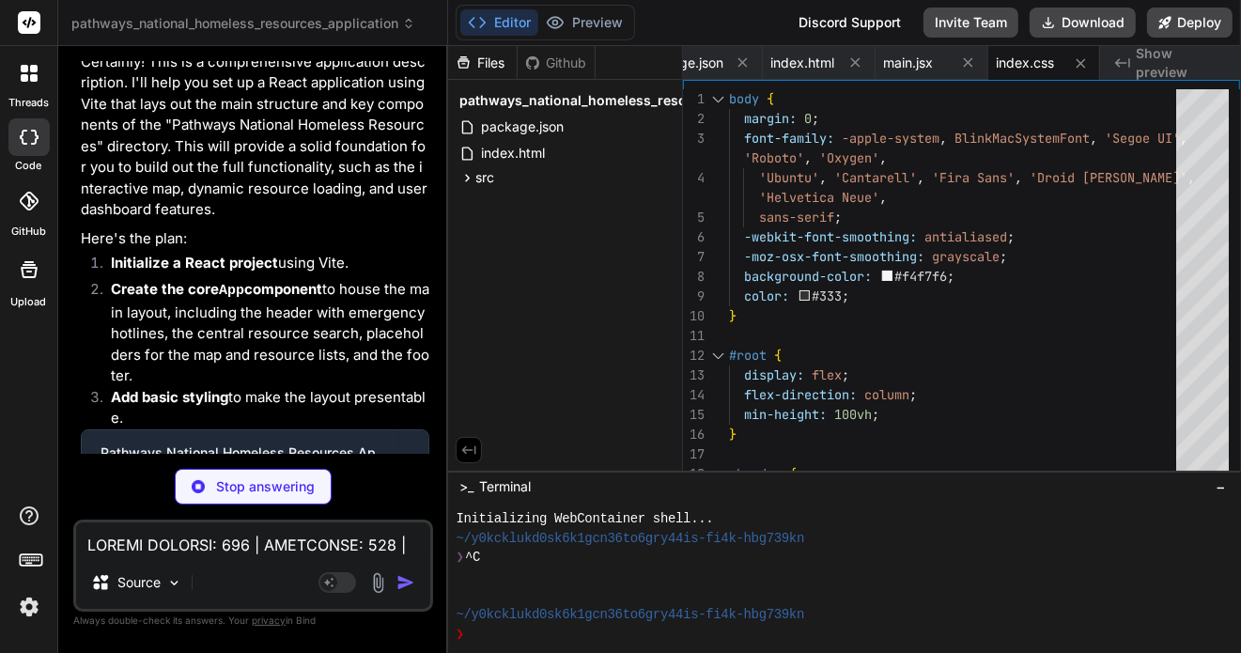
scroll to position [2882, 0]
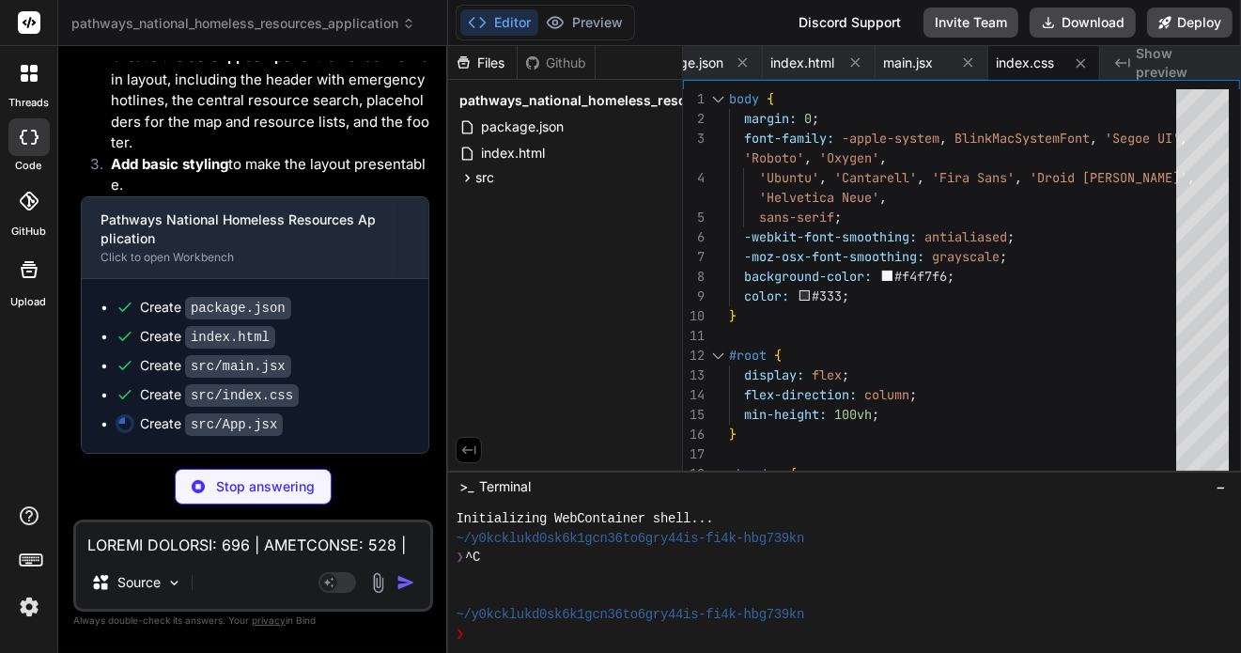
type textarea "x"
type textarea "); } export default App;"
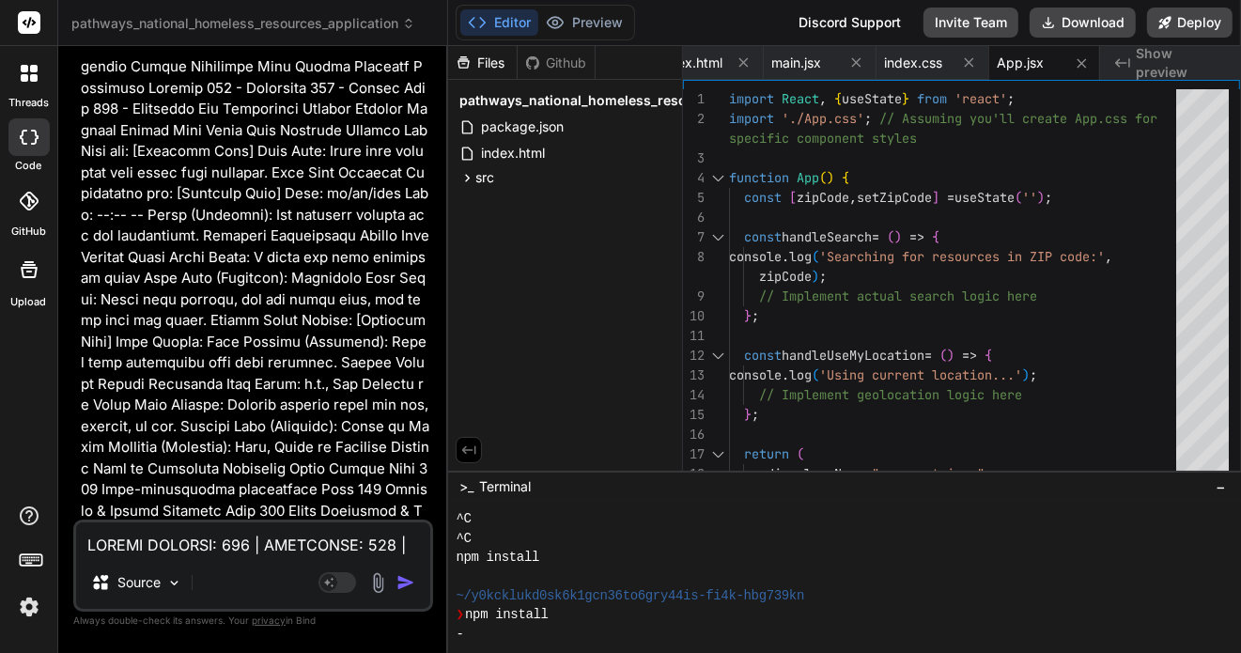
scroll to position [1392, 0]
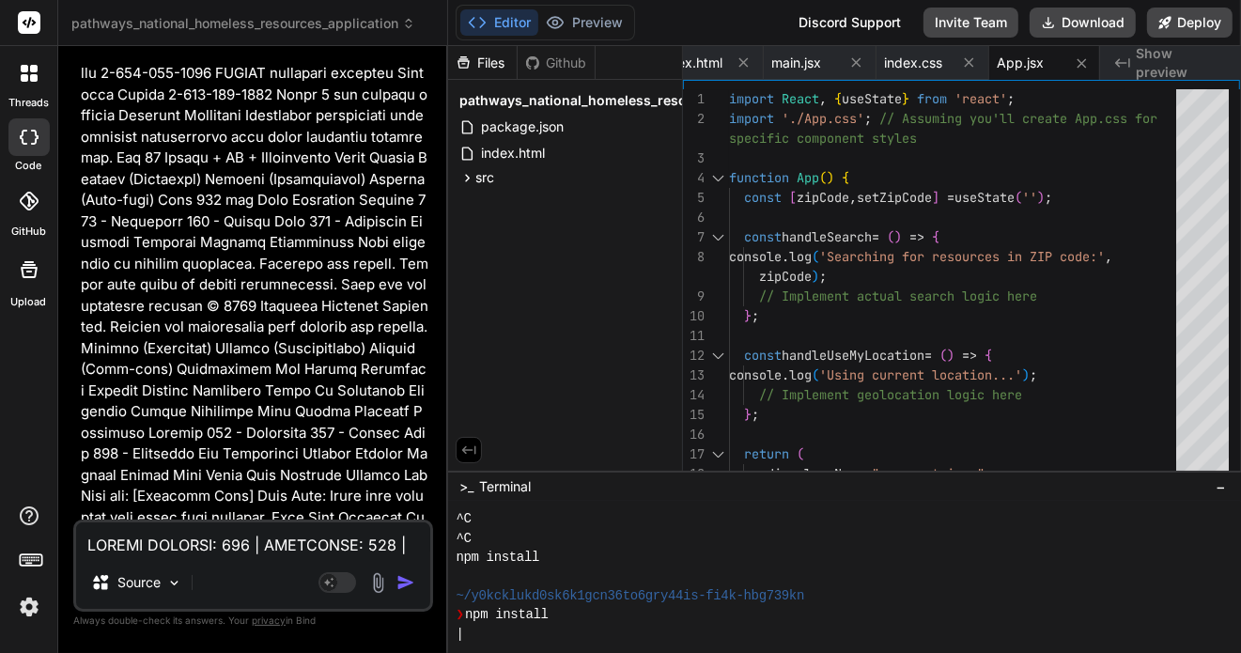
type textarea "x"
